Goal: Information Seeking & Learning: Learn about a topic

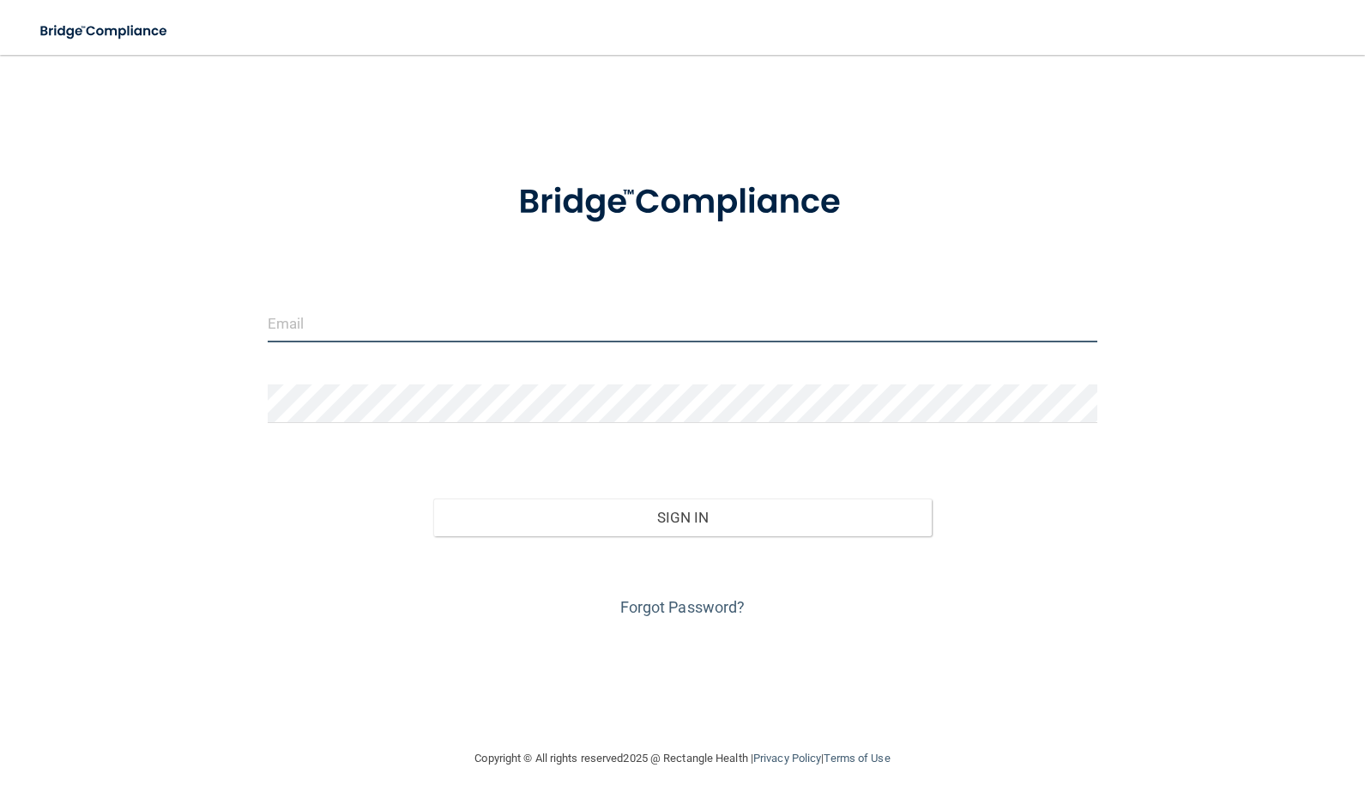
click at [458, 325] on input "email" at bounding box center [683, 323] width 830 height 39
type input "[EMAIL_ADDRESS][DOMAIN_NAME]"
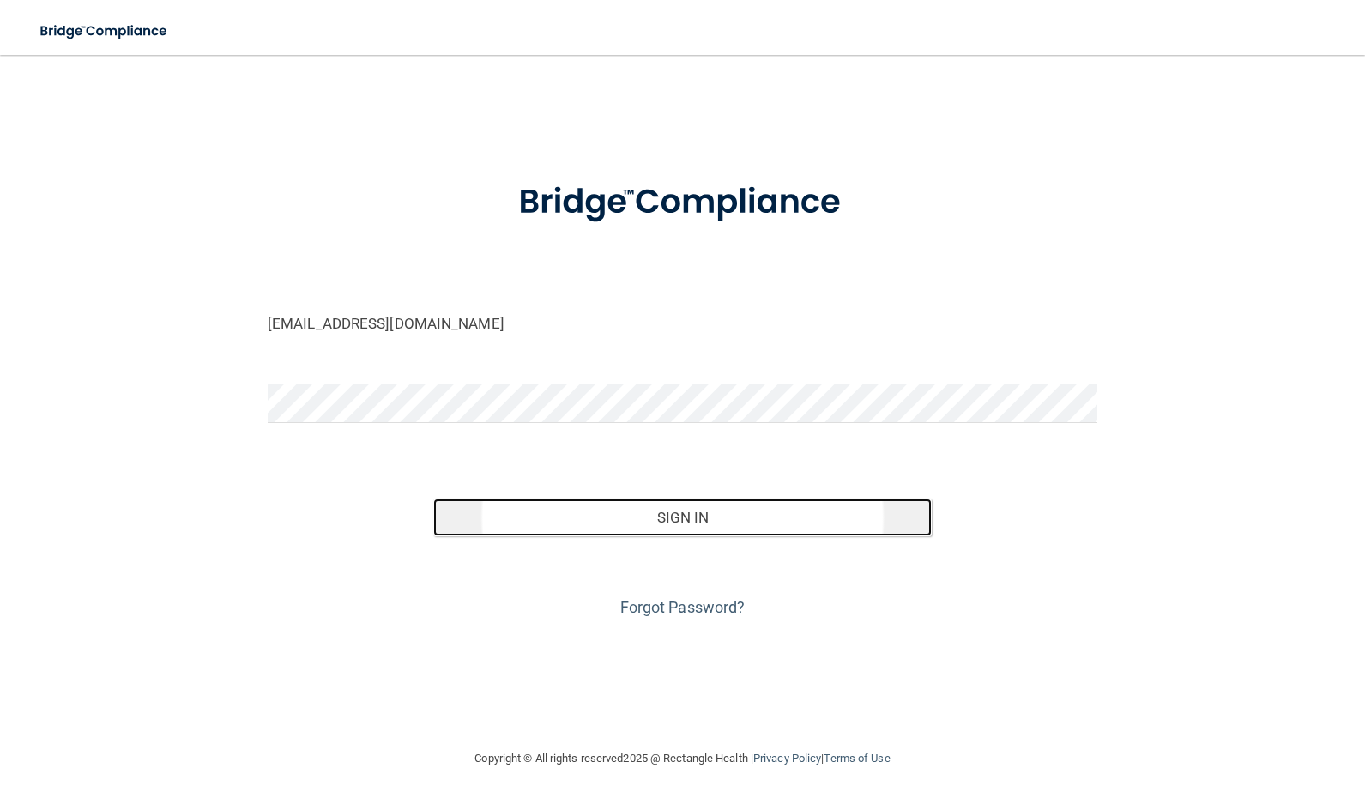
click at [651, 516] on button "Sign In" at bounding box center [682, 517] width 498 height 38
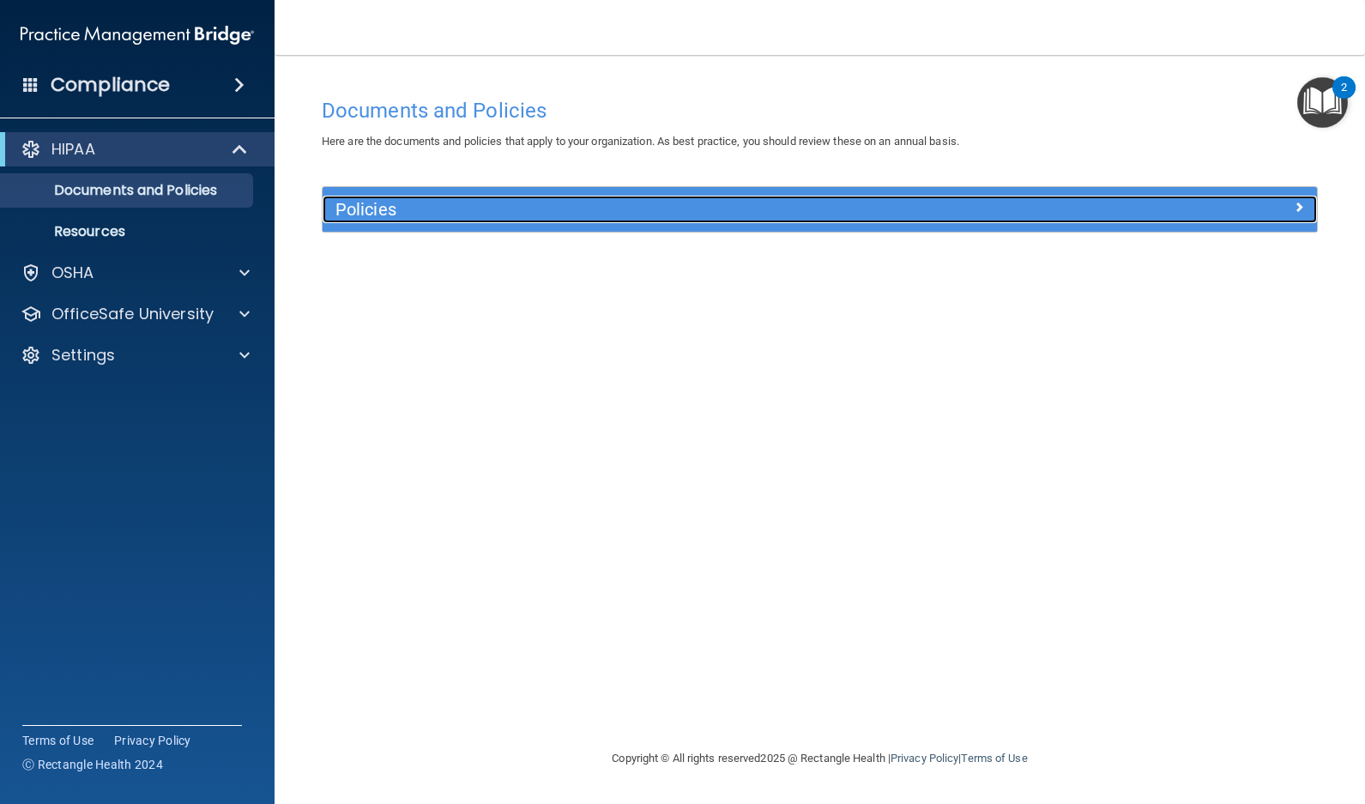
click at [419, 196] on div "Policies" at bounding box center [696, 209] width 746 height 27
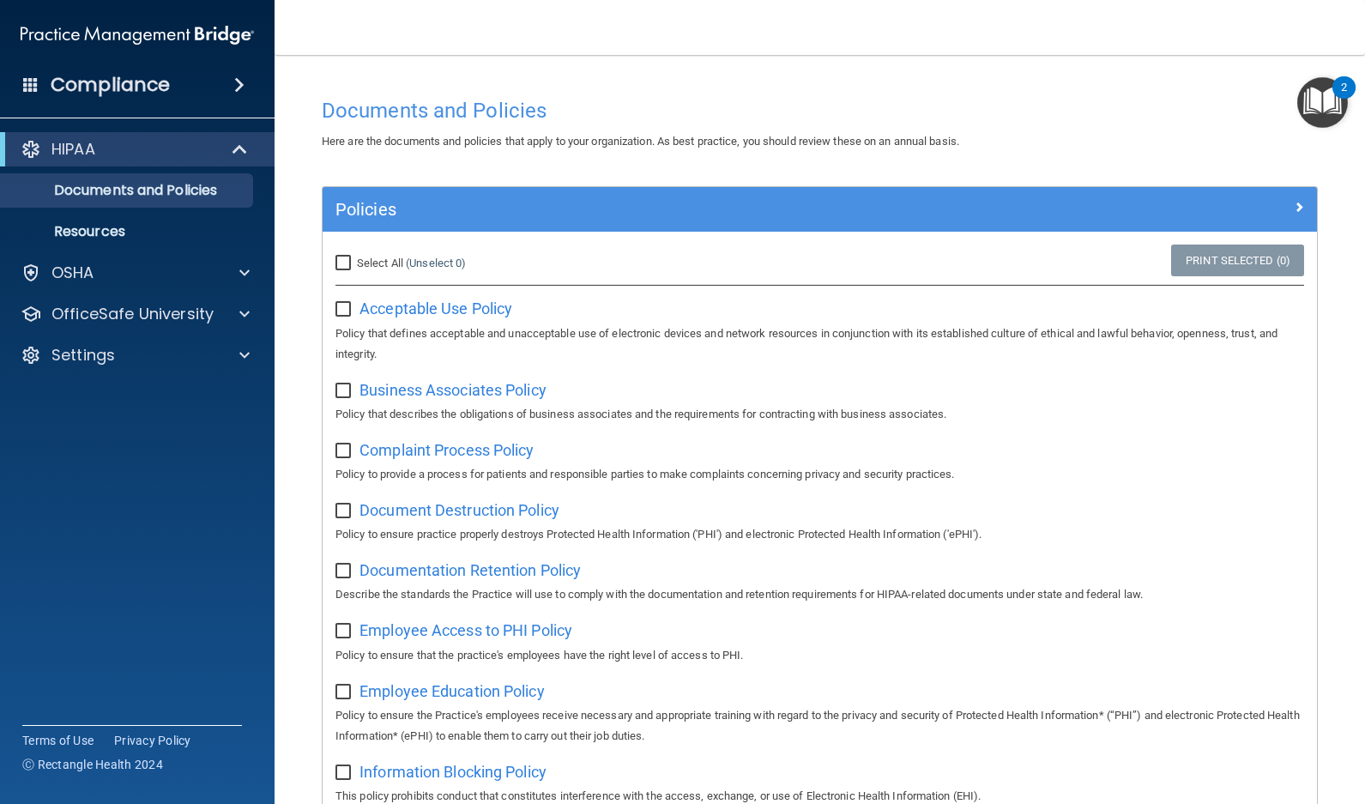
click at [344, 262] on input "Select All (Unselect 0) Unselect All" at bounding box center [345, 264] width 20 height 14
checkbox input "true"
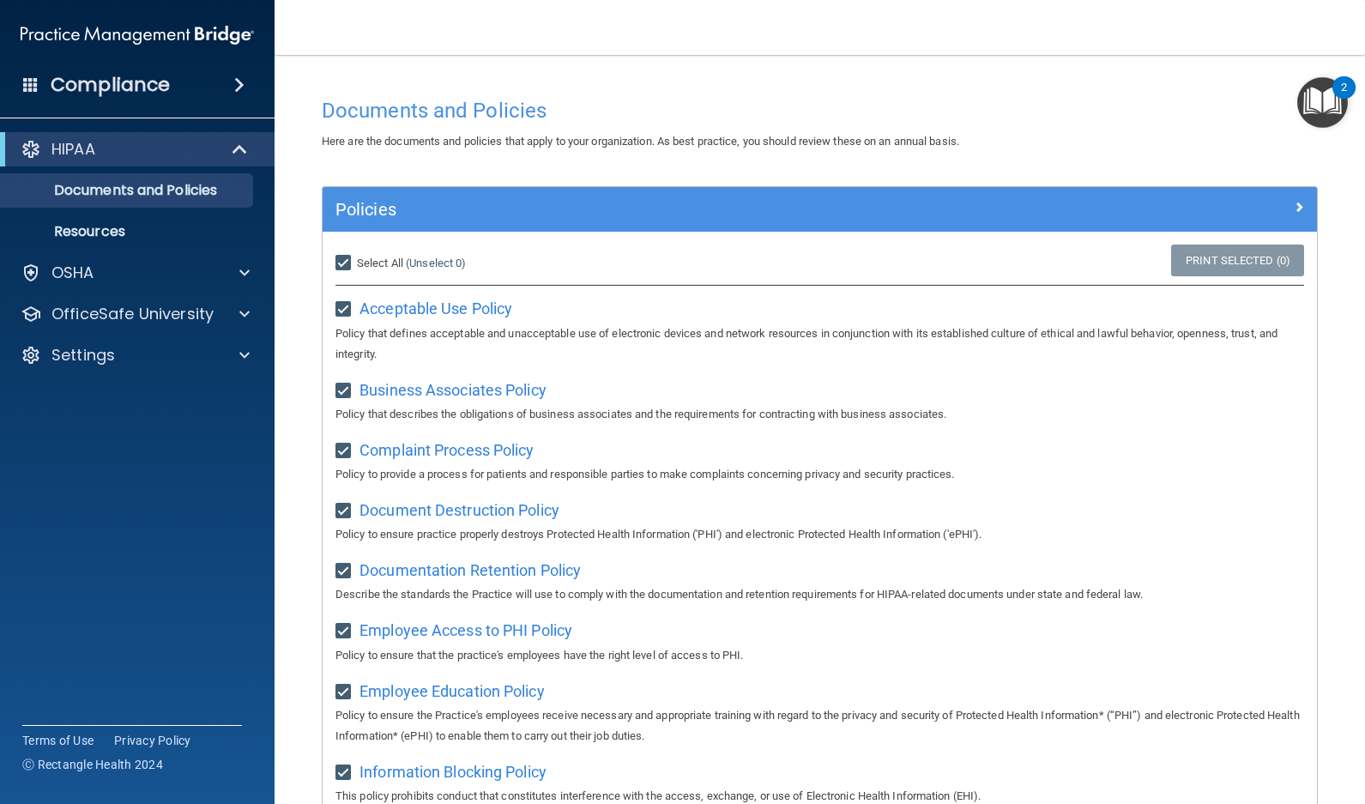
checkbox input "true"
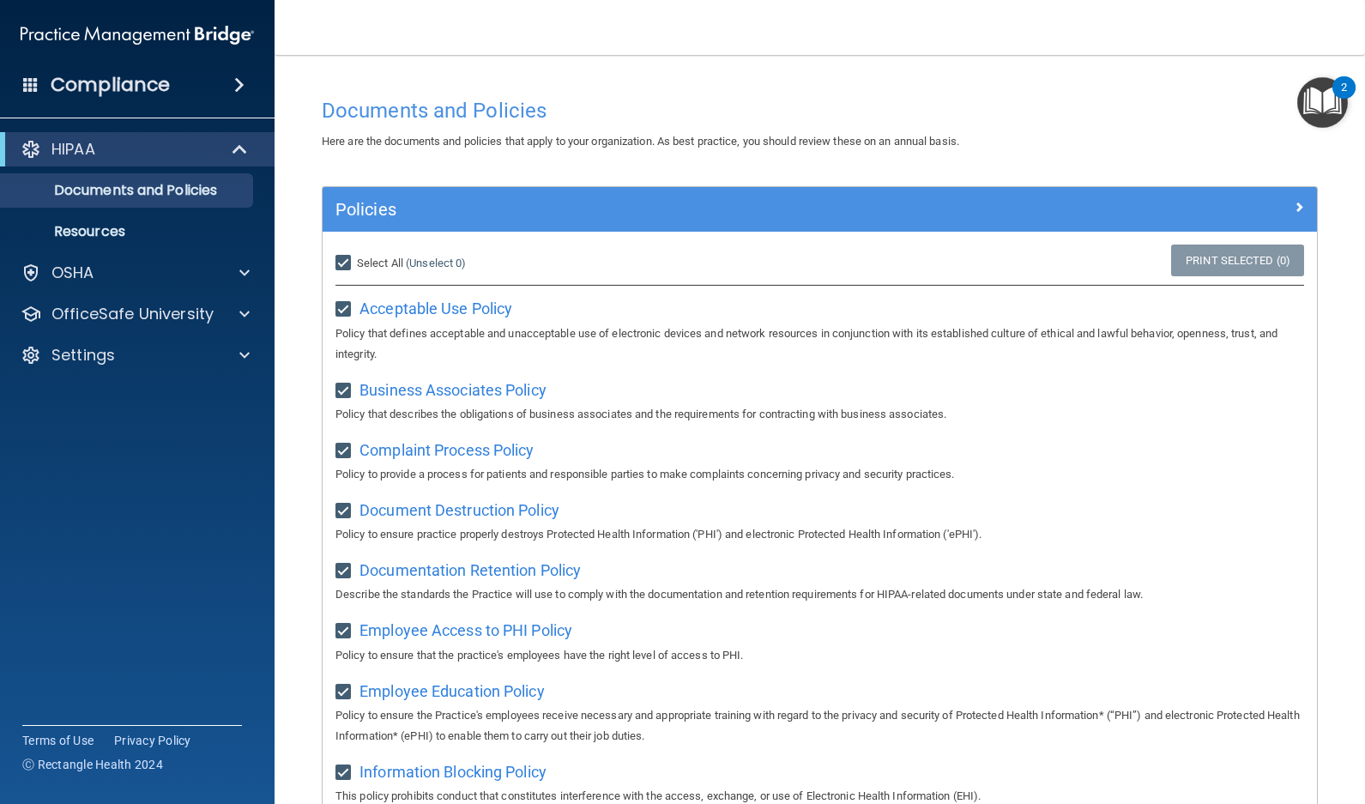
checkbox input "true"
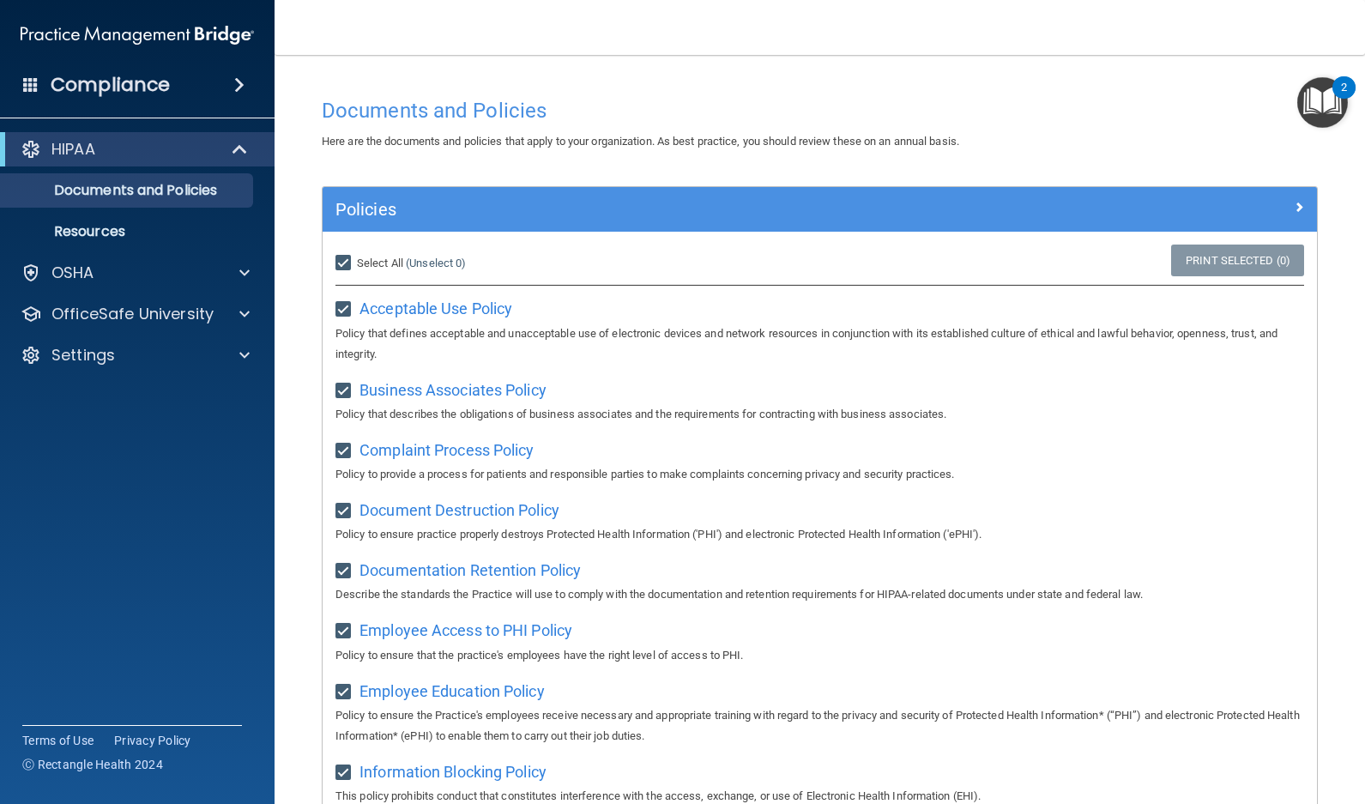
checkbox input "true"
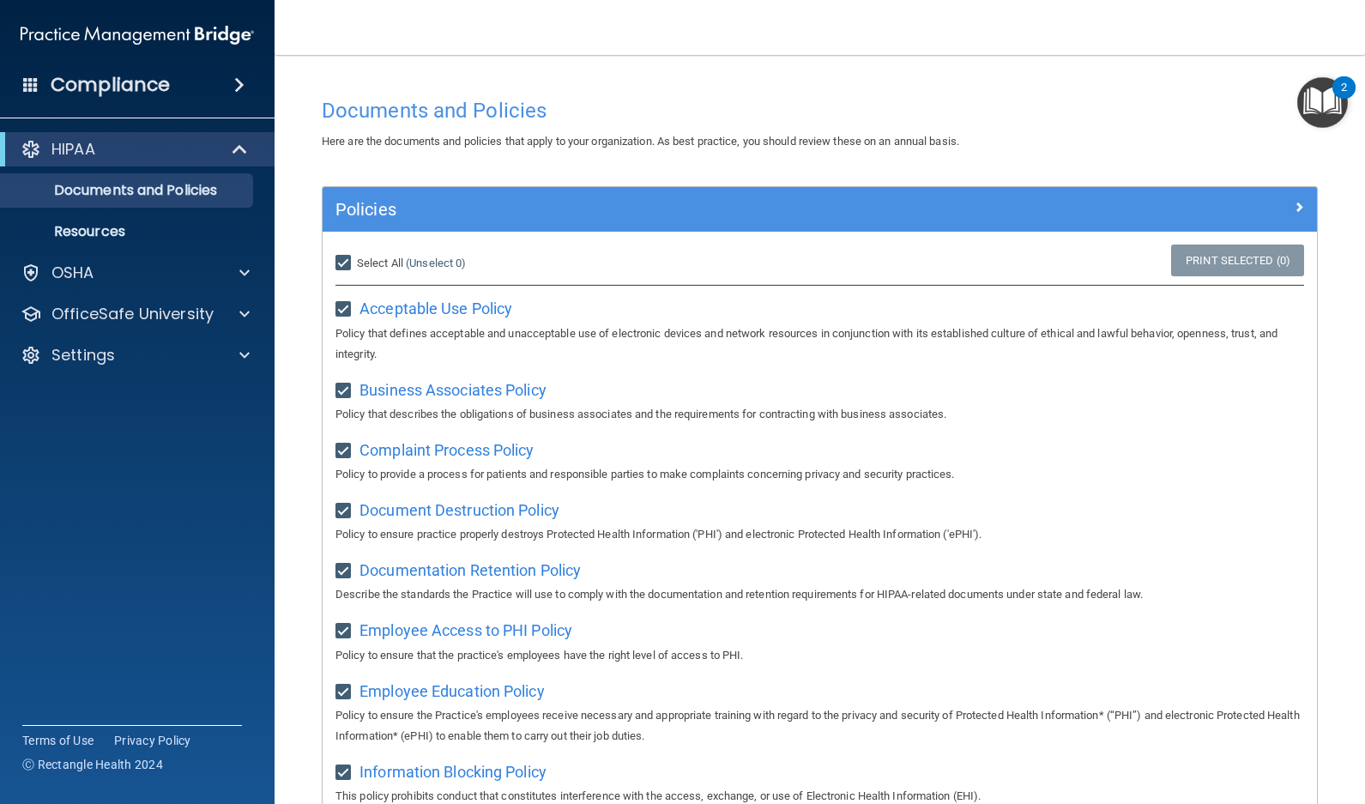
checkbox input "true"
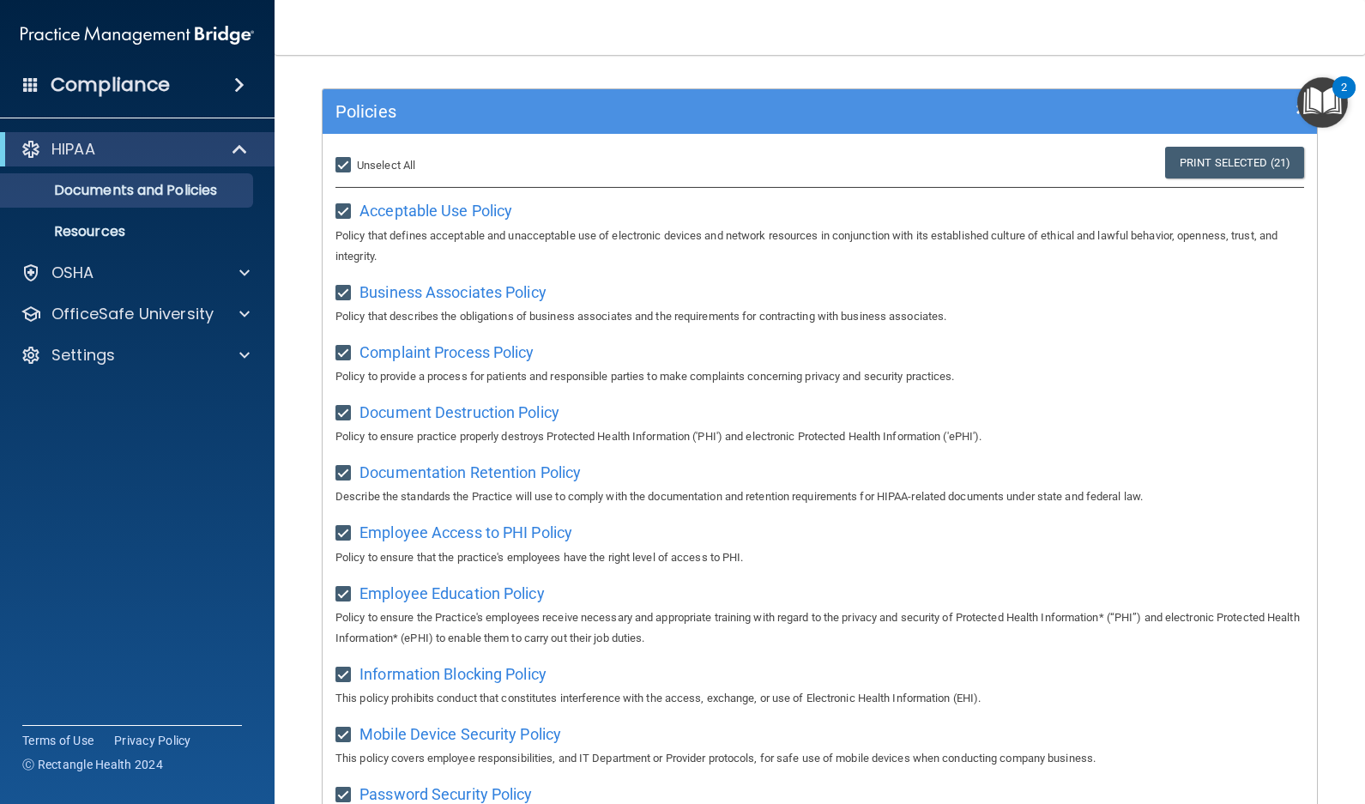
scroll to position [94, 0]
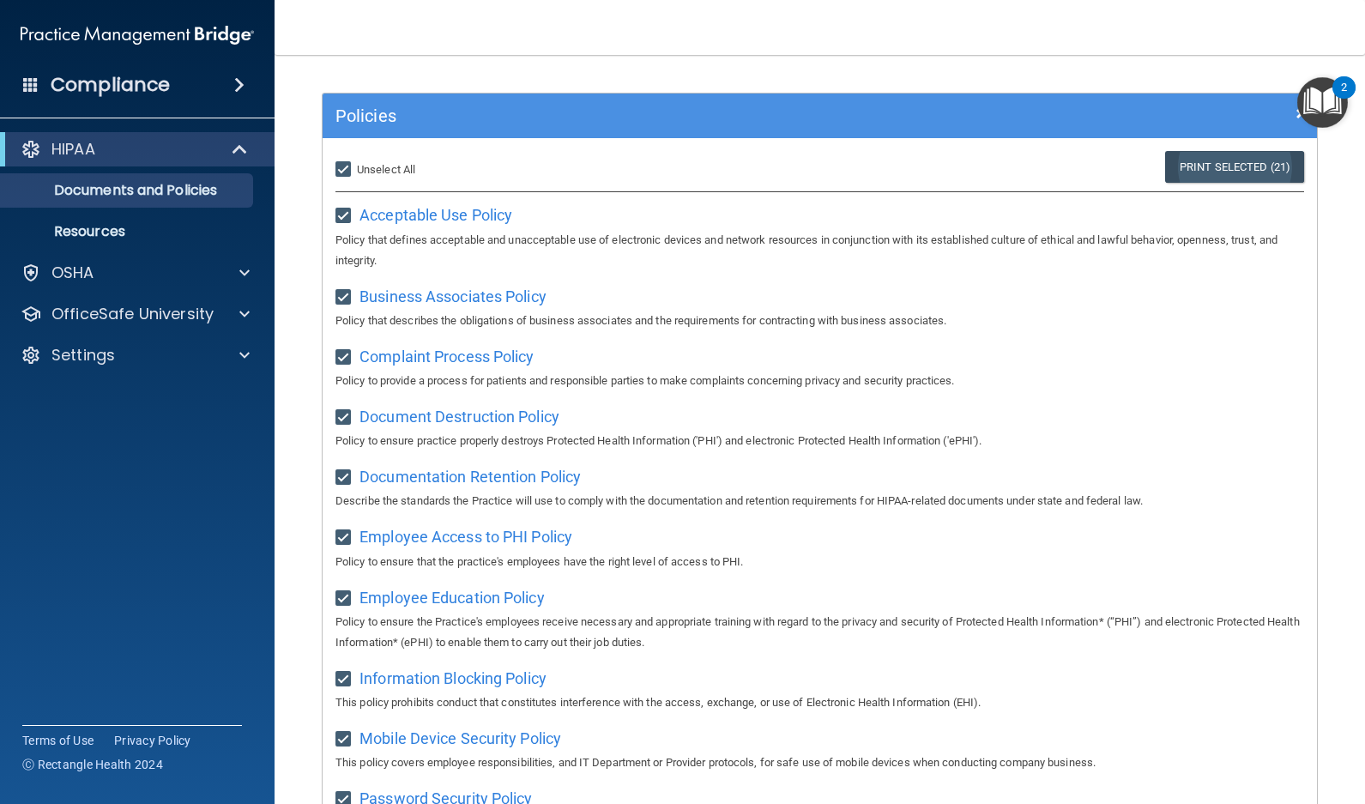
click at [1227, 165] on link "Print Selected (21)" at bounding box center [1234, 167] width 139 height 32
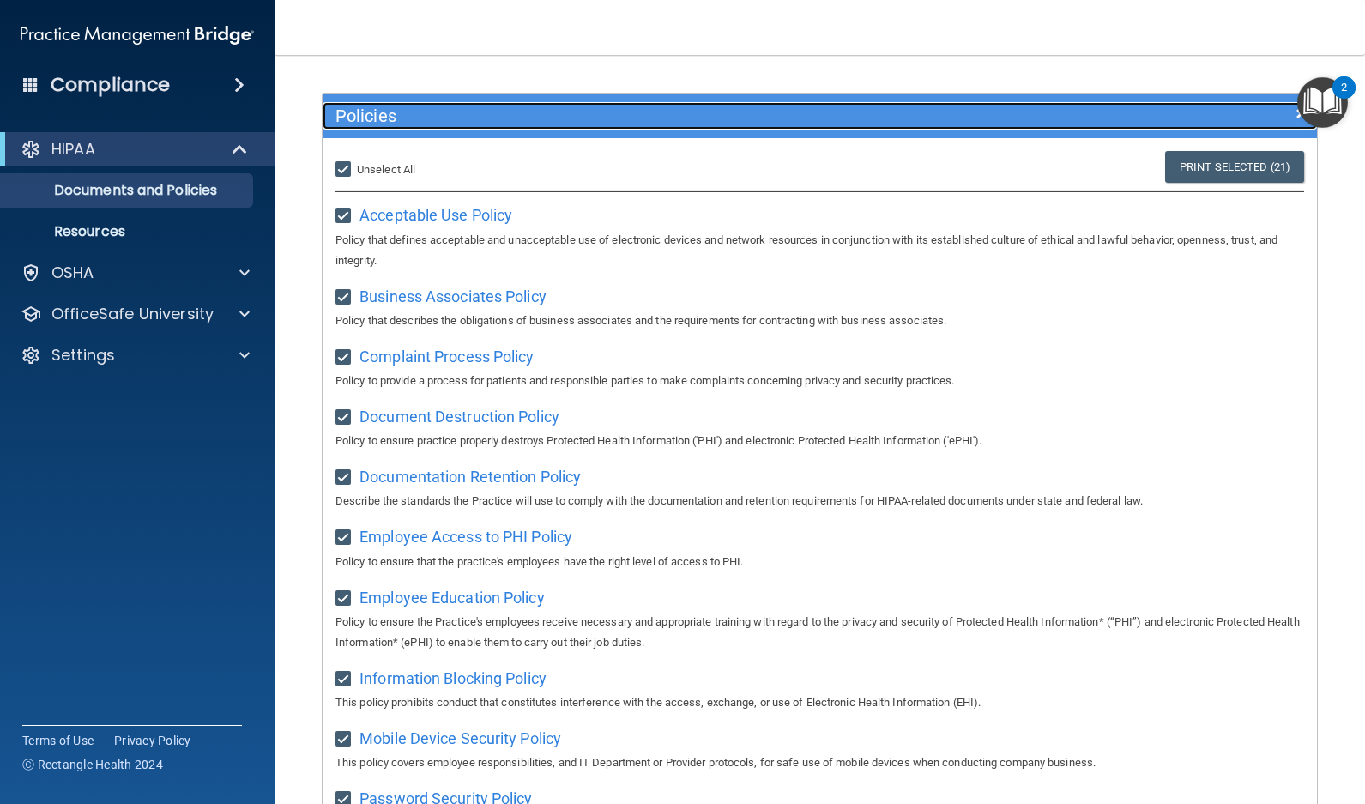
click at [359, 108] on h5 "Policies" at bounding box center [695, 115] width 720 height 19
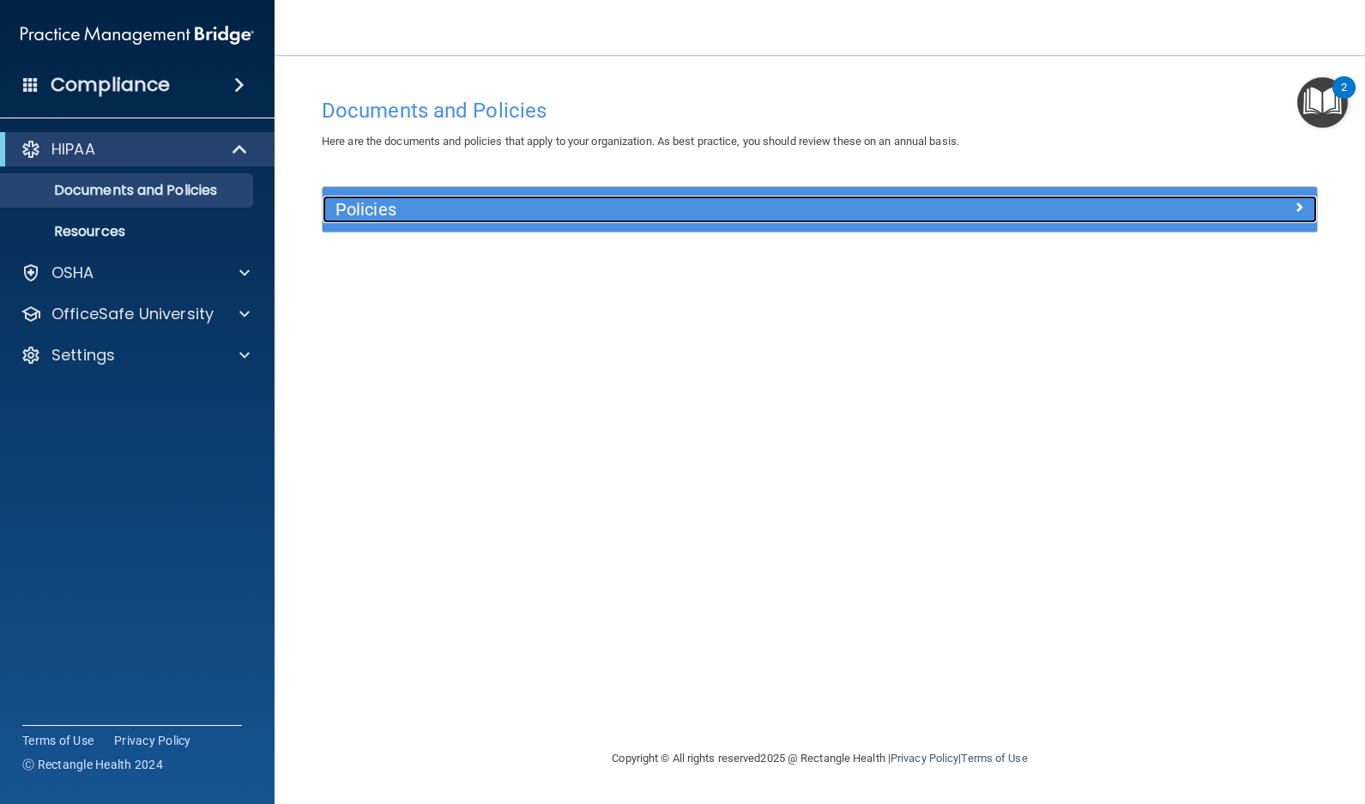
scroll to position [0, 0]
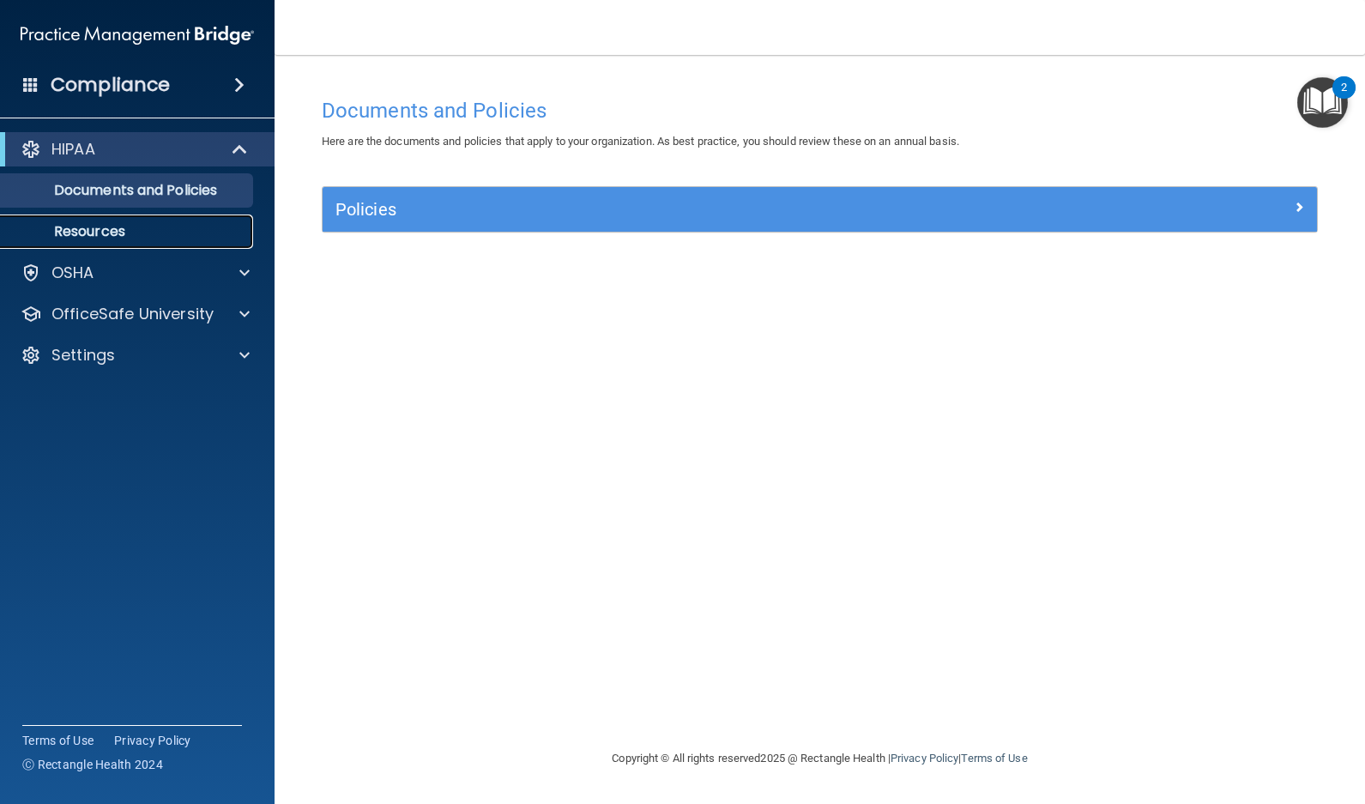
click at [66, 228] on p "Resources" at bounding box center [128, 231] width 234 height 17
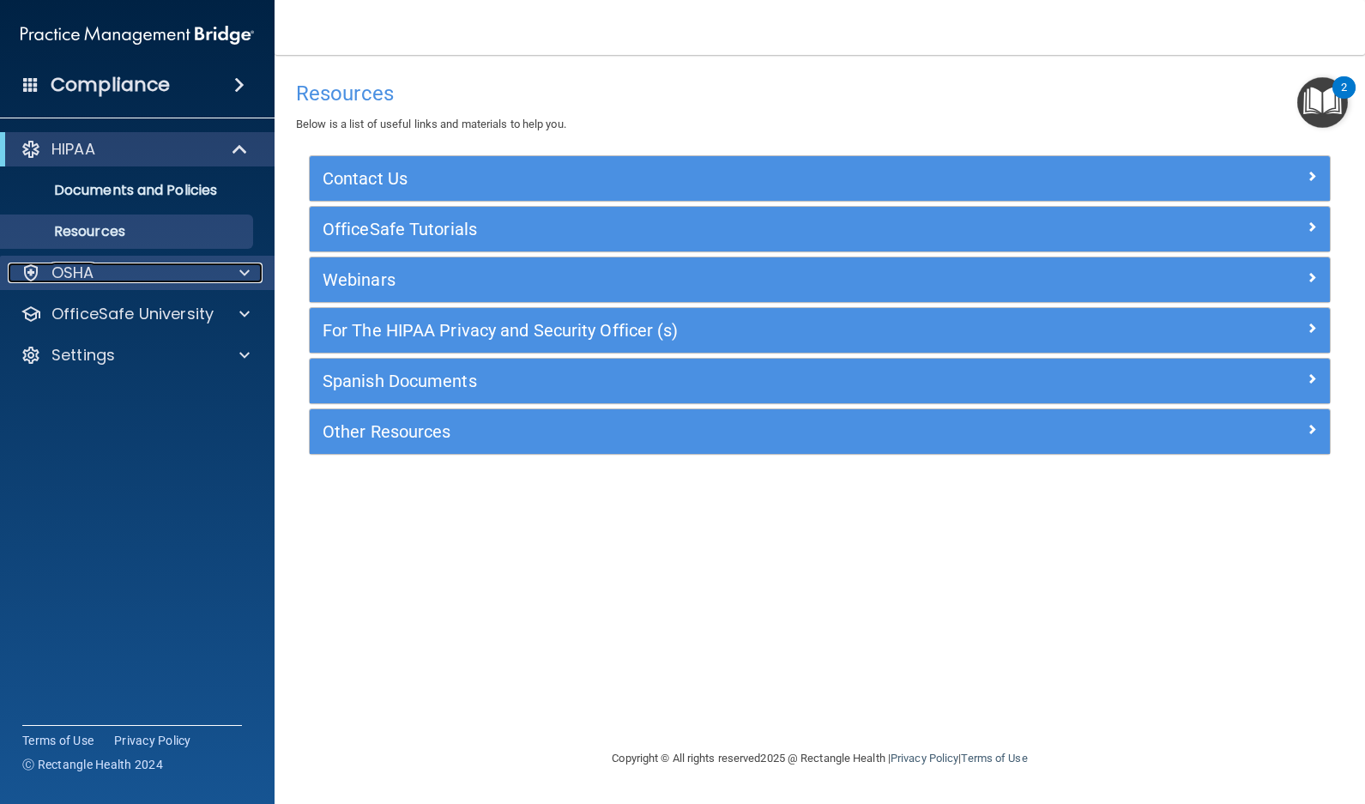
click at [63, 272] on p "OSHA" at bounding box center [72, 273] width 43 height 21
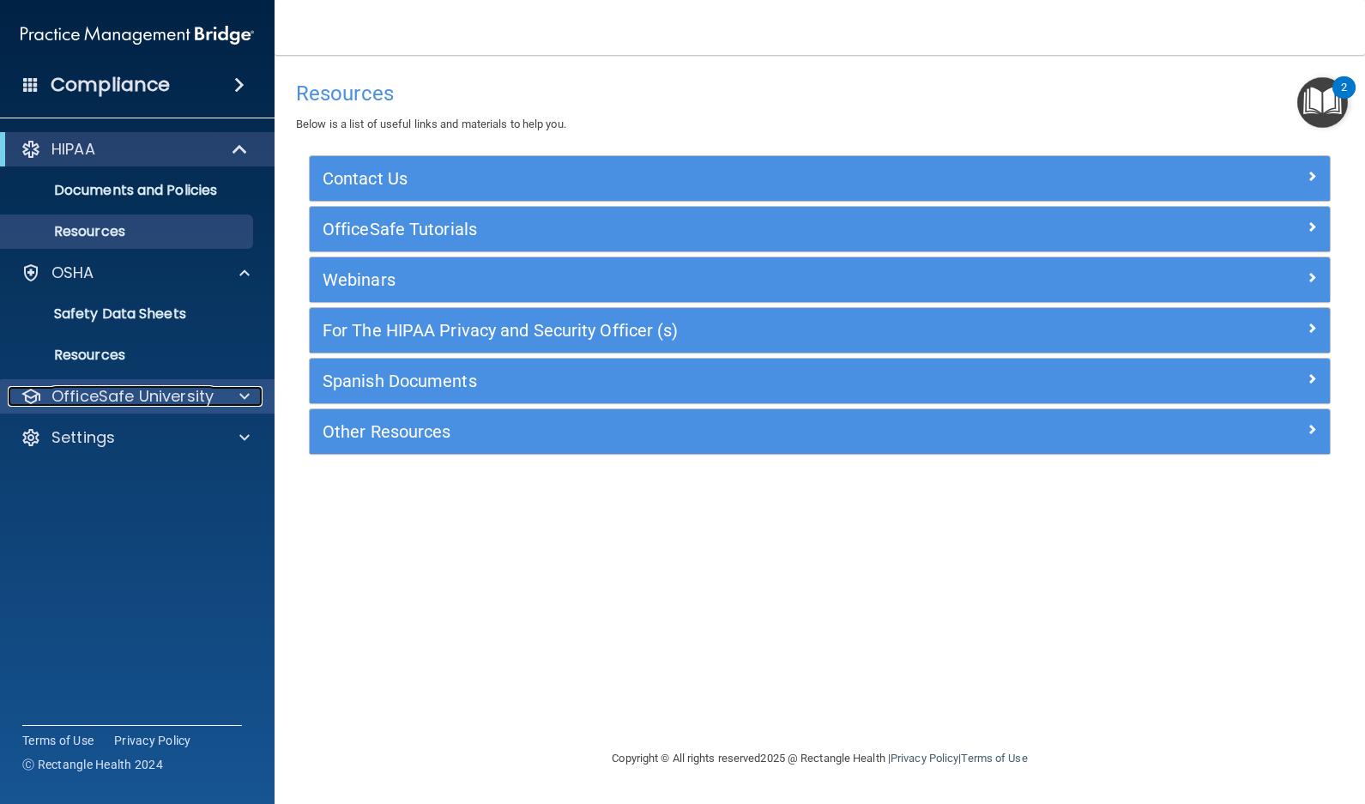
click at [166, 396] on p "OfficeSafe University" at bounding box center [132, 396] width 162 height 21
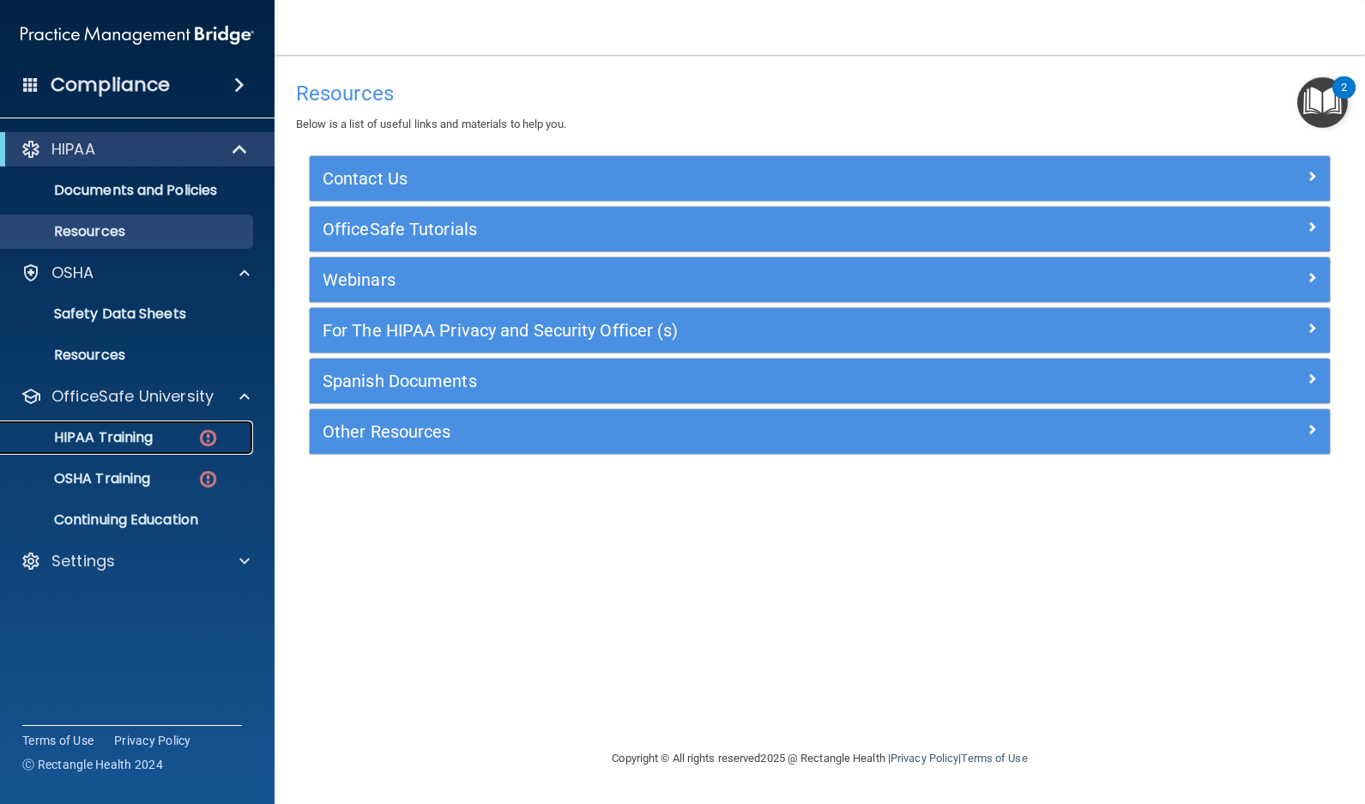
click at [204, 434] on img at bounding box center [207, 437] width 21 height 21
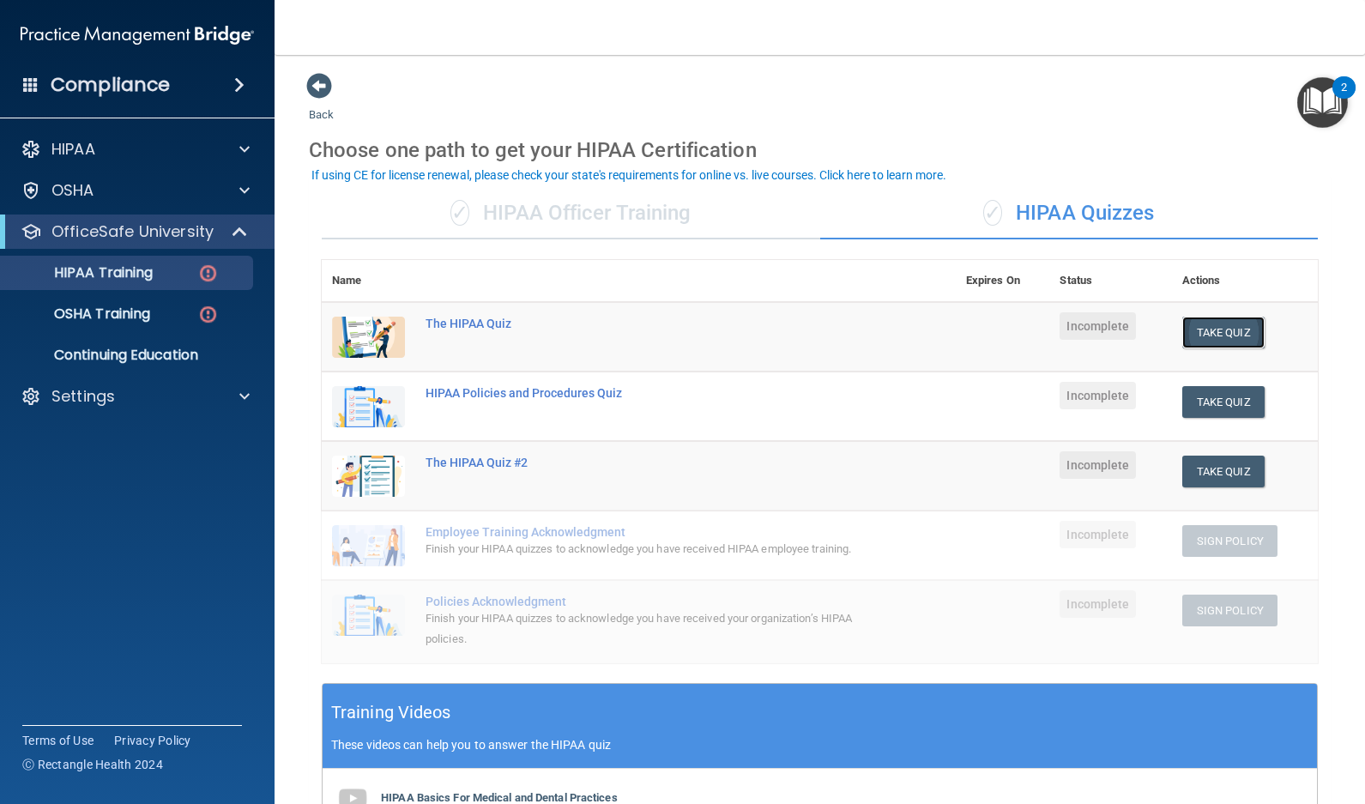
click at [1205, 330] on button "Take Quiz" at bounding box center [1223, 333] width 82 height 32
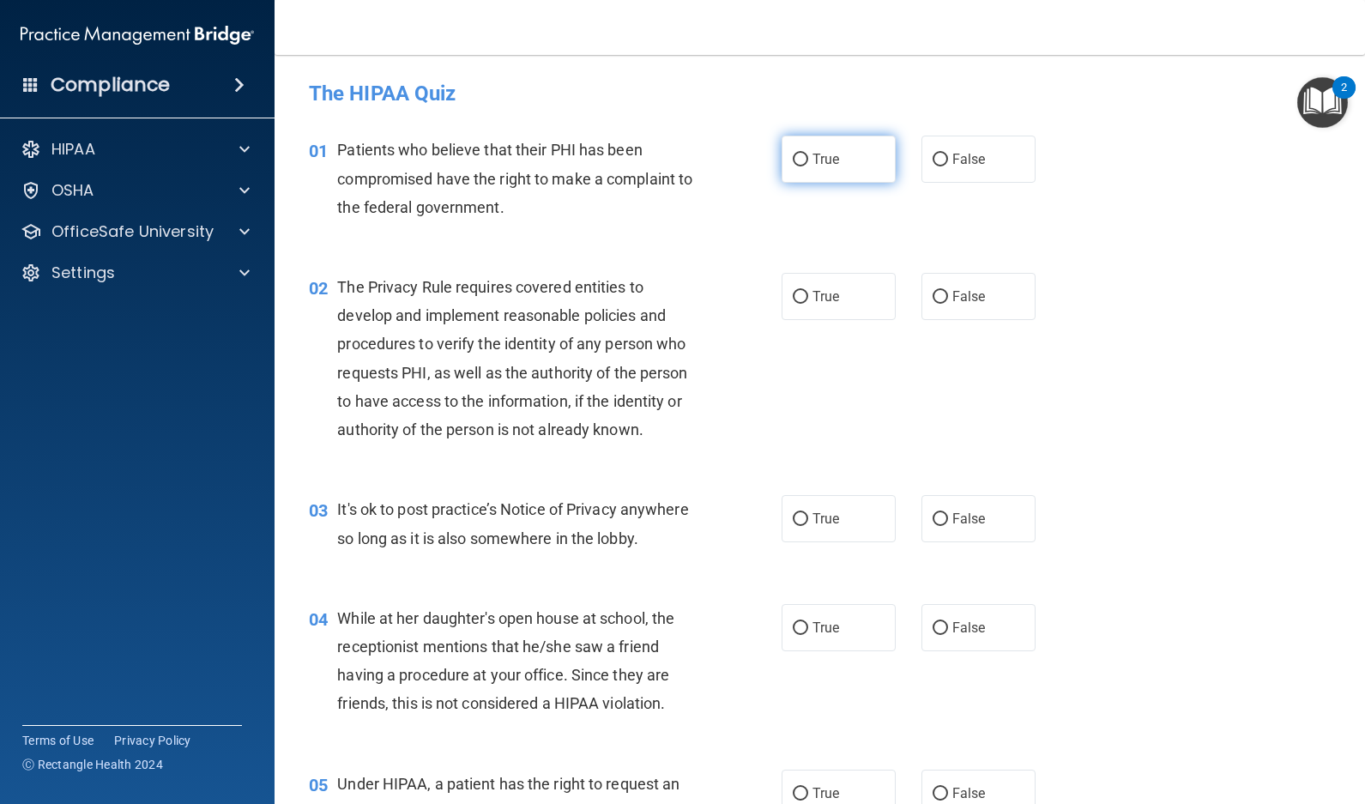
click at [793, 157] on input "True" at bounding box center [800, 160] width 15 height 13
radio input "true"
click at [795, 298] on input "True" at bounding box center [800, 297] width 15 height 13
radio input "true"
click at [793, 521] on input "True" at bounding box center [800, 519] width 15 height 13
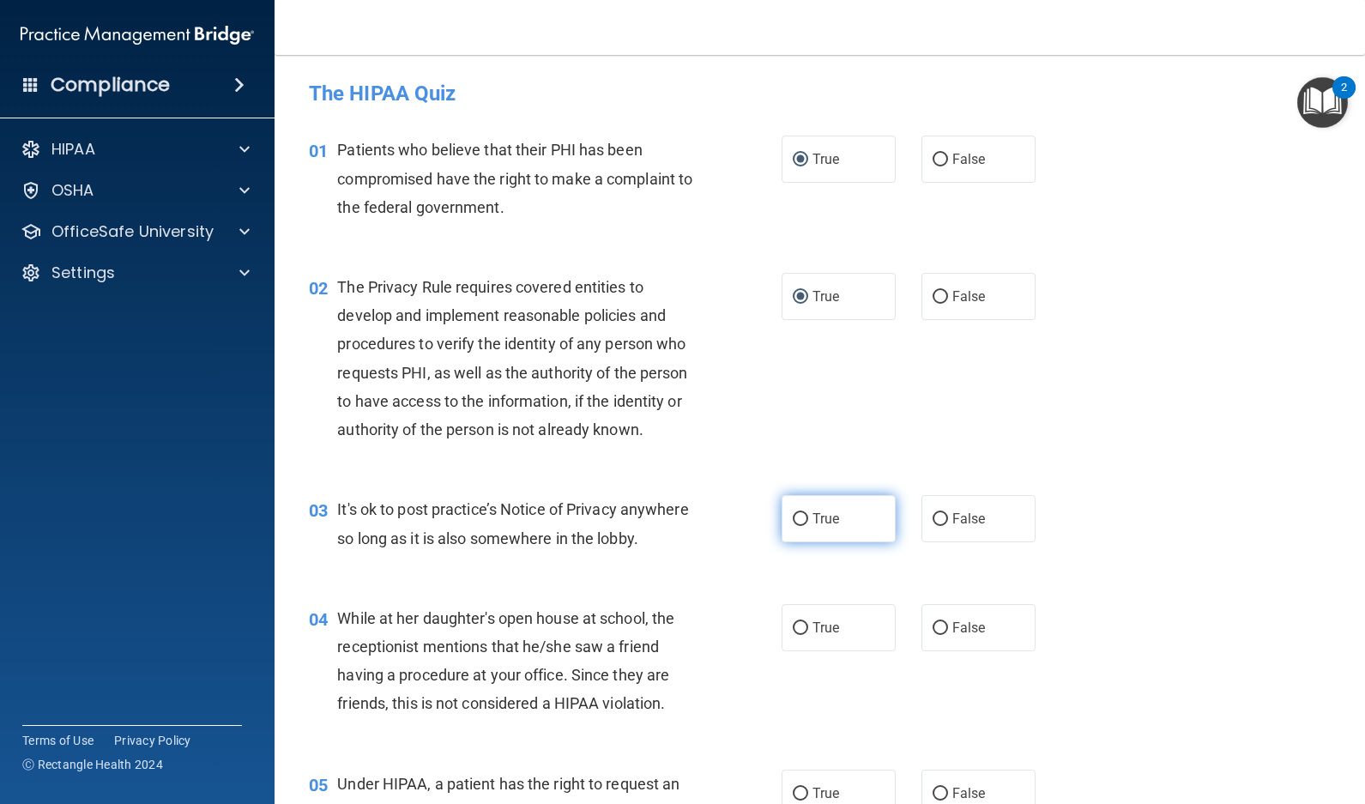
radio input "true"
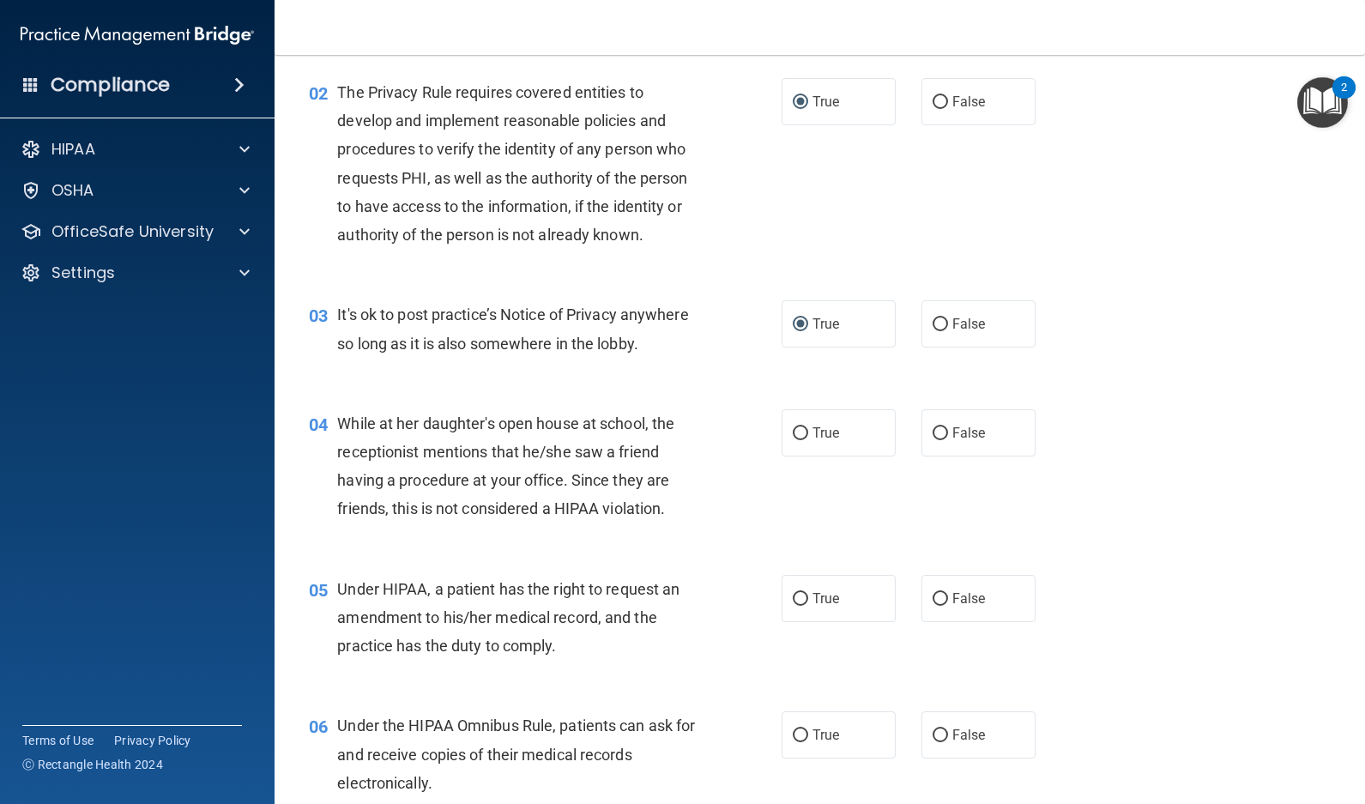
scroll to position [240, 0]
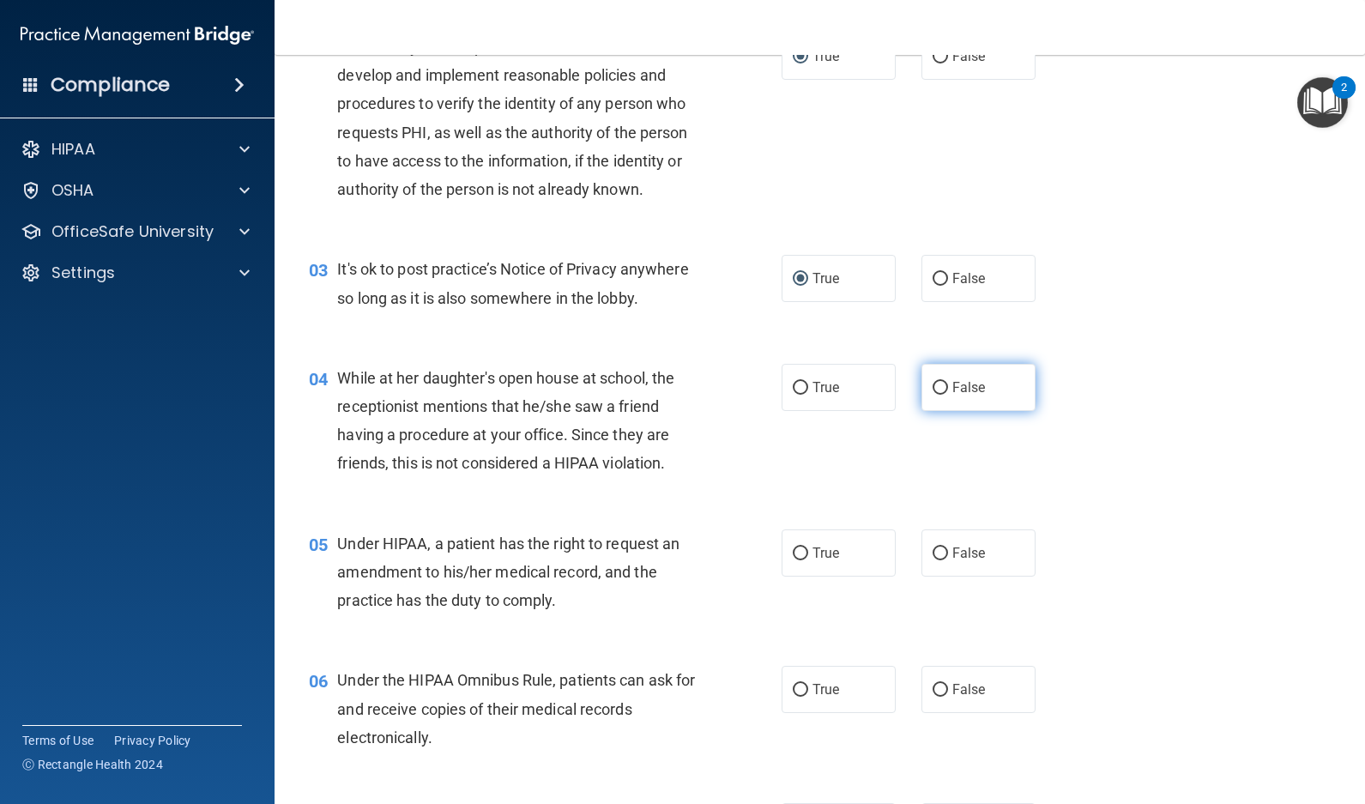
click at [936, 388] on input "False" at bounding box center [940, 388] width 15 height 13
radio input "true"
click at [793, 549] on input "True" at bounding box center [800, 553] width 15 height 13
radio input "true"
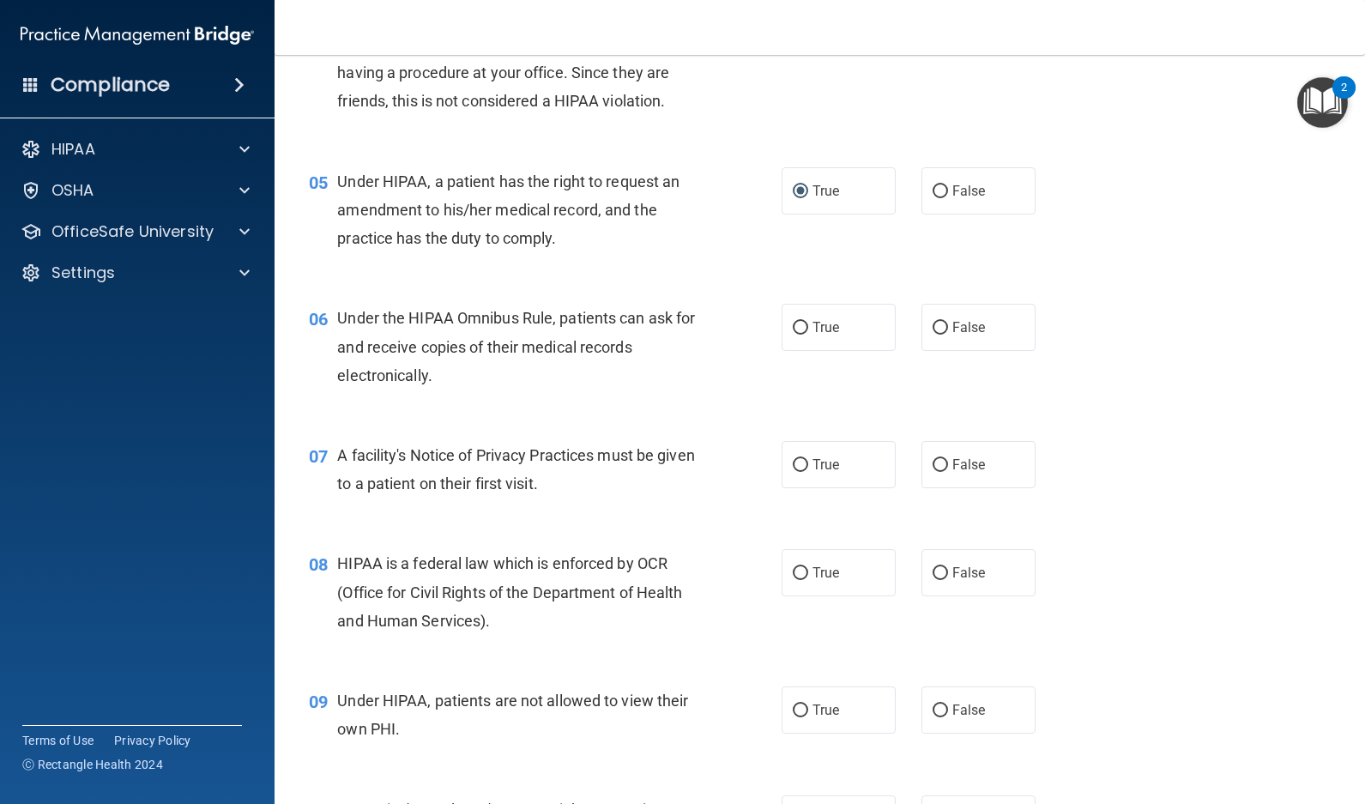
scroll to position [454, 0]
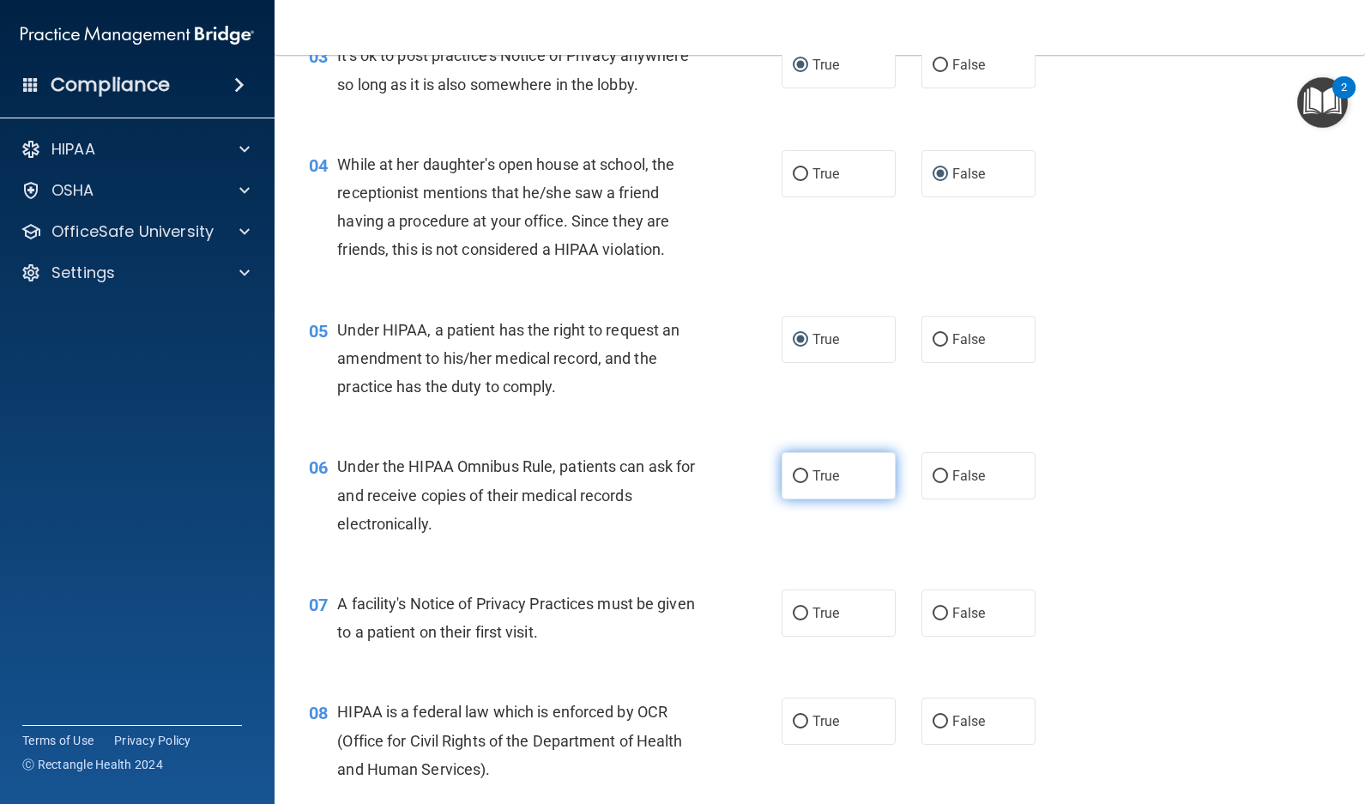
click at [794, 474] on input "True" at bounding box center [800, 476] width 15 height 13
radio input "true"
click at [800, 612] on input "True" at bounding box center [800, 613] width 15 height 13
radio input "true"
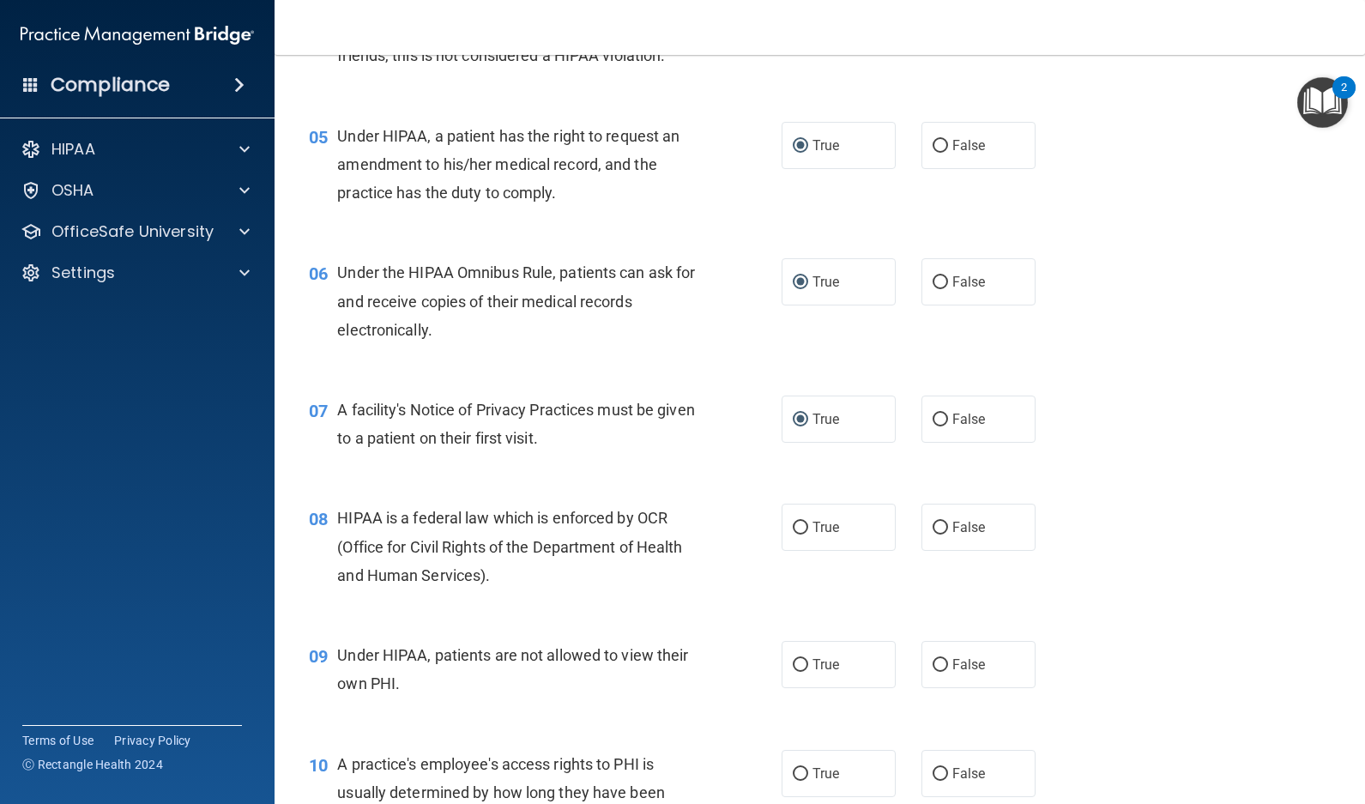
scroll to position [716, 0]
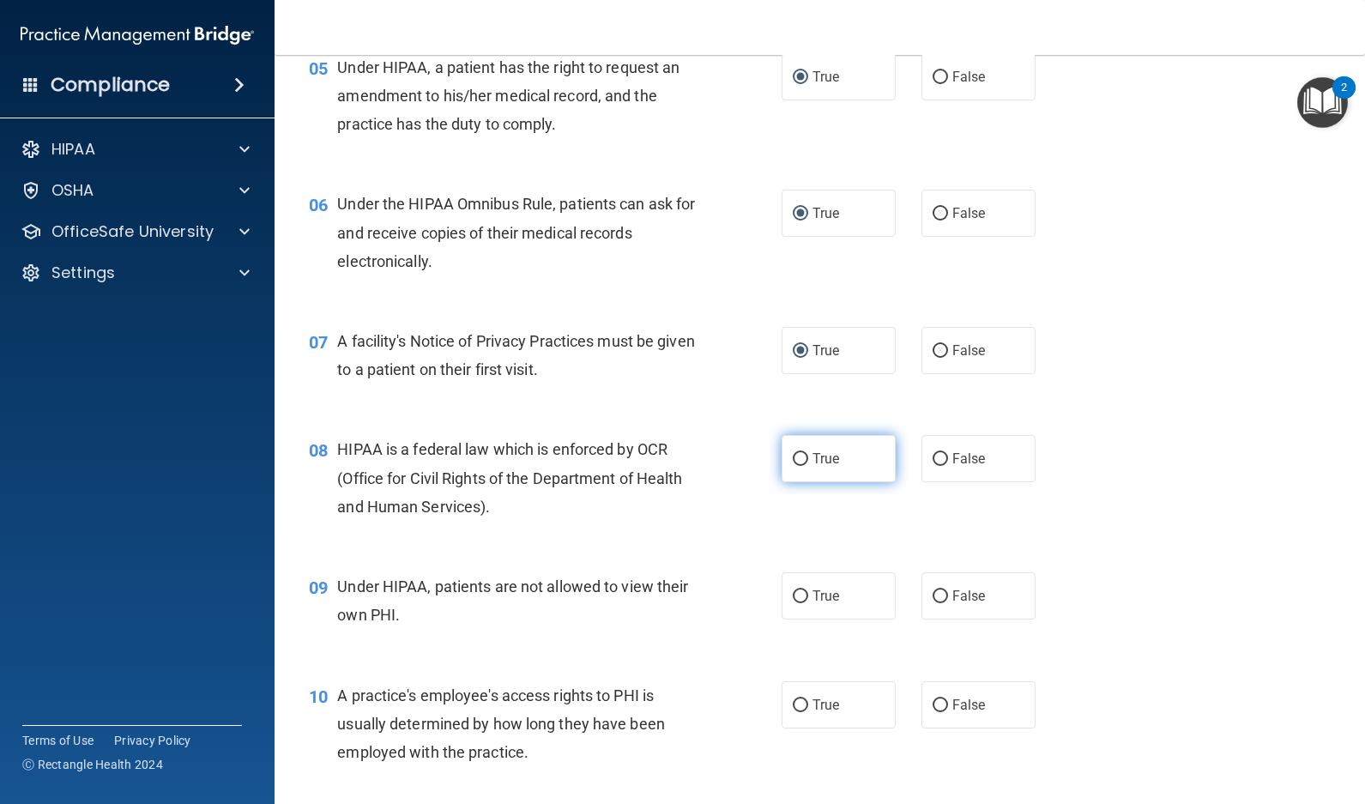
click at [796, 458] on input "True" at bounding box center [800, 459] width 15 height 13
radio input "true"
click at [937, 591] on input "False" at bounding box center [940, 596] width 15 height 13
radio input "true"
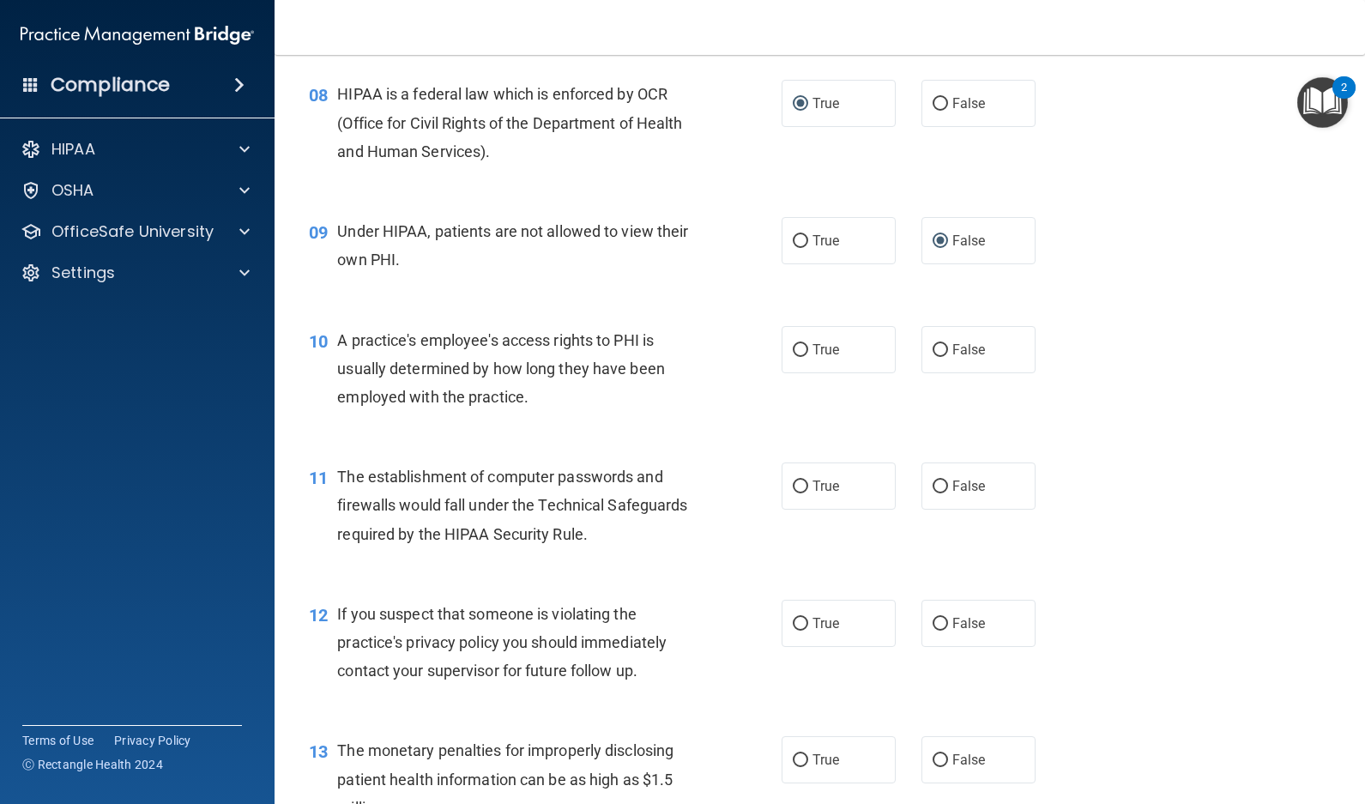
scroll to position [1083, 0]
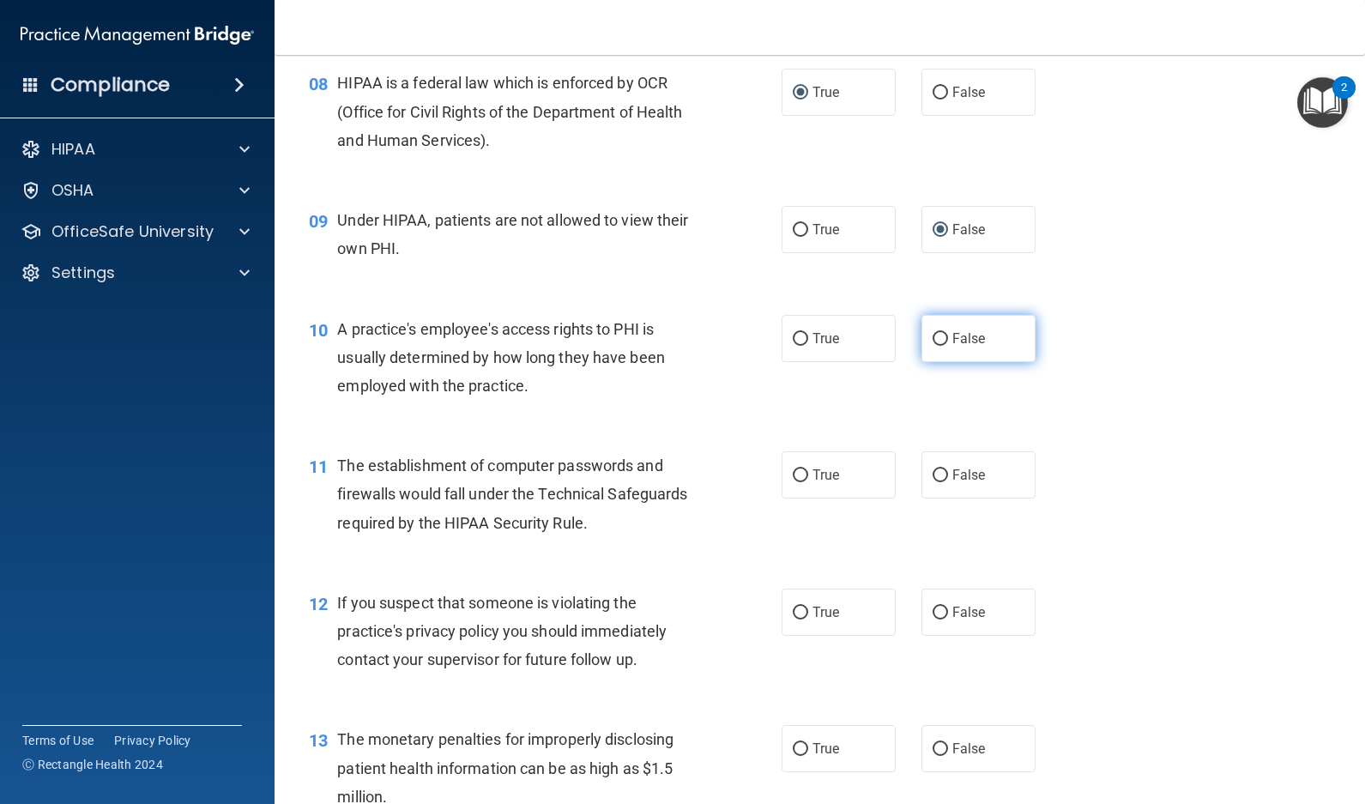
click at [933, 338] on input "False" at bounding box center [940, 339] width 15 height 13
radio input "true"
click at [793, 474] on input "True" at bounding box center [800, 475] width 15 height 13
radio input "true"
click at [799, 611] on input "True" at bounding box center [800, 613] width 15 height 13
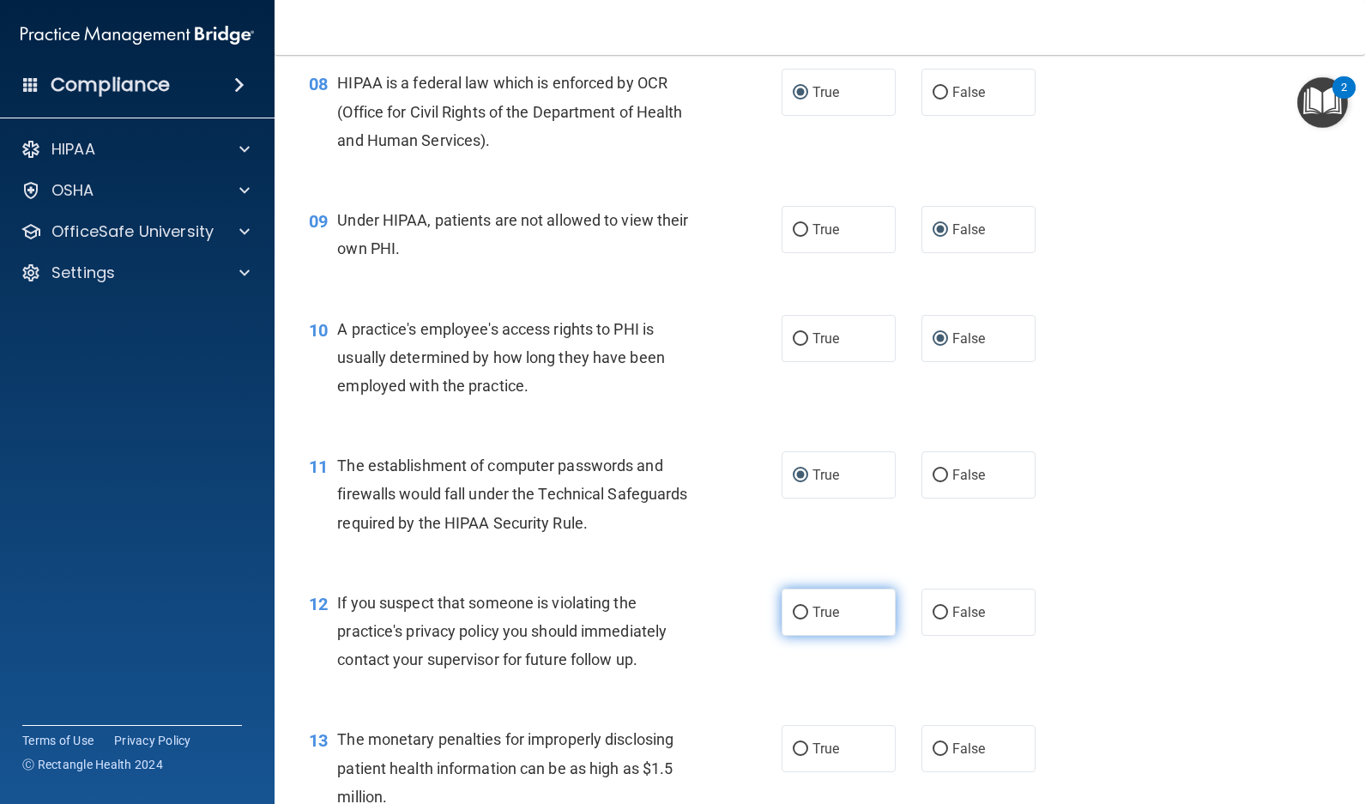
radio input "true"
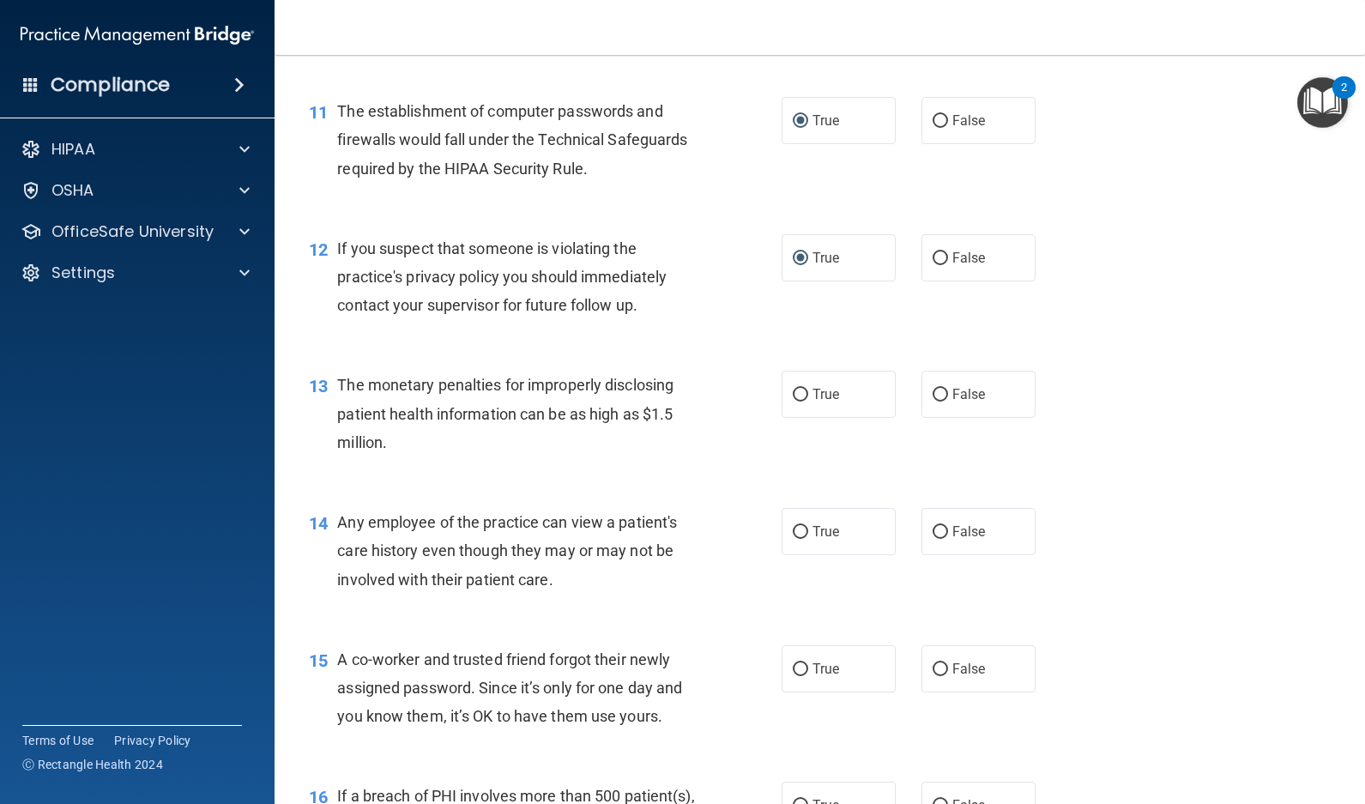
scroll to position [1540, 0]
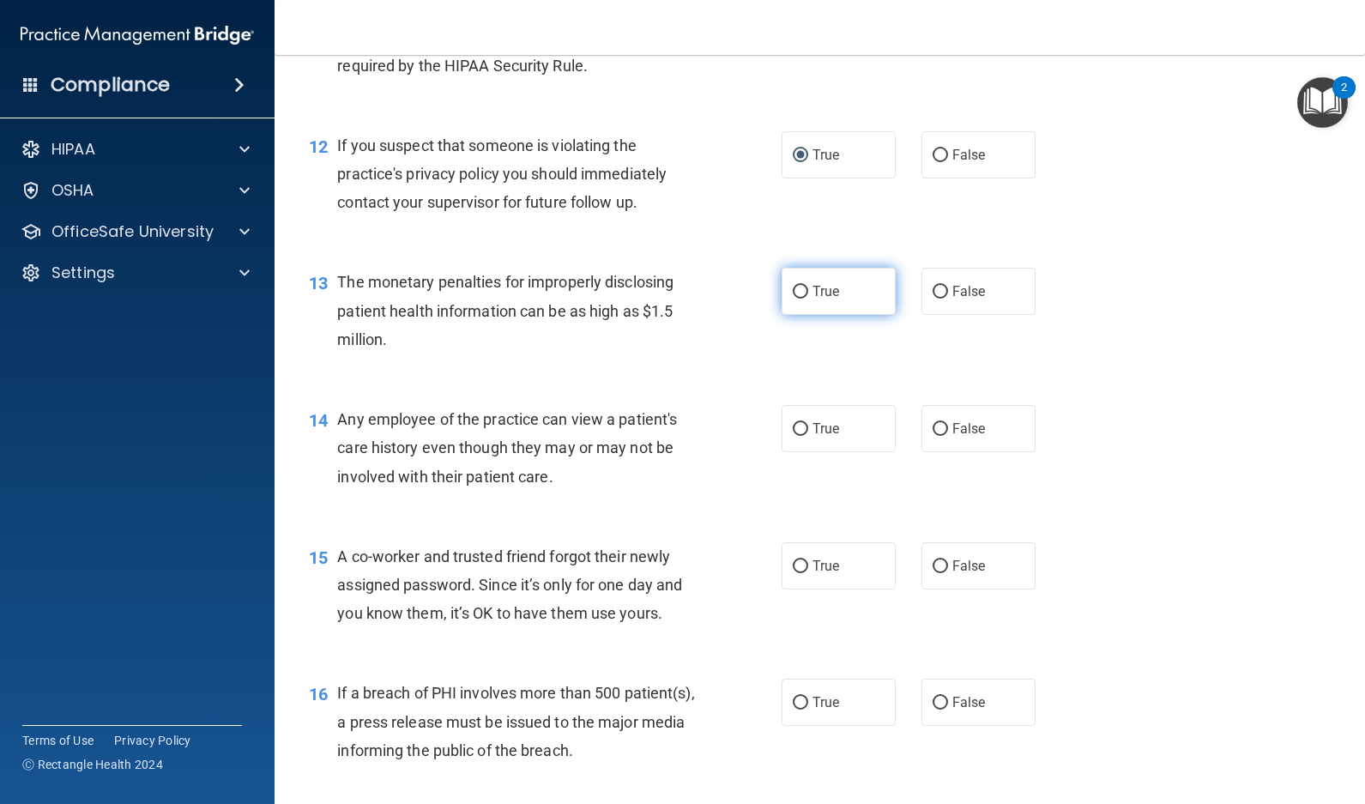
click at [793, 288] on input "True" at bounding box center [800, 292] width 15 height 13
radio input "true"
click at [794, 430] on input "True" at bounding box center [800, 429] width 15 height 13
radio input "true"
click at [938, 562] on input "False" at bounding box center [940, 566] width 15 height 13
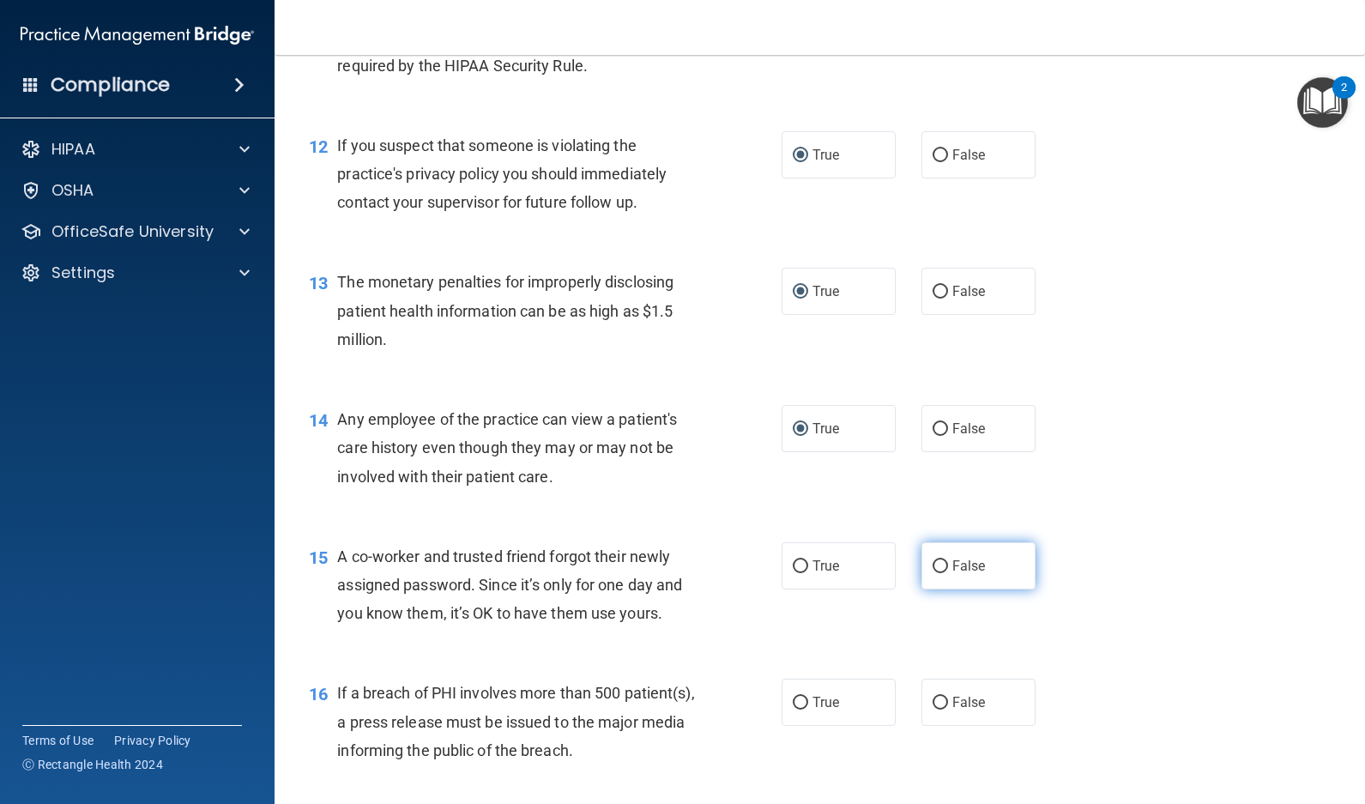
radio input "true"
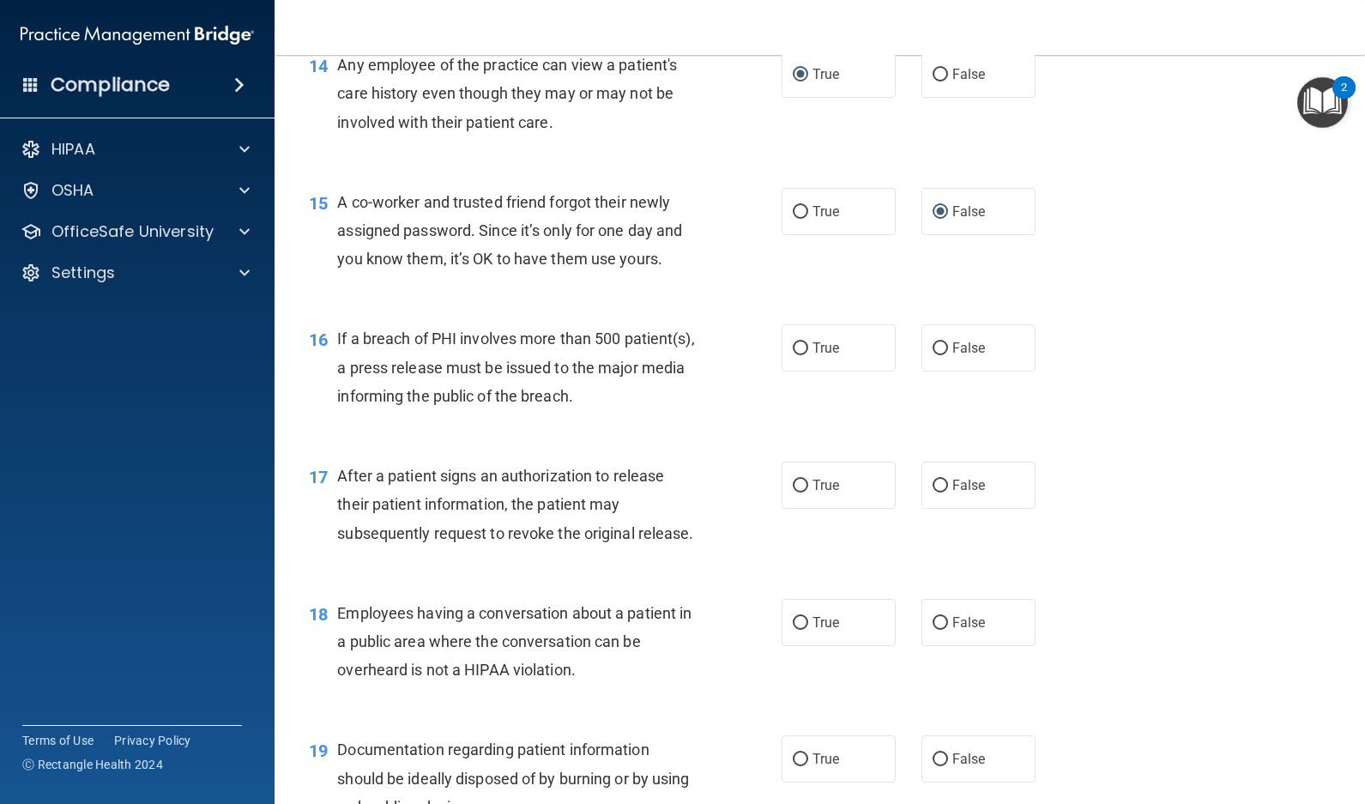
scroll to position [1941, 0]
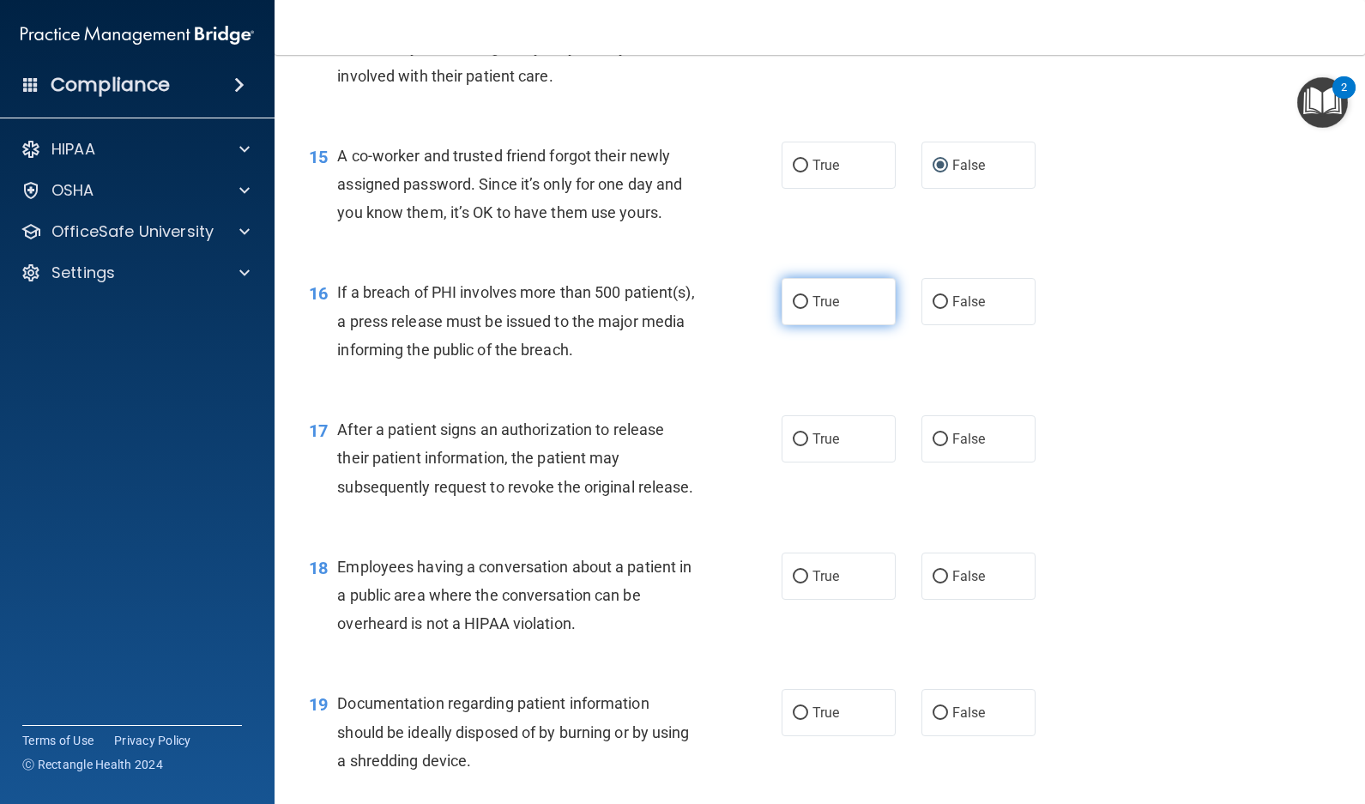
click at [794, 301] on input "True" at bounding box center [800, 302] width 15 height 13
radio input "true"
click at [933, 440] on input "False" at bounding box center [940, 439] width 15 height 13
radio input "true"
click at [933, 438] on input "False" at bounding box center [940, 439] width 15 height 13
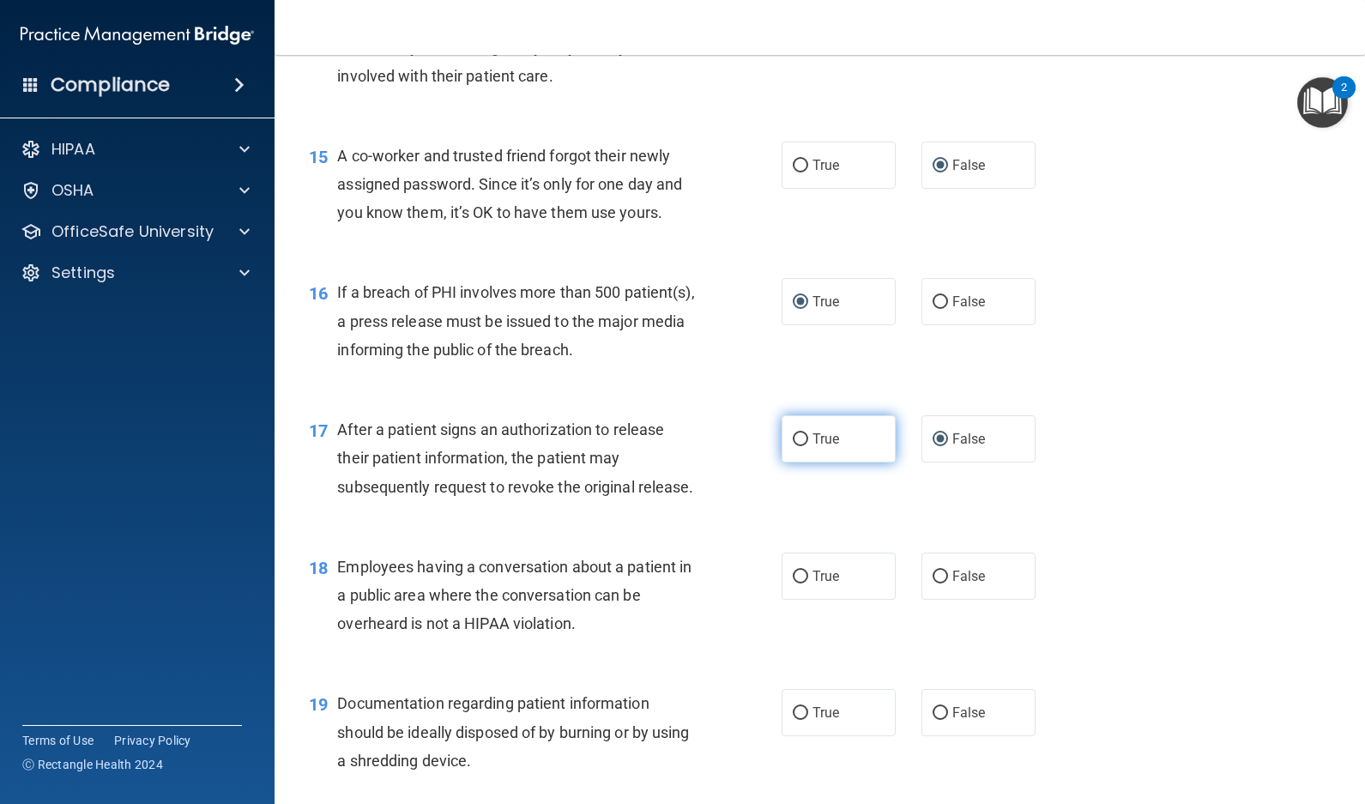
click at [794, 438] on input "True" at bounding box center [800, 439] width 15 height 13
radio input "true"
radio input "false"
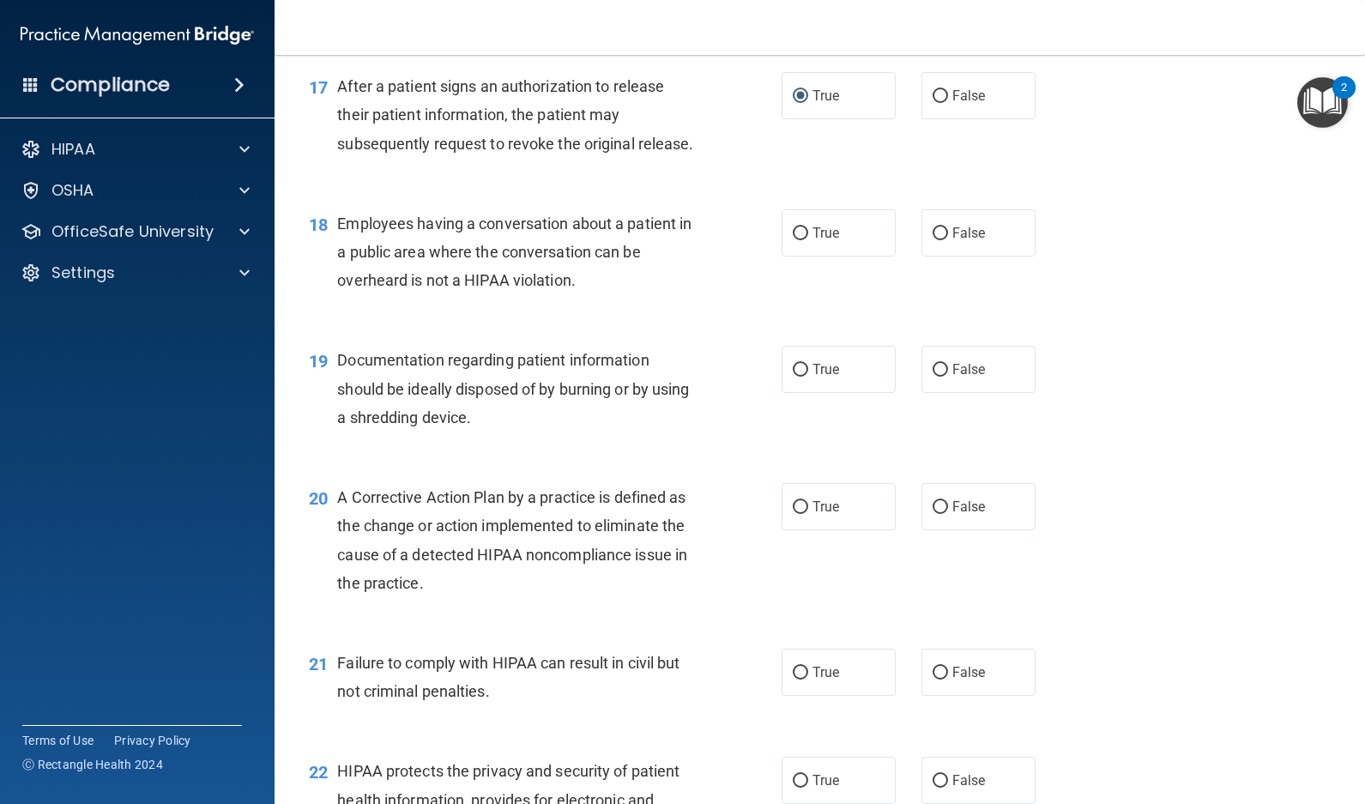
scroll to position [2352, 0]
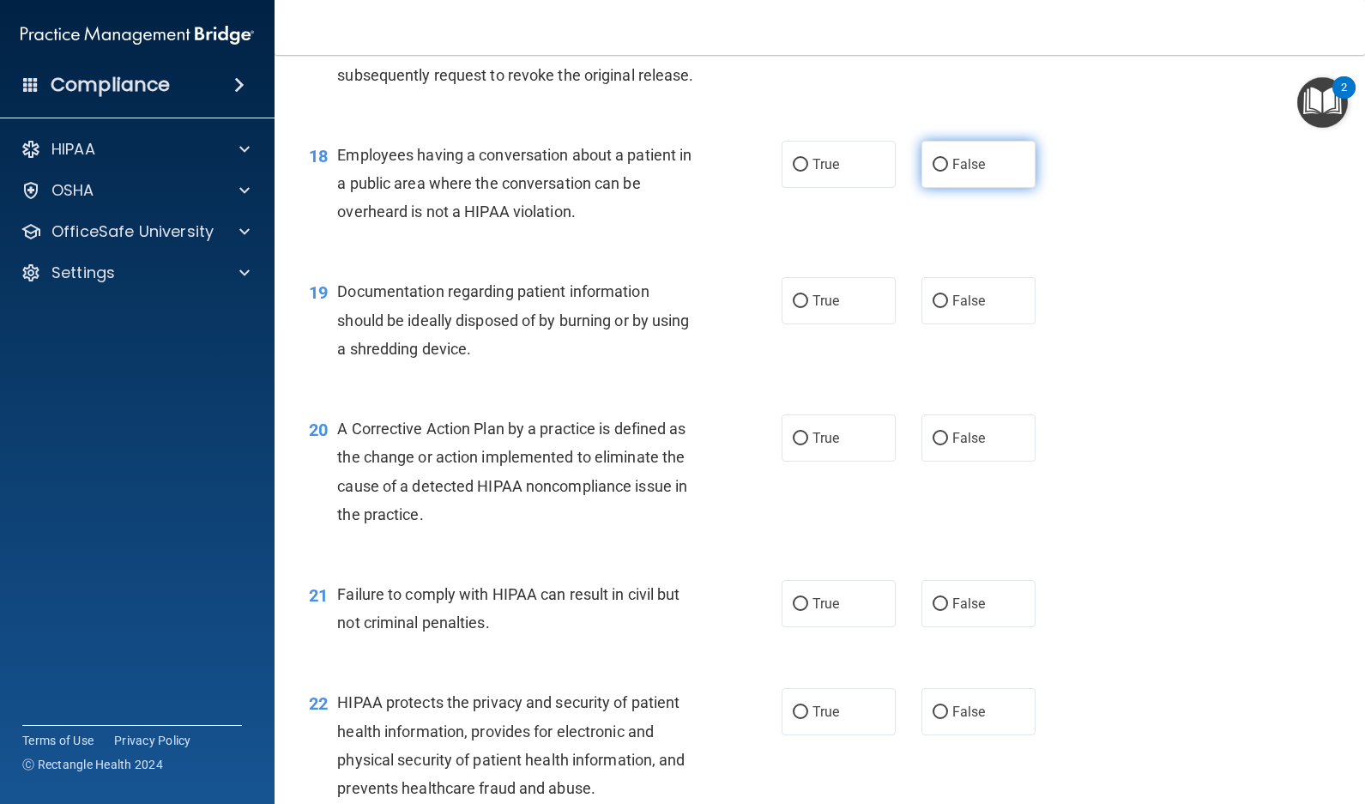
click at [933, 172] on input "False" at bounding box center [940, 165] width 15 height 13
radio input "true"
click at [793, 308] on input "True" at bounding box center [800, 301] width 15 height 13
radio input "true"
click at [797, 445] on input "True" at bounding box center [800, 438] width 15 height 13
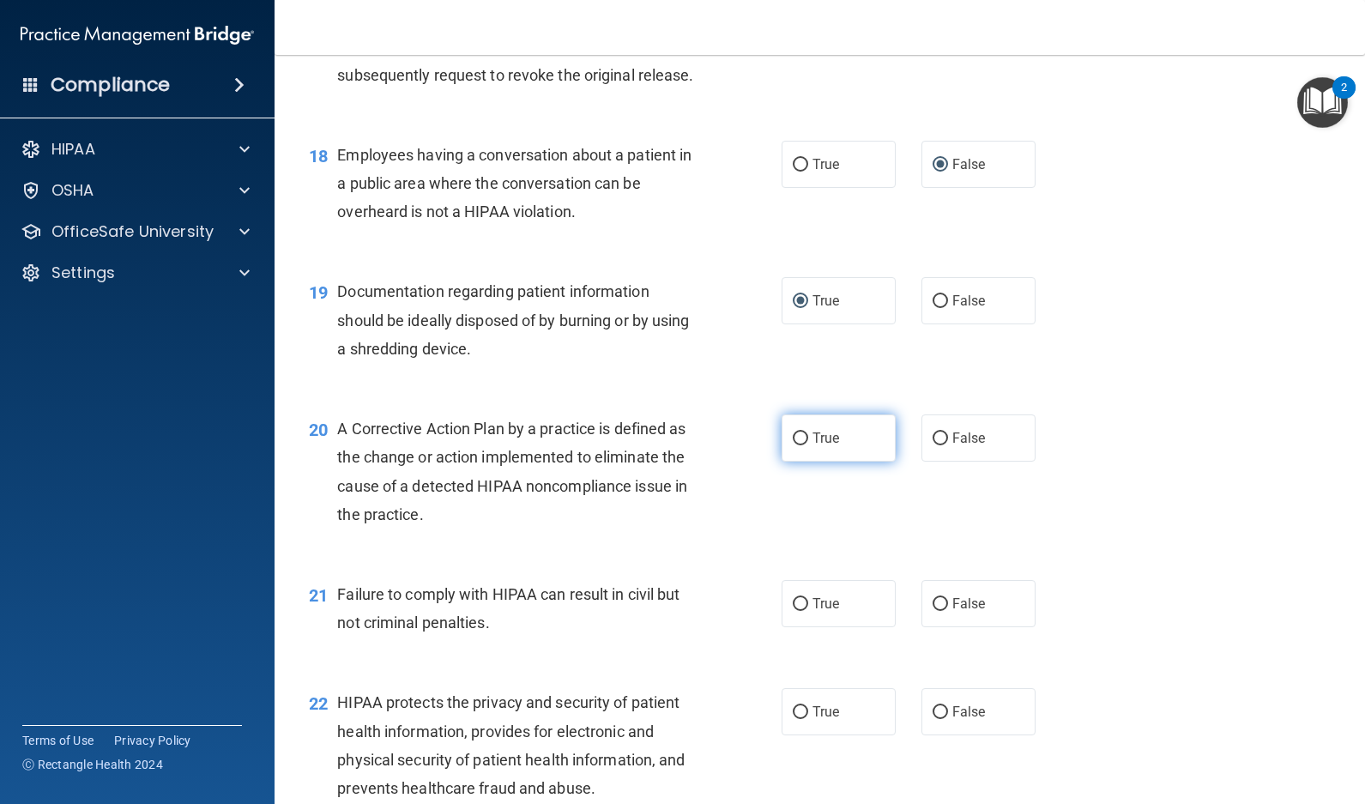
radio input "true"
click at [933, 611] on input "False" at bounding box center [940, 604] width 15 height 13
radio input "true"
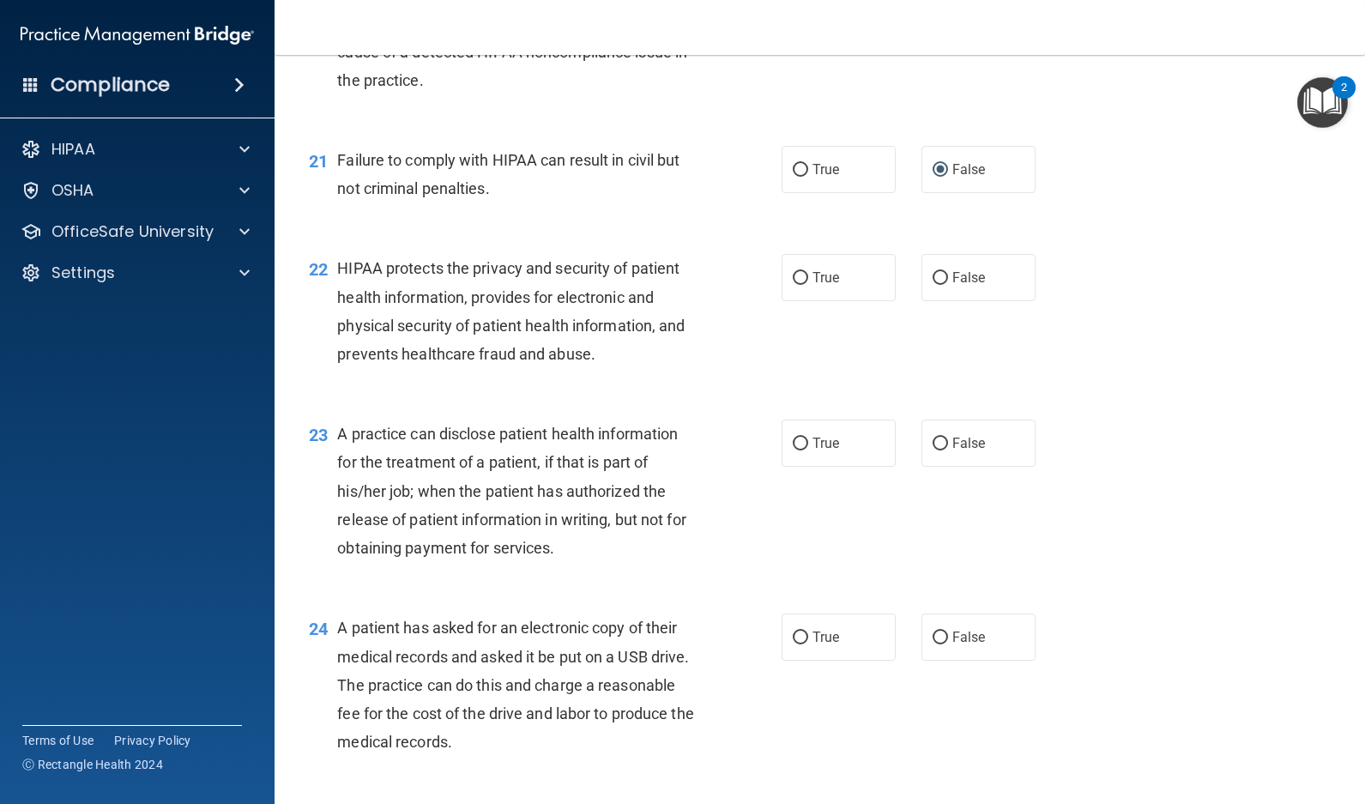
scroll to position [2798, 0]
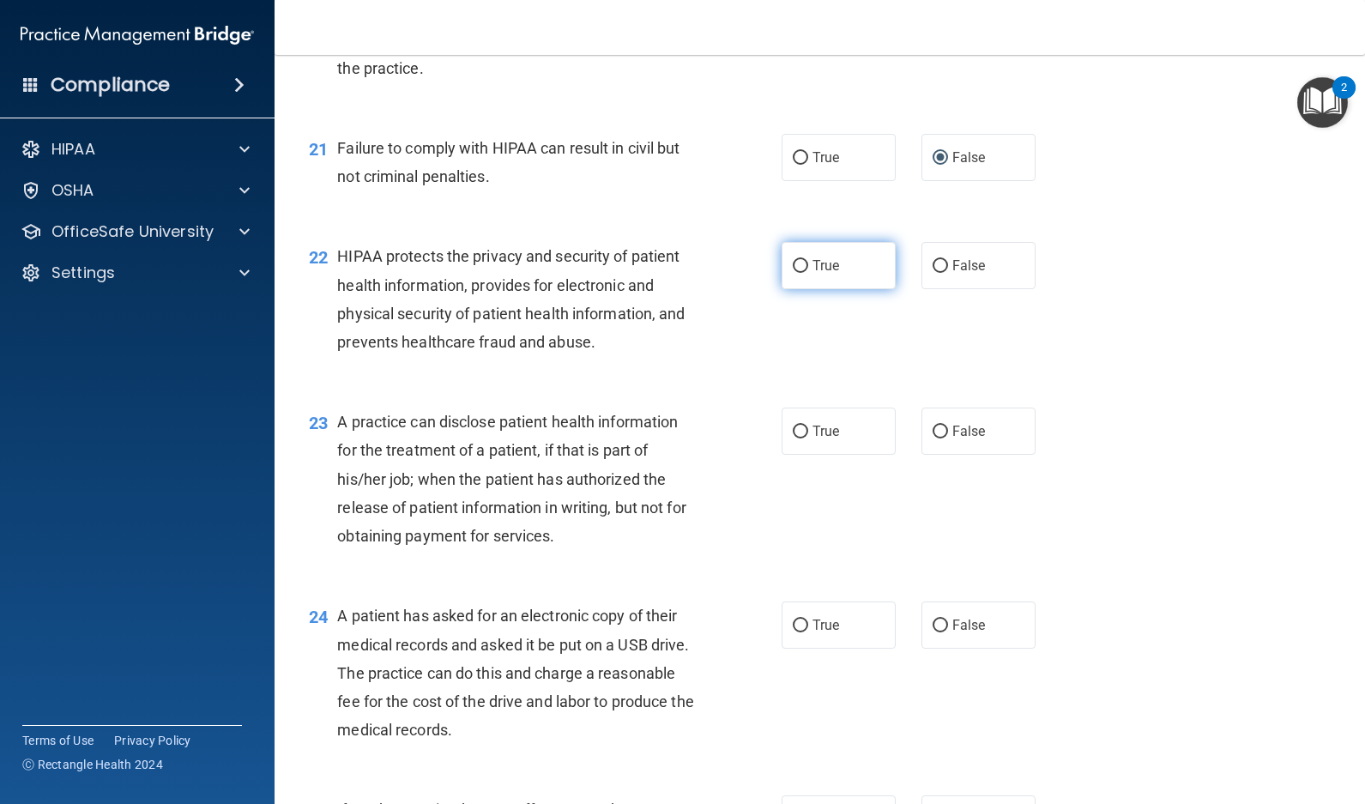
click at [794, 273] on input "True" at bounding box center [800, 266] width 15 height 13
radio input "true"
click at [793, 438] on input "True" at bounding box center [800, 432] width 15 height 13
radio input "true"
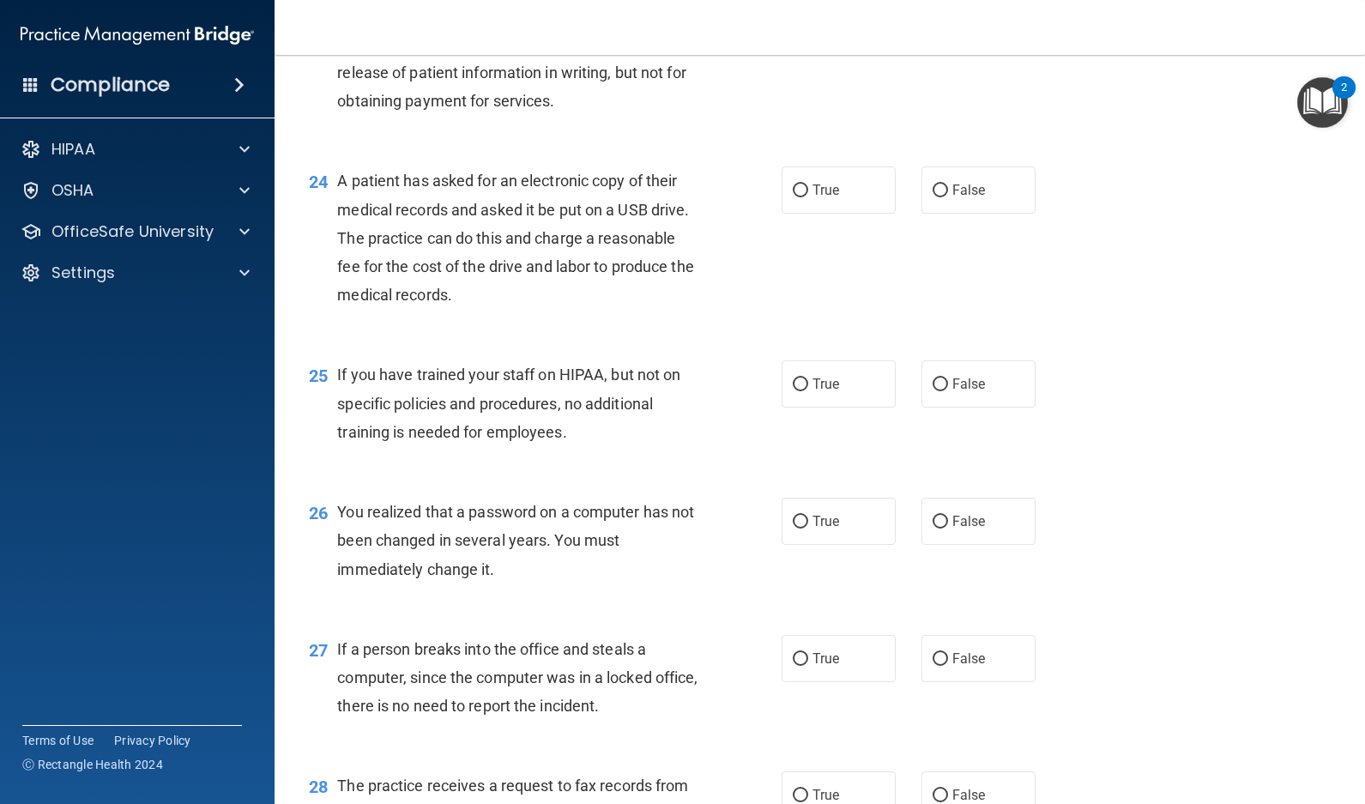
scroll to position [3267, 0]
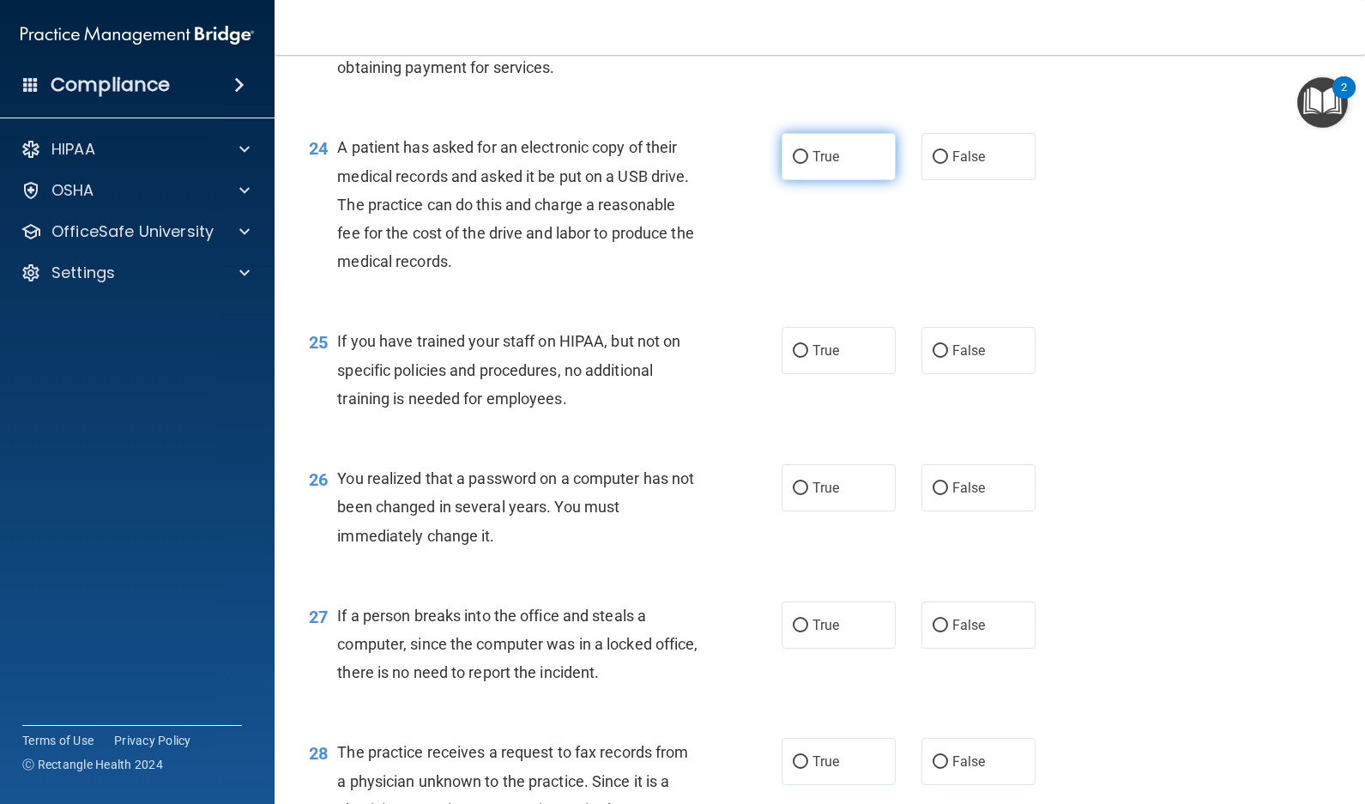
click at [794, 164] on input "True" at bounding box center [800, 157] width 15 height 13
radio input "true"
click at [933, 358] on input "False" at bounding box center [940, 351] width 15 height 13
radio input "true"
click at [933, 495] on input "False" at bounding box center [940, 488] width 15 height 13
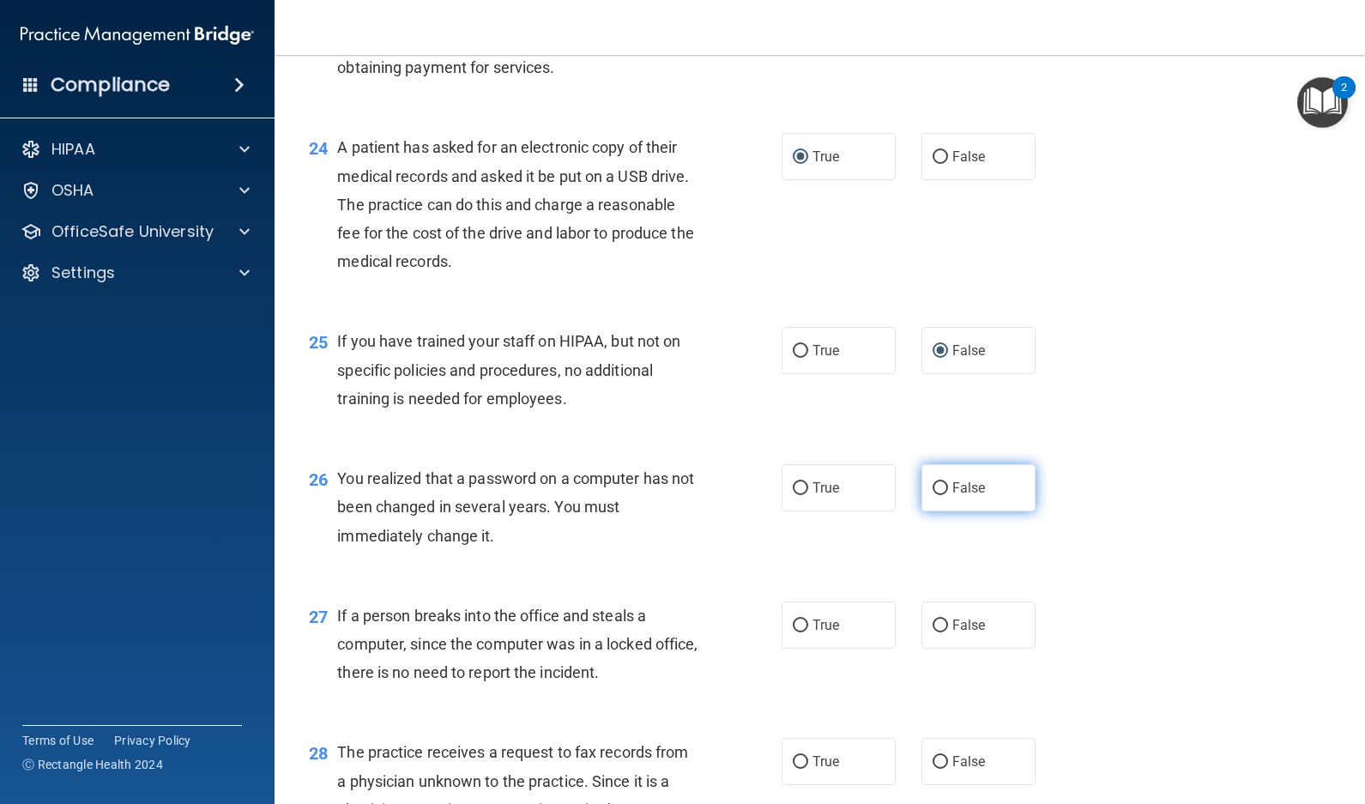
radio input "true"
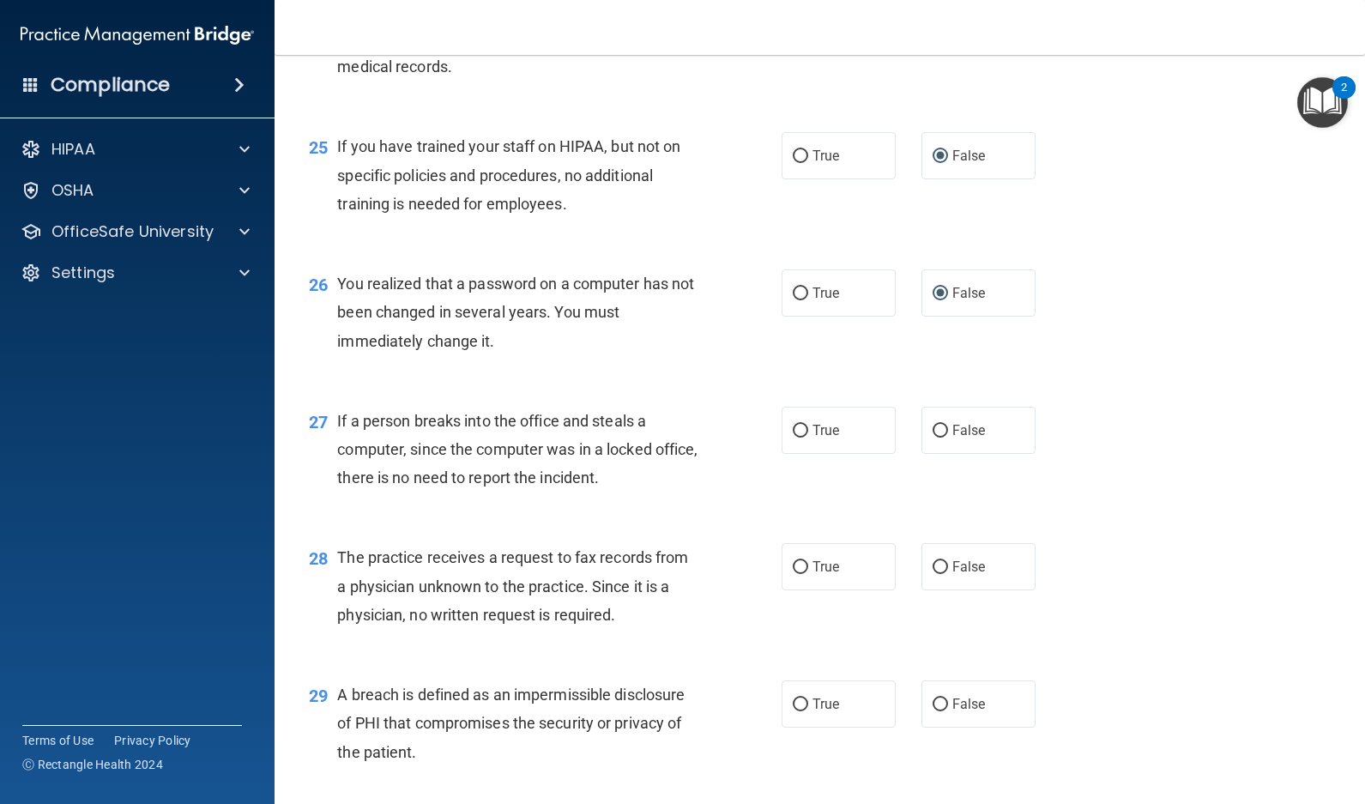
scroll to position [3530, 0]
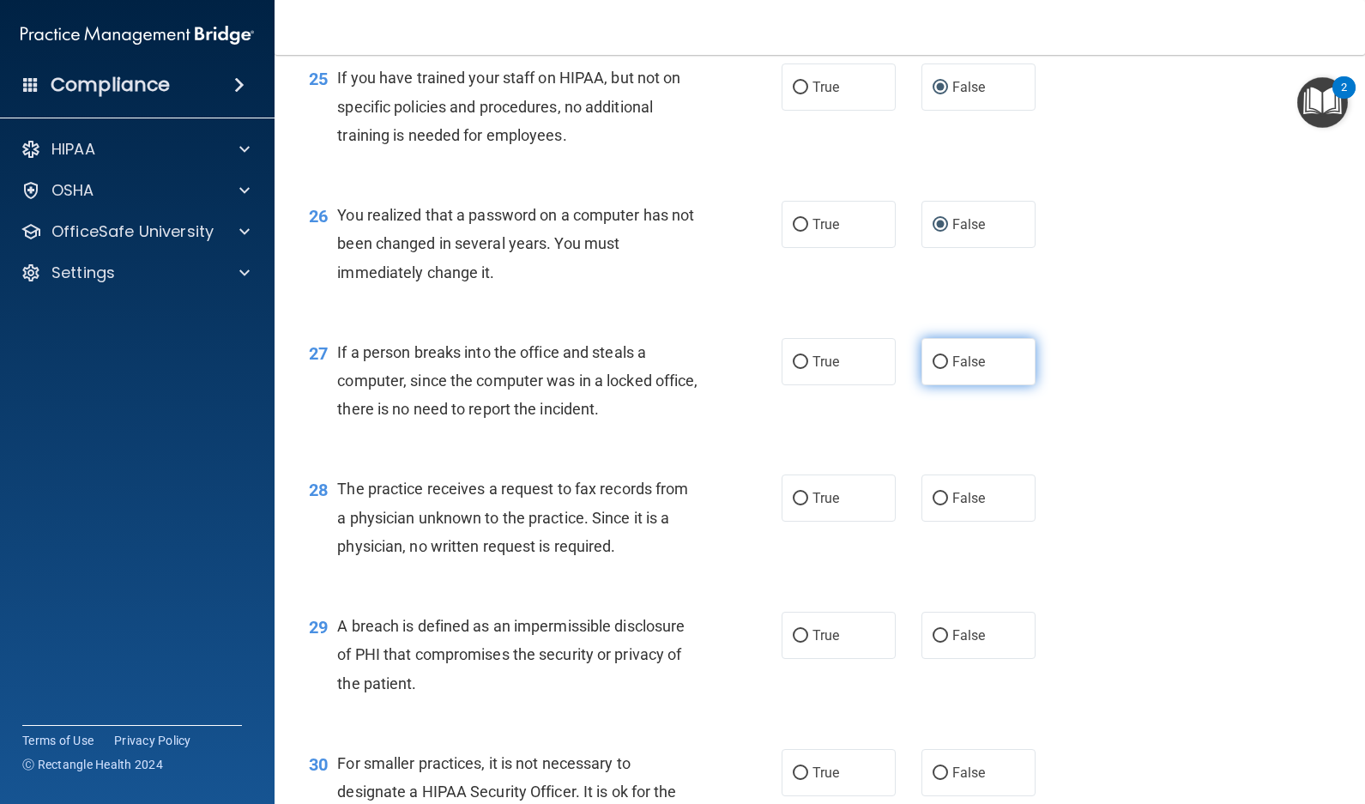
click at [933, 369] on input "False" at bounding box center [940, 362] width 15 height 13
radio input "true"
click at [933, 505] on input "False" at bounding box center [940, 498] width 15 height 13
radio input "true"
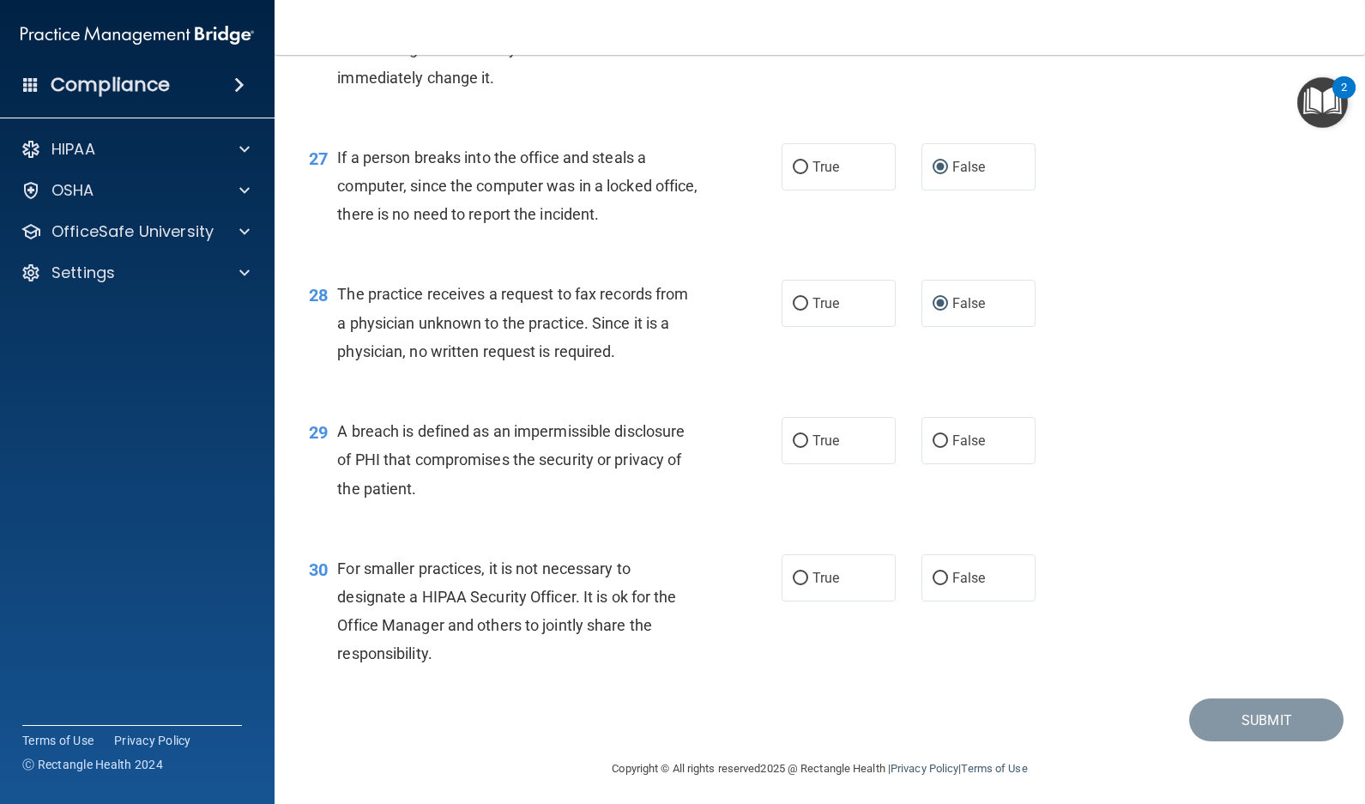
scroll to position [3759, 0]
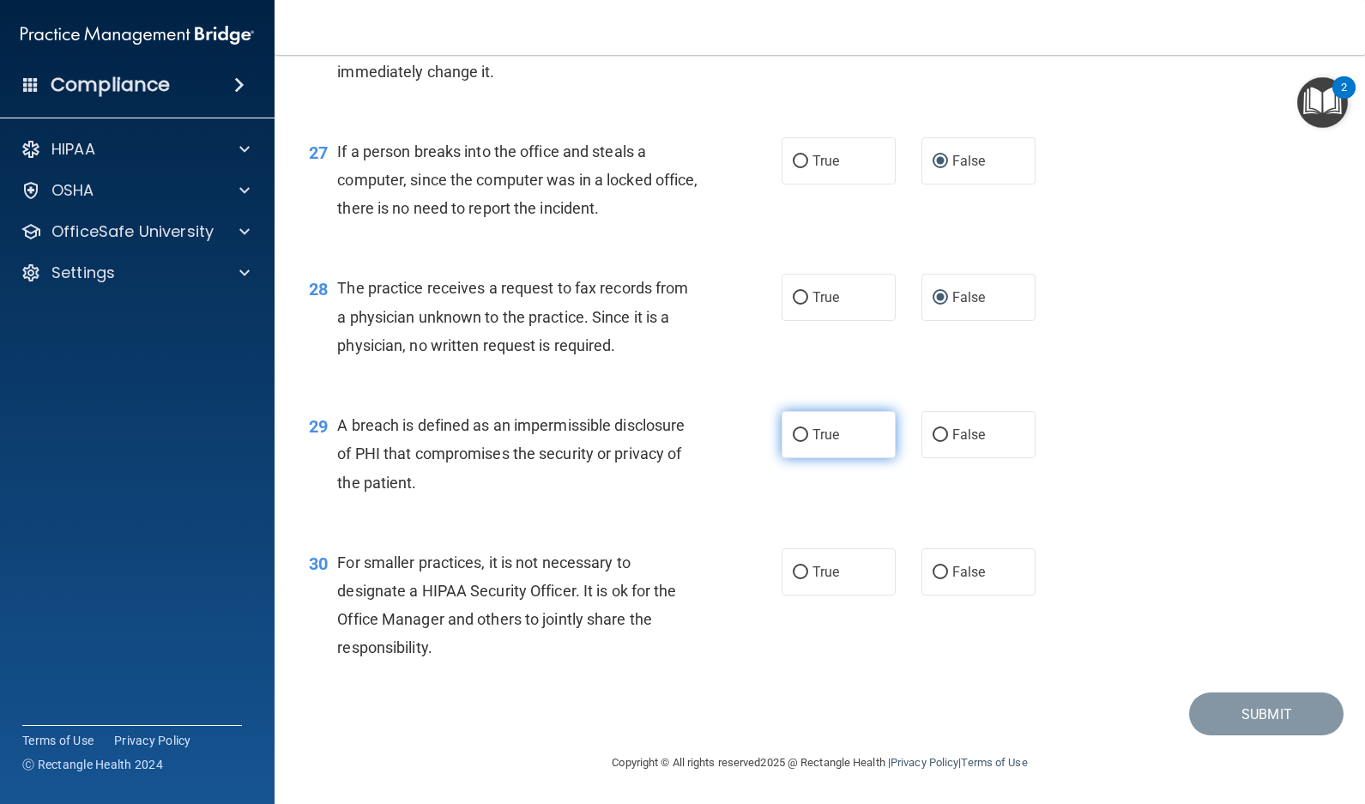
click at [793, 435] on input "True" at bounding box center [800, 435] width 15 height 13
radio input "true"
click at [794, 566] on input "True" at bounding box center [800, 572] width 15 height 13
radio input "true"
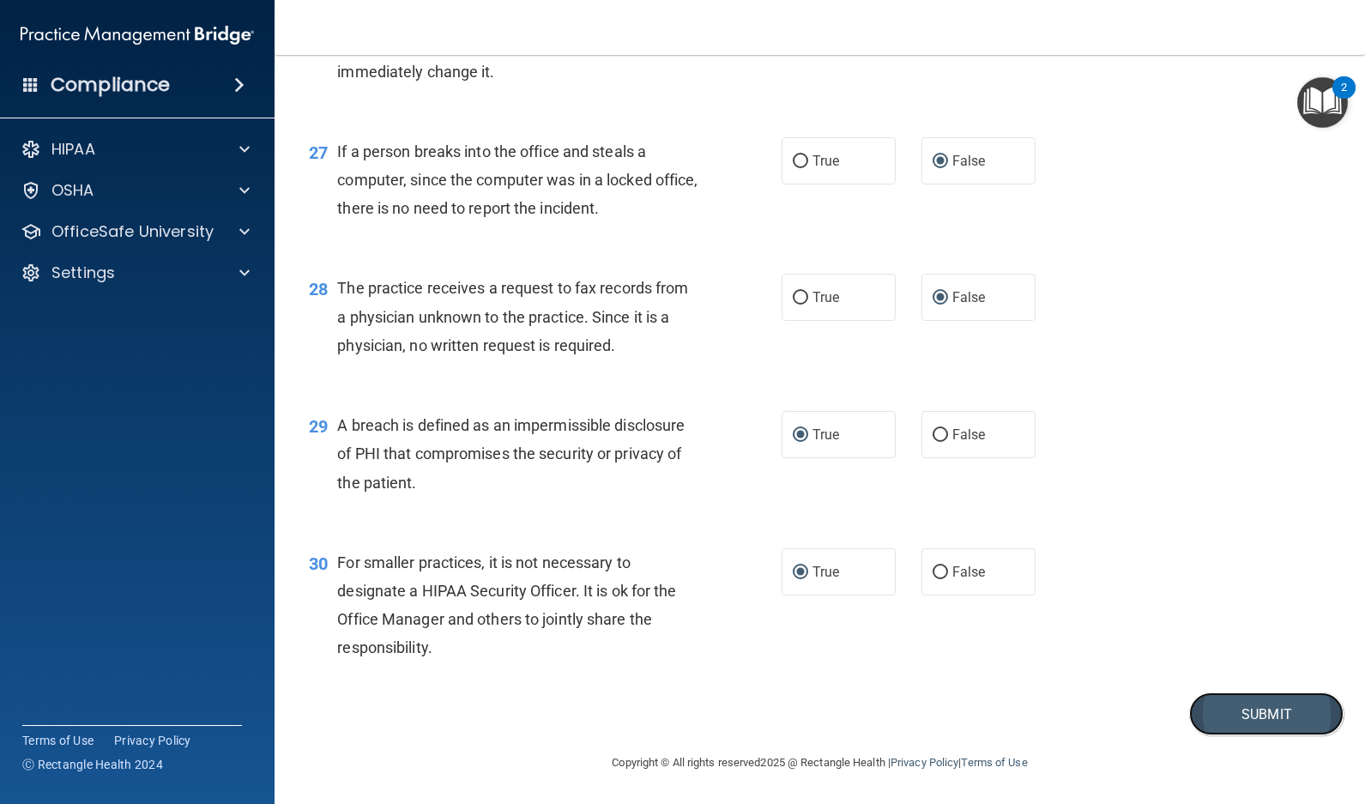
click at [1270, 719] on button "Submit" at bounding box center [1266, 714] width 154 height 44
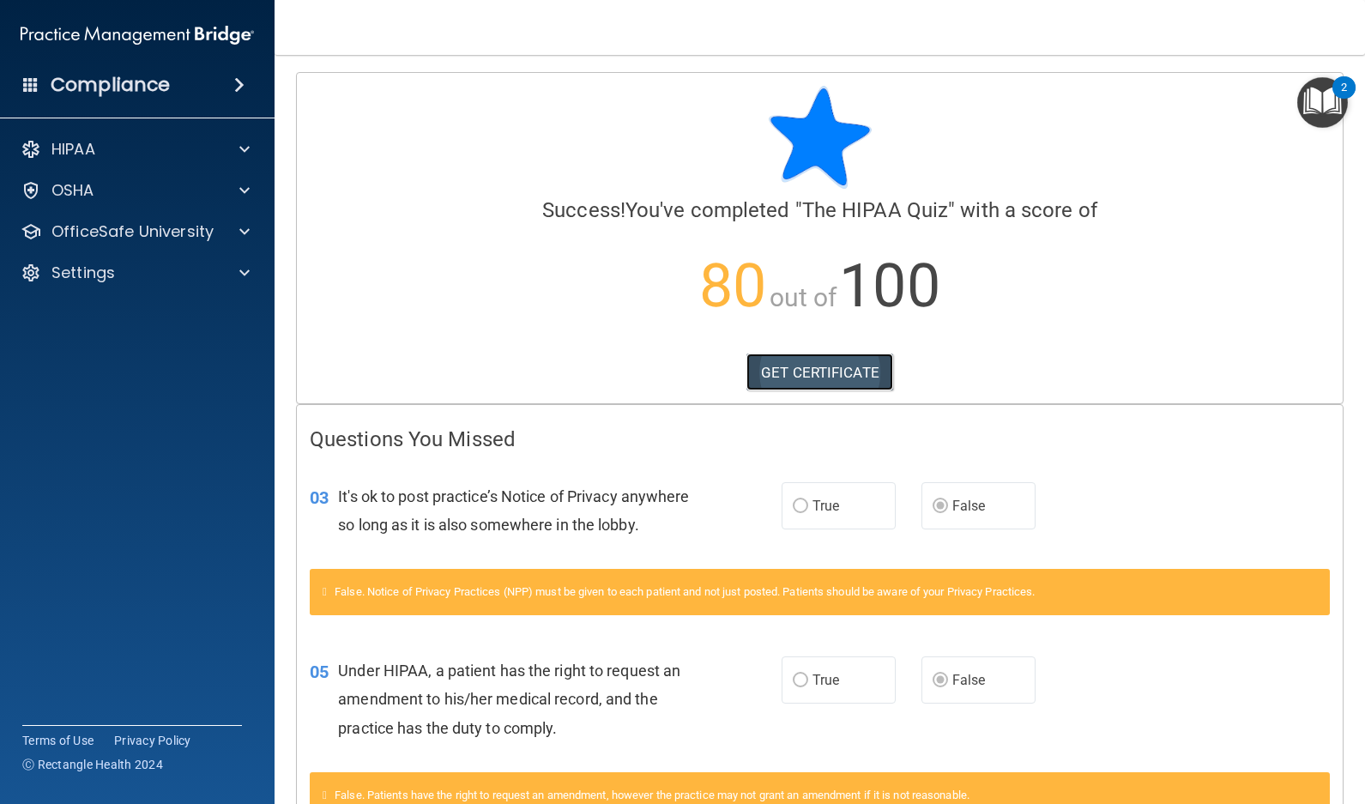
click at [783, 378] on link "GET CERTIFICATE" at bounding box center [819, 372] width 147 height 38
click at [137, 229] on p "OfficeSafe University" at bounding box center [132, 231] width 162 height 21
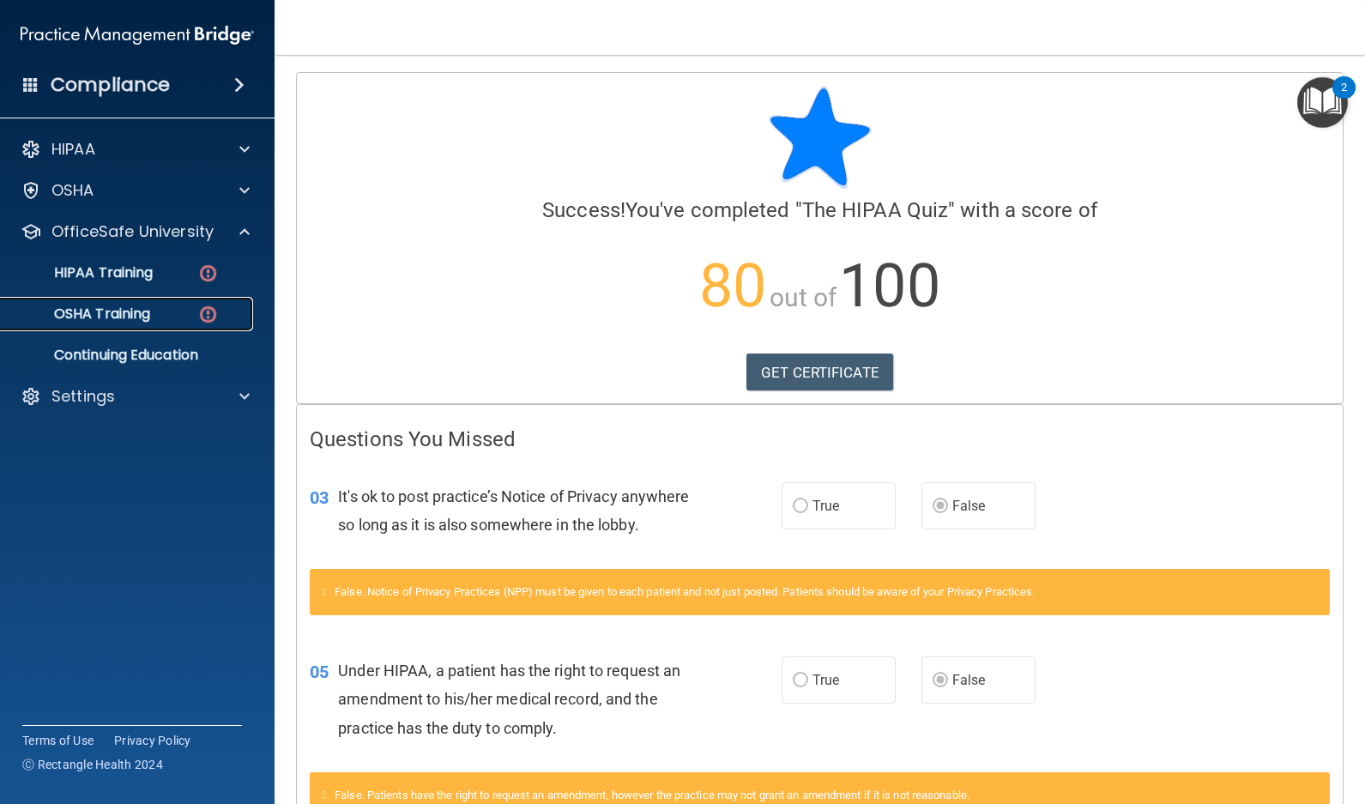
click at [94, 314] on p "OSHA Training" at bounding box center [80, 313] width 139 height 17
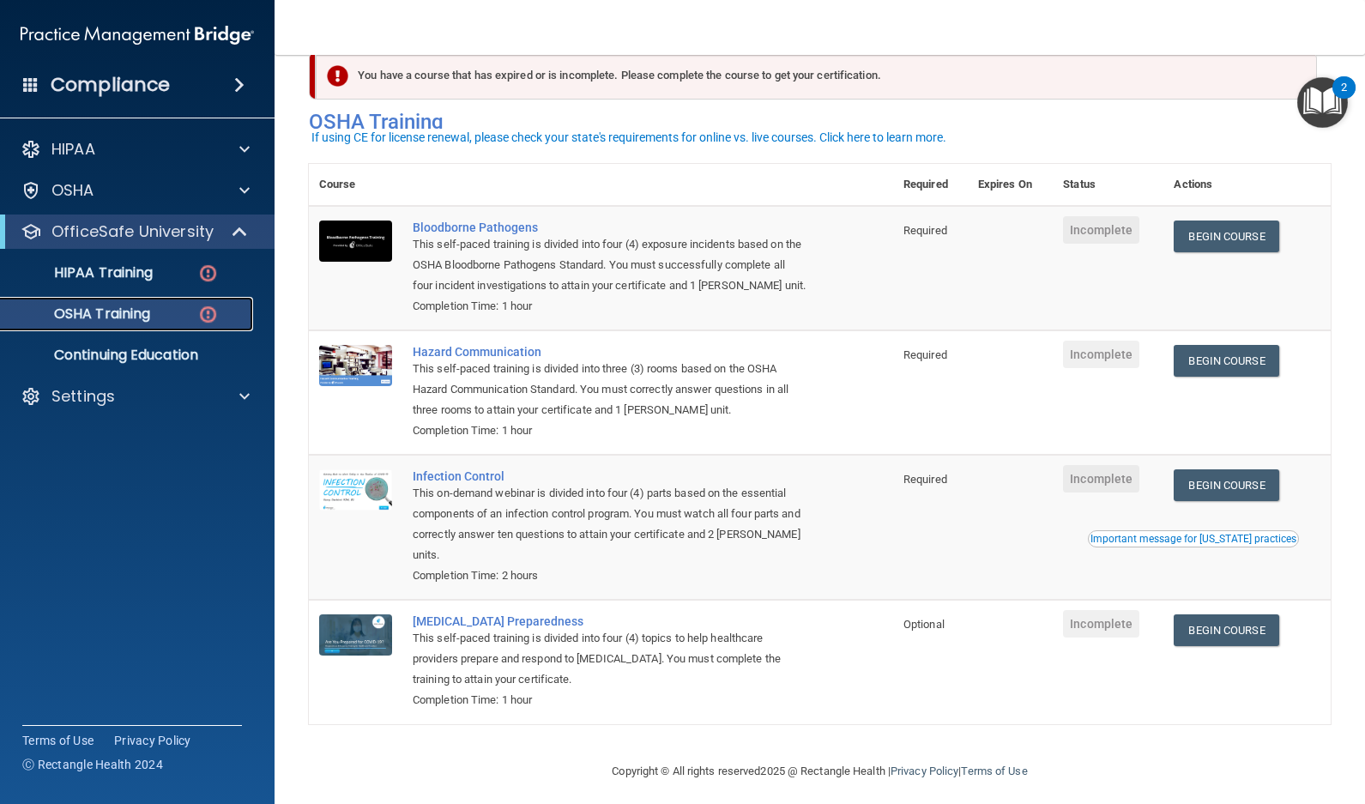
scroll to position [47, 0]
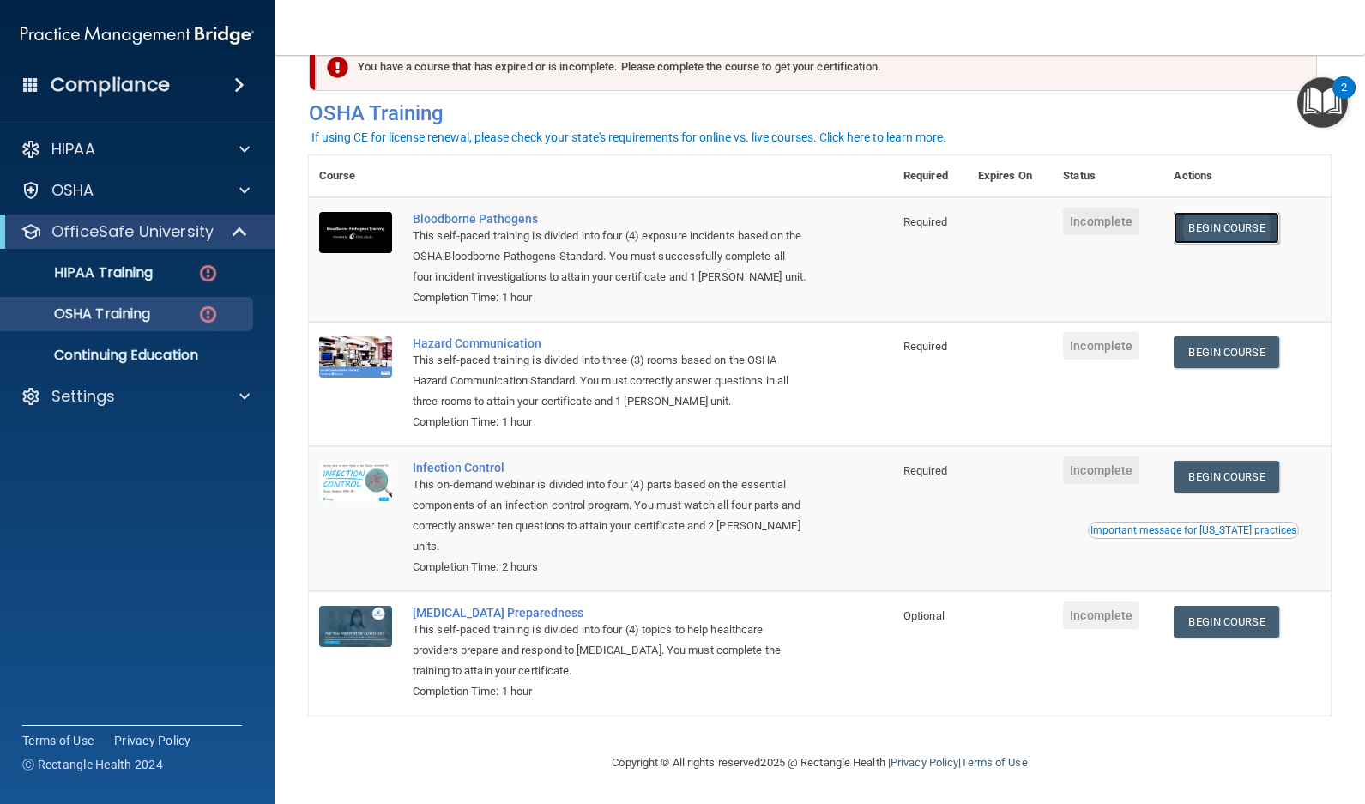
click at [1209, 222] on link "Begin Course" at bounding box center [1226, 228] width 105 height 32
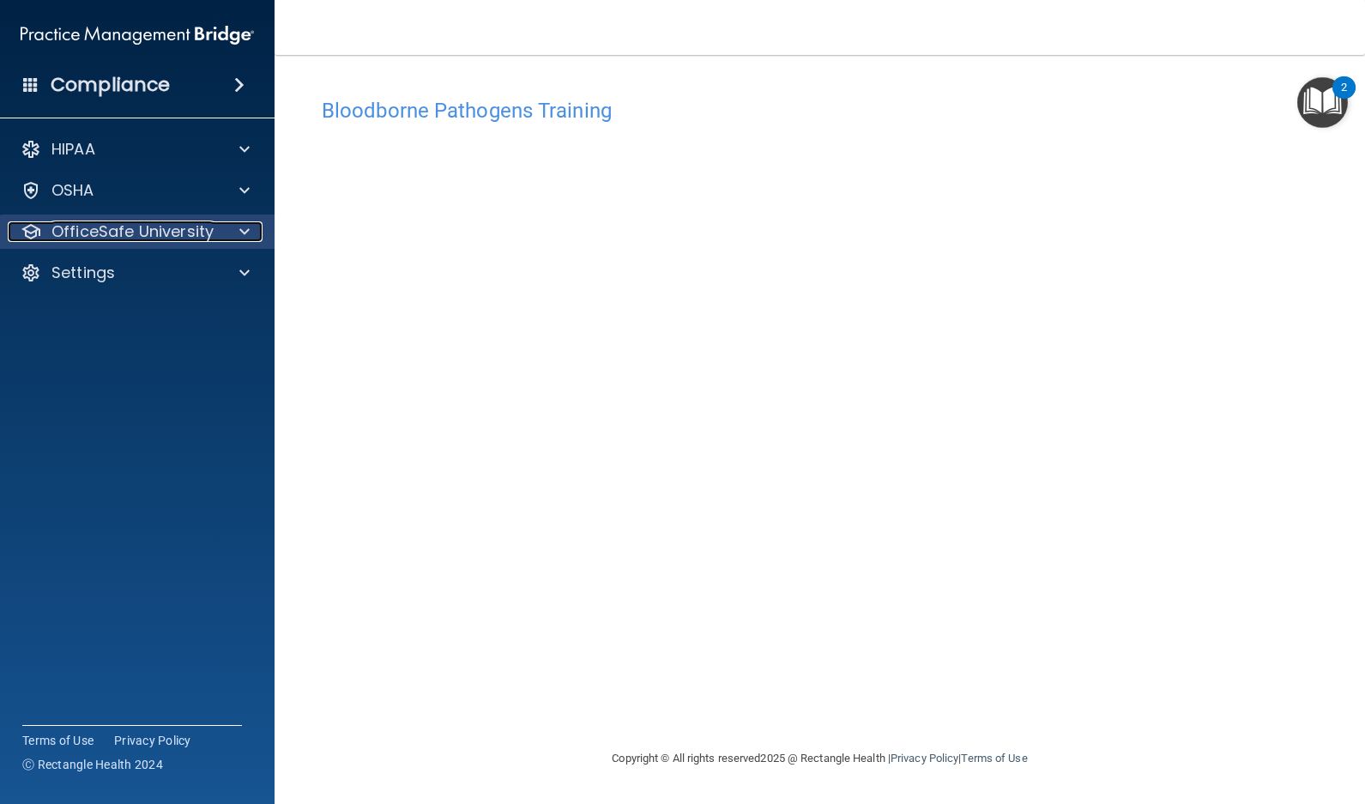
click at [250, 229] on div at bounding box center [241, 231] width 43 height 21
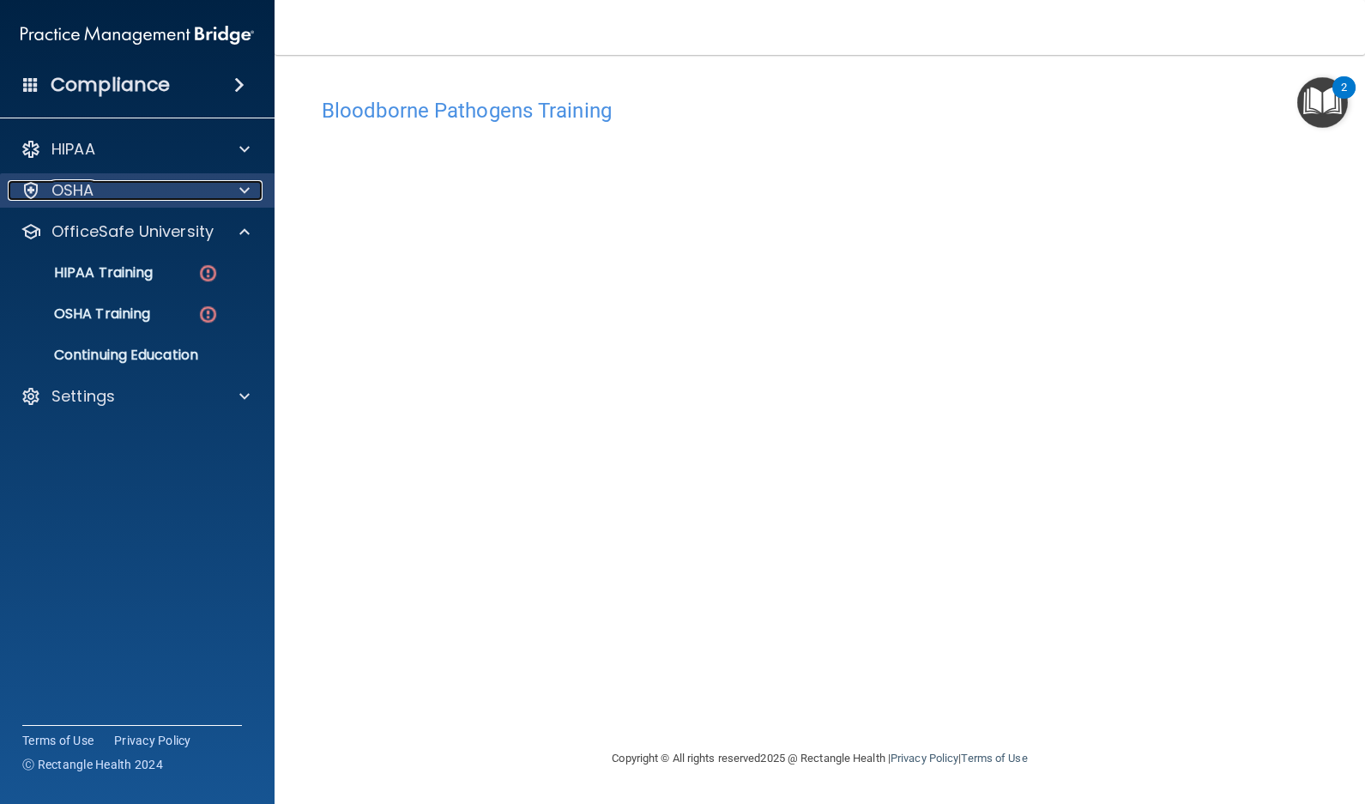
click at [75, 186] on p "OSHA" at bounding box center [72, 190] width 43 height 21
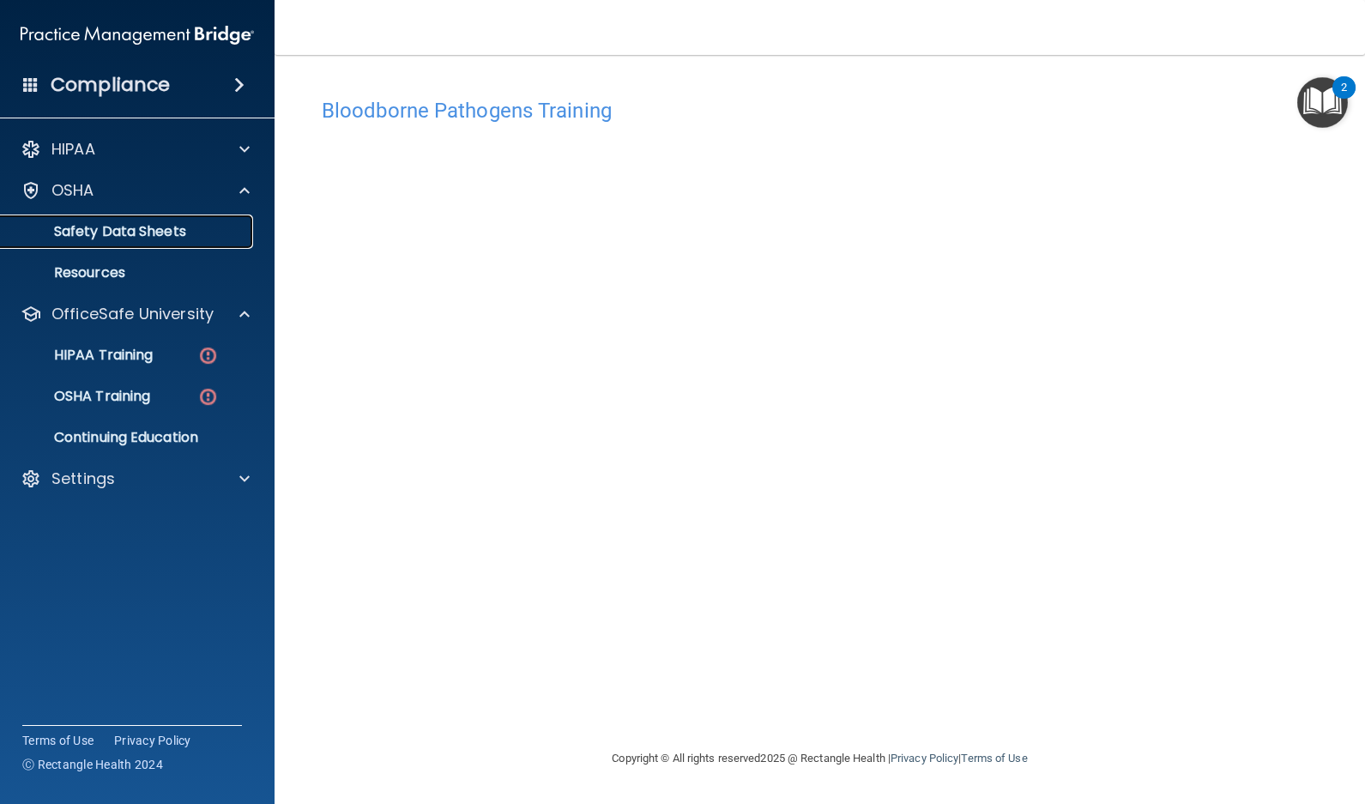
click at [74, 228] on p "Safety Data Sheets" at bounding box center [128, 231] width 234 height 17
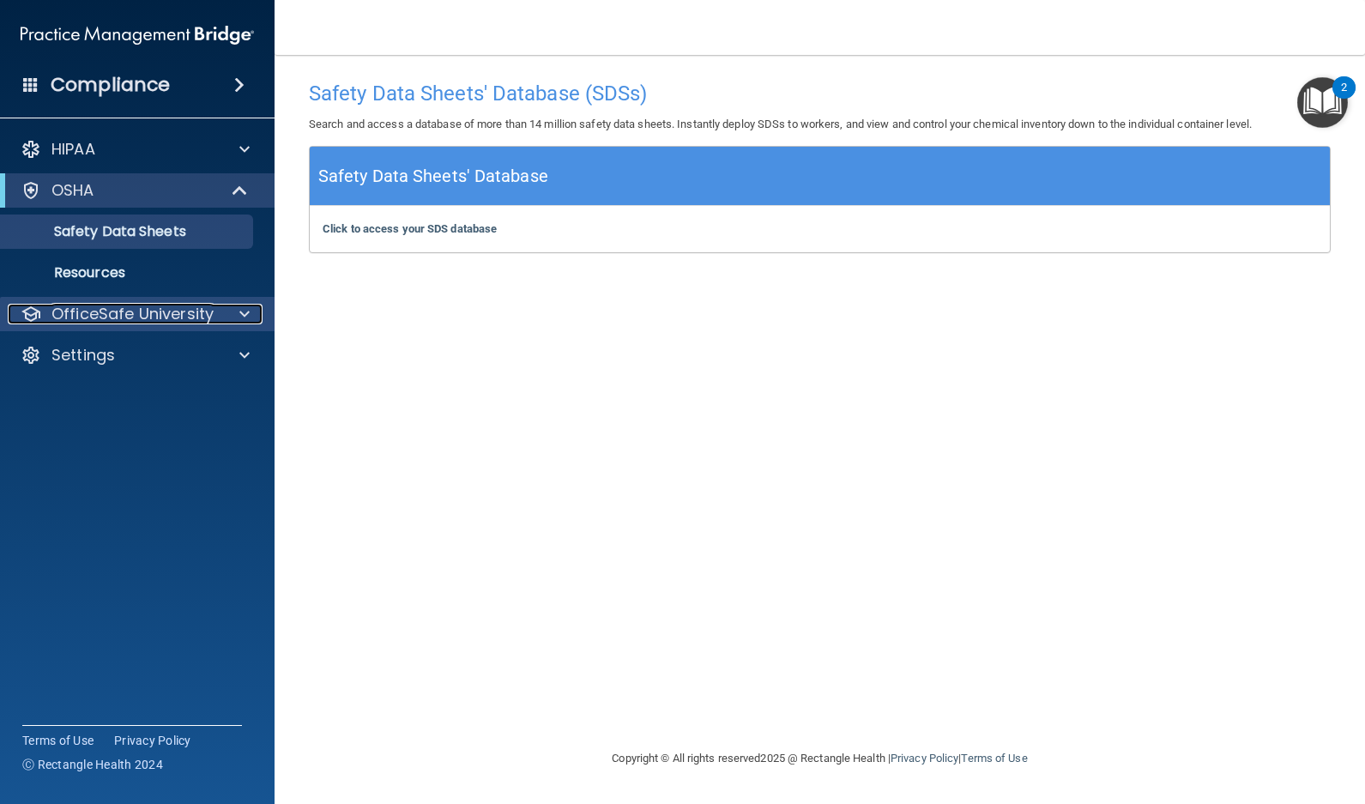
click at [104, 312] on p "OfficeSafe University" at bounding box center [132, 314] width 162 height 21
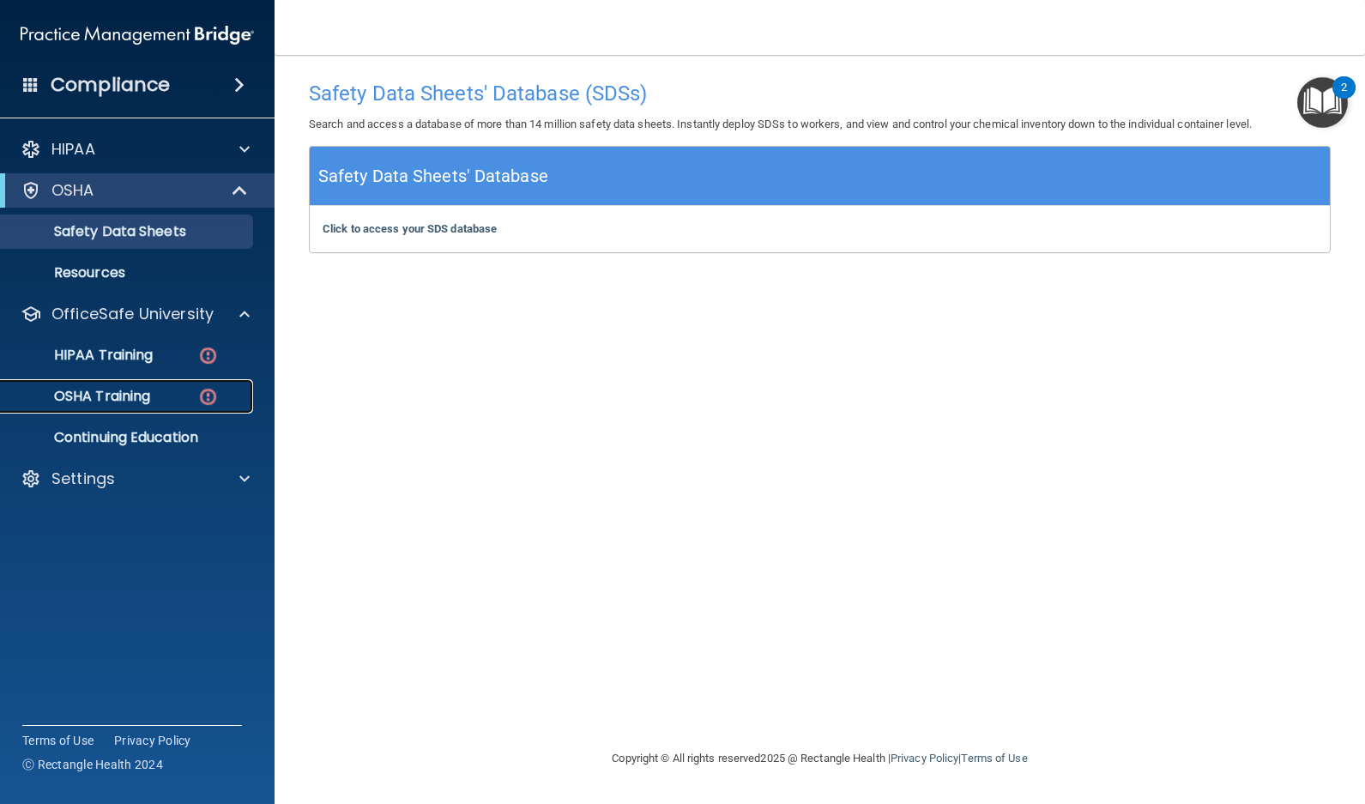
click at [118, 392] on p "OSHA Training" at bounding box center [80, 396] width 139 height 17
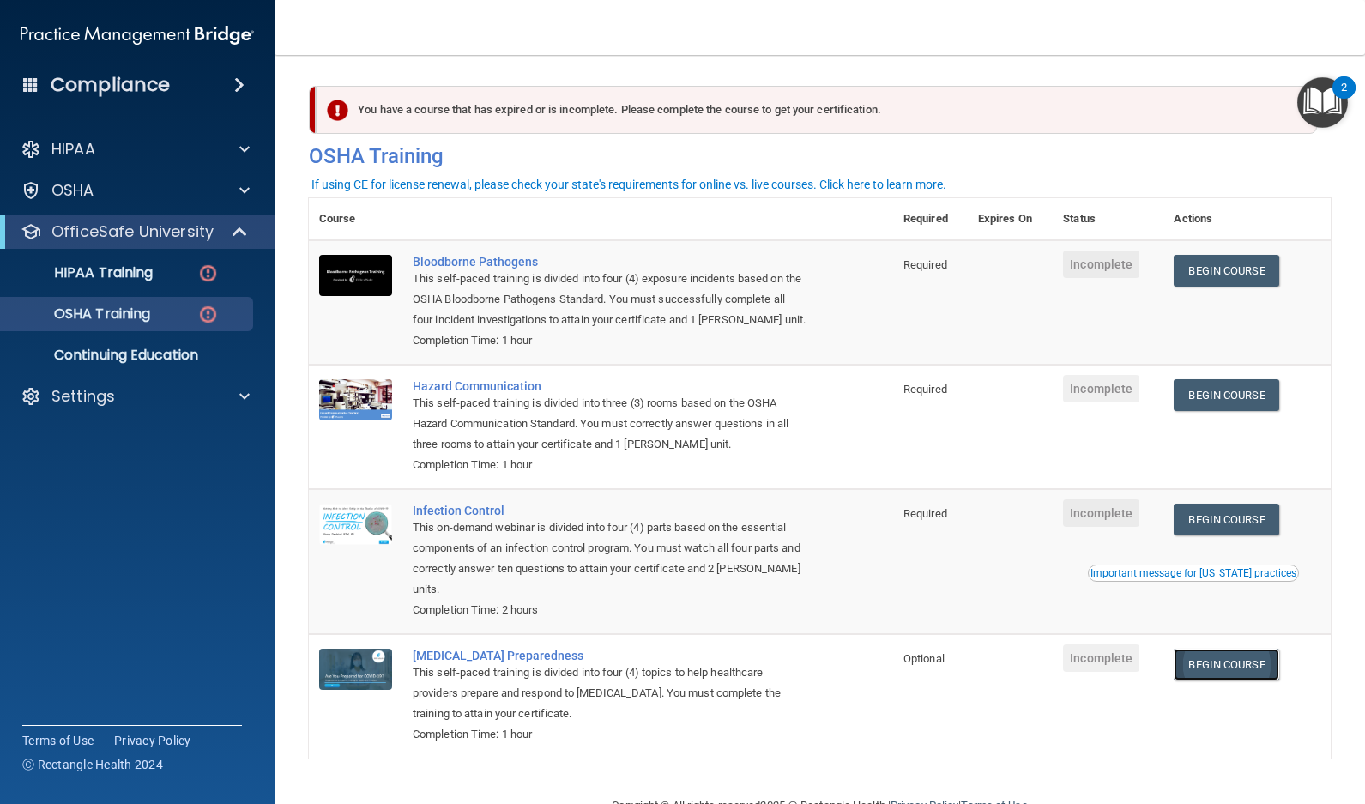
click at [1232, 666] on link "Begin Course" at bounding box center [1226, 665] width 105 height 32
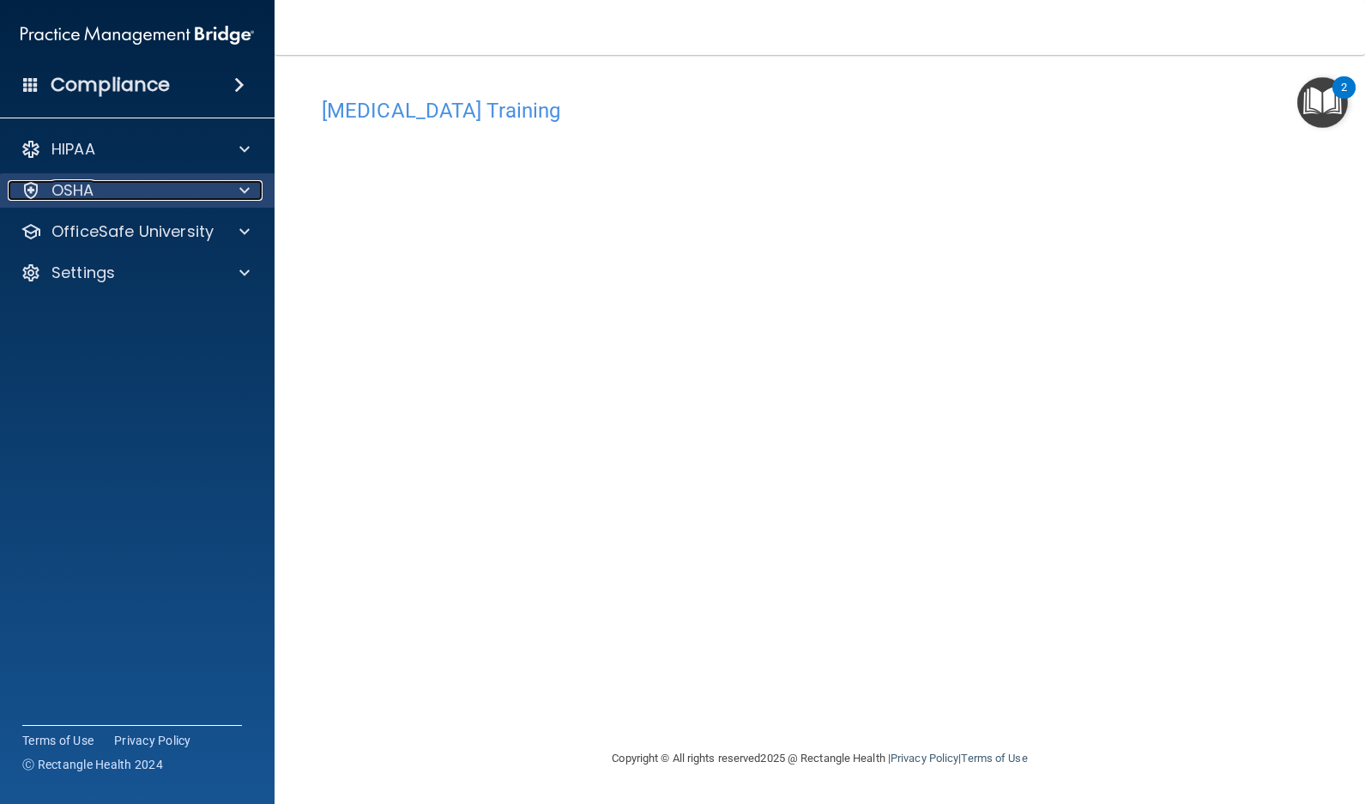
click at [57, 190] on p "OSHA" at bounding box center [72, 190] width 43 height 21
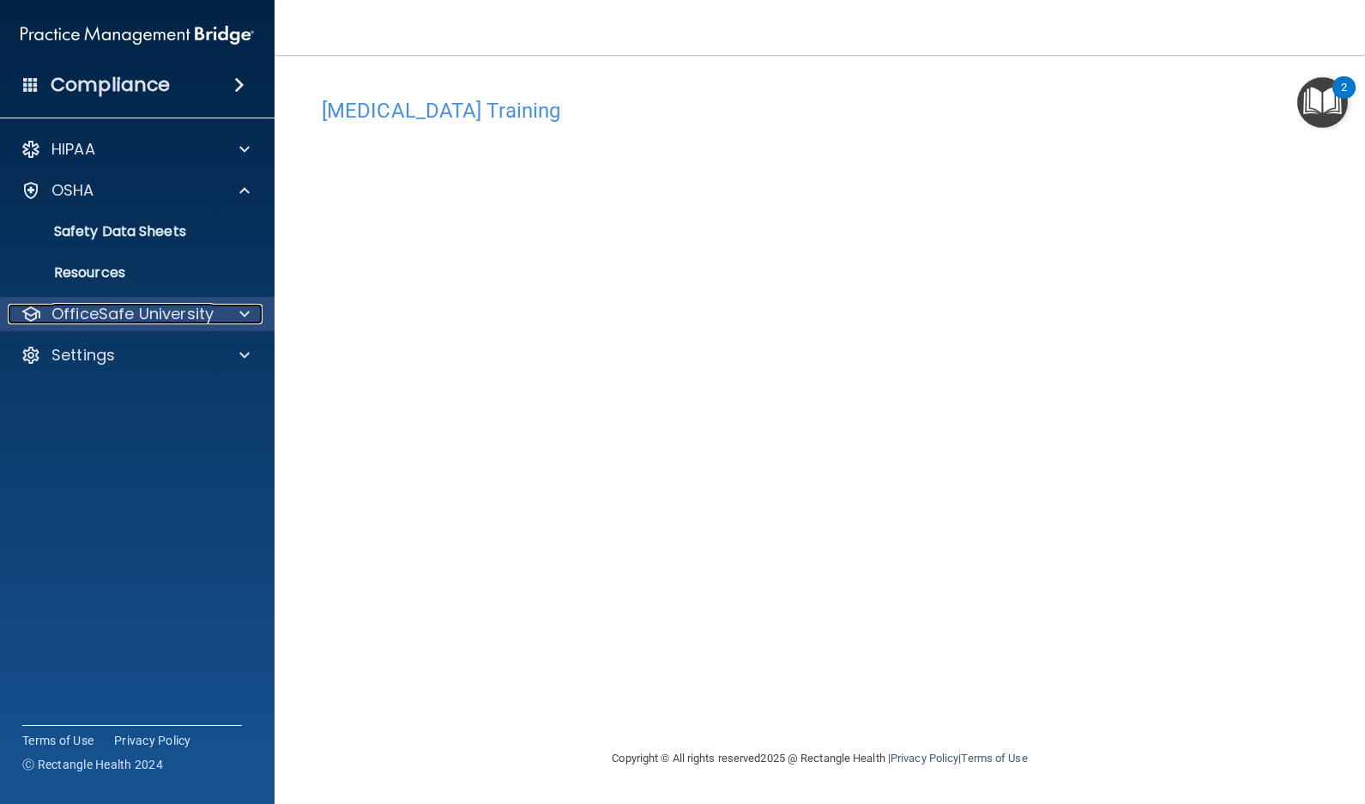
click at [71, 312] on p "OfficeSafe University" at bounding box center [132, 314] width 162 height 21
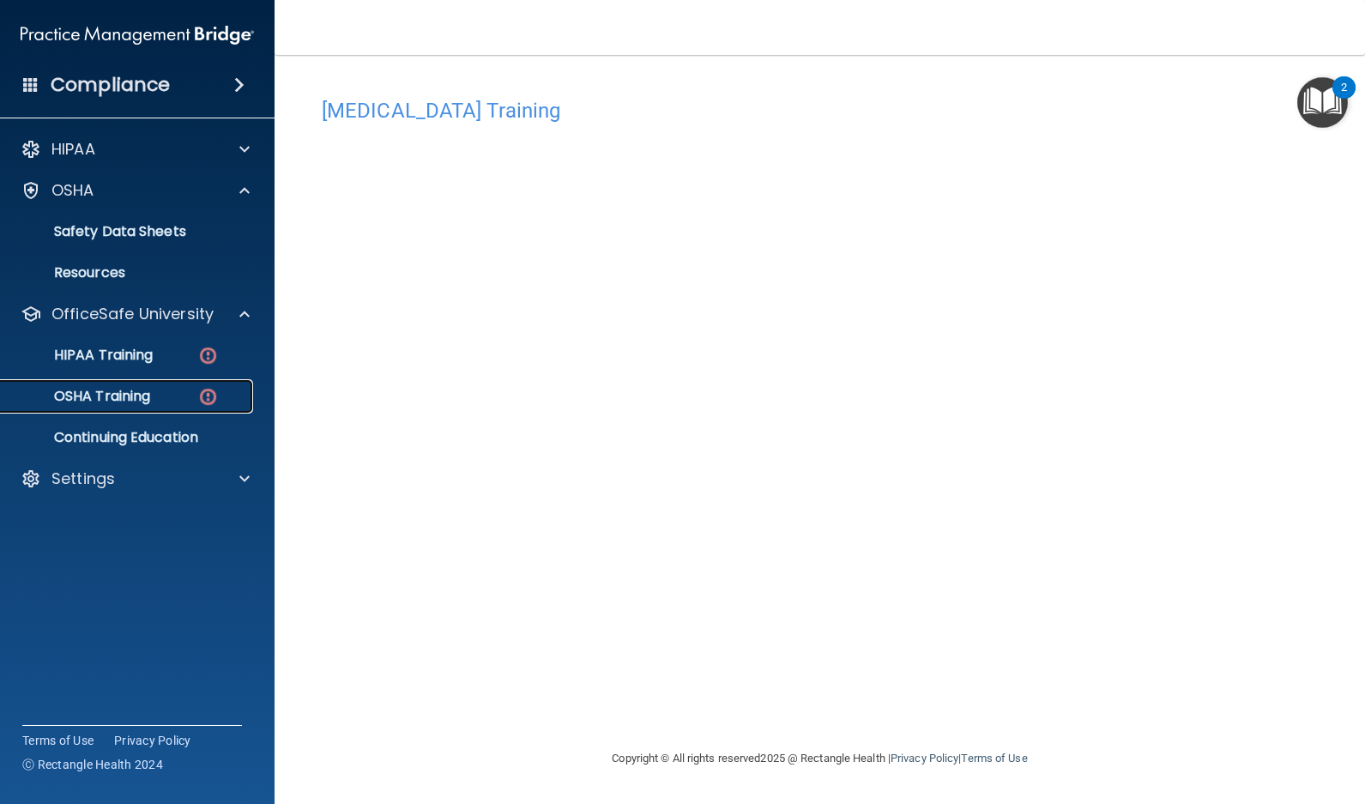
click at [116, 399] on p "OSHA Training" at bounding box center [80, 396] width 139 height 17
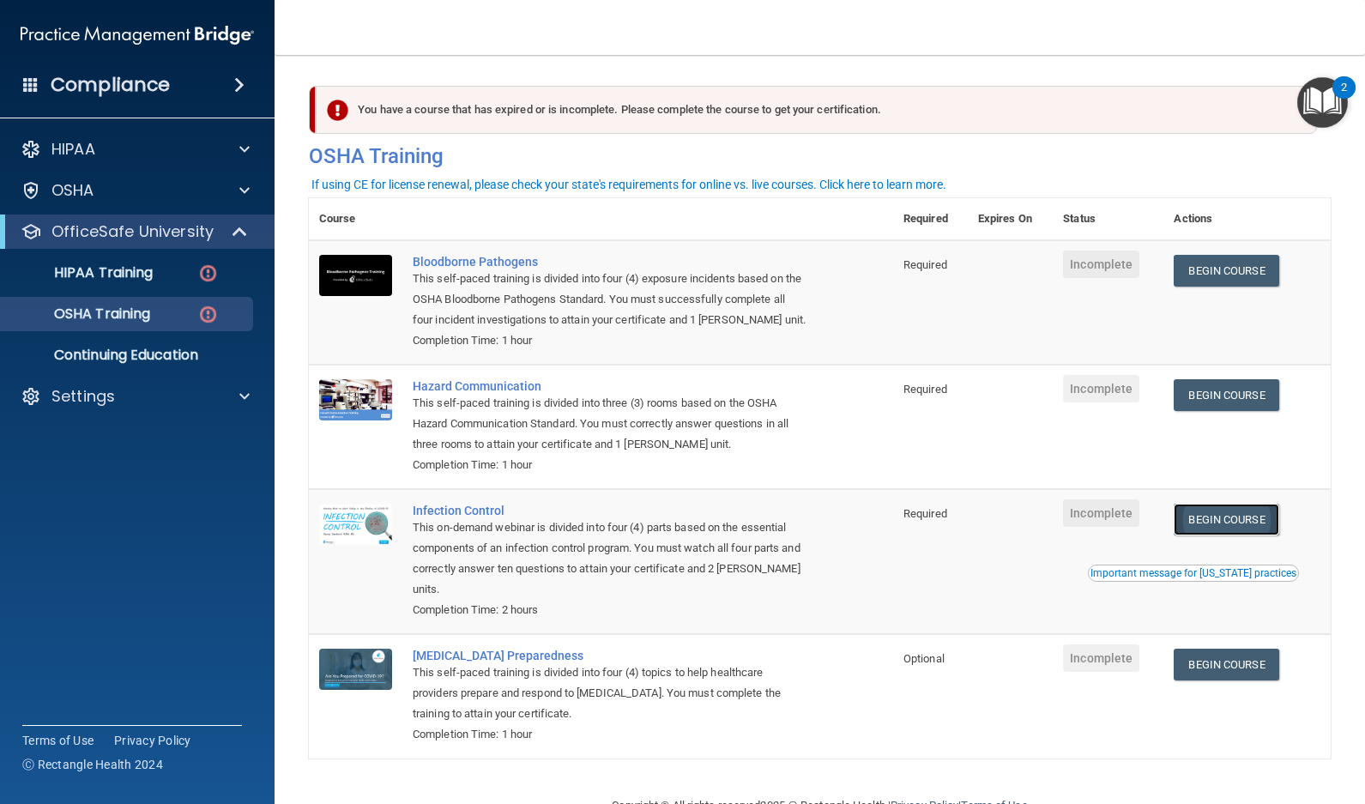
click at [1204, 521] on link "Begin Course" at bounding box center [1226, 520] width 105 height 32
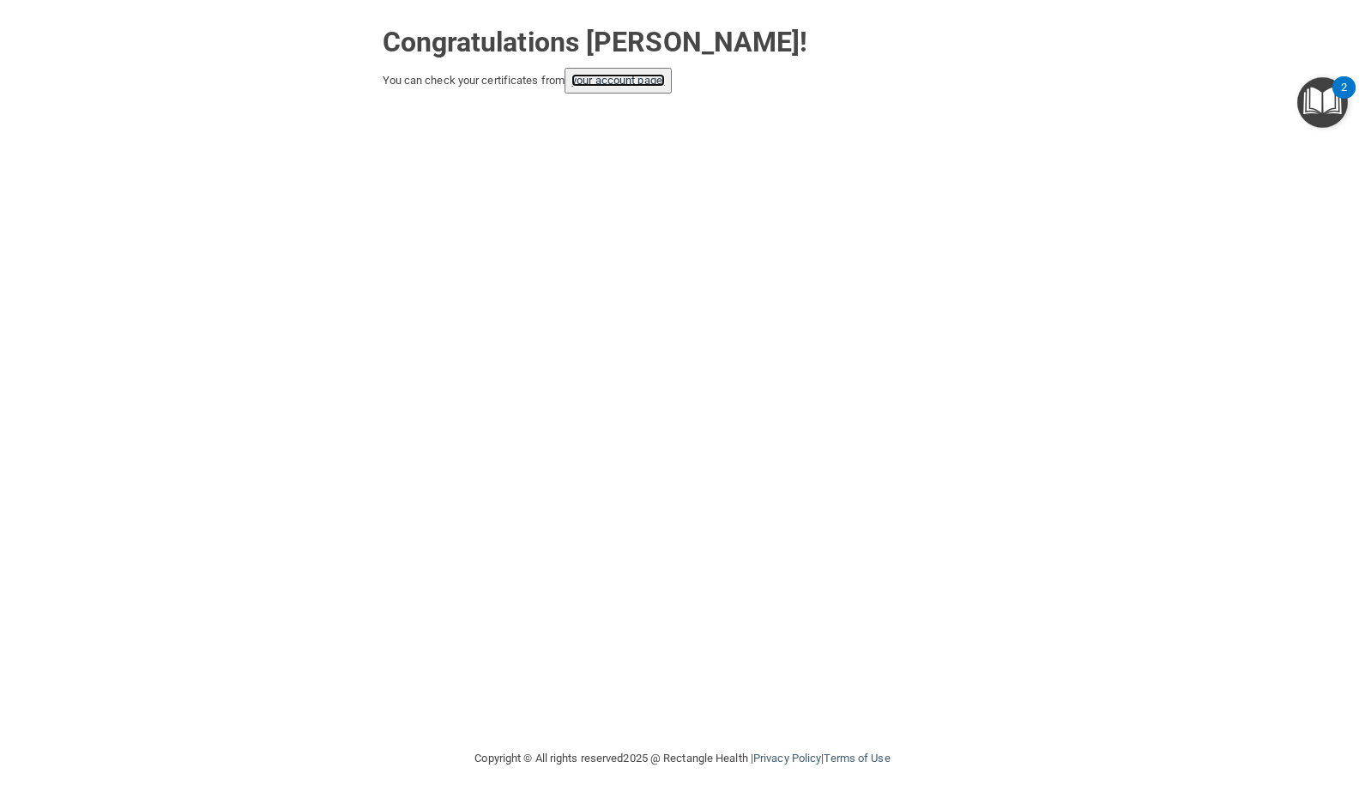
click at [623, 83] on link "your account page!" at bounding box center [618, 80] width 94 height 13
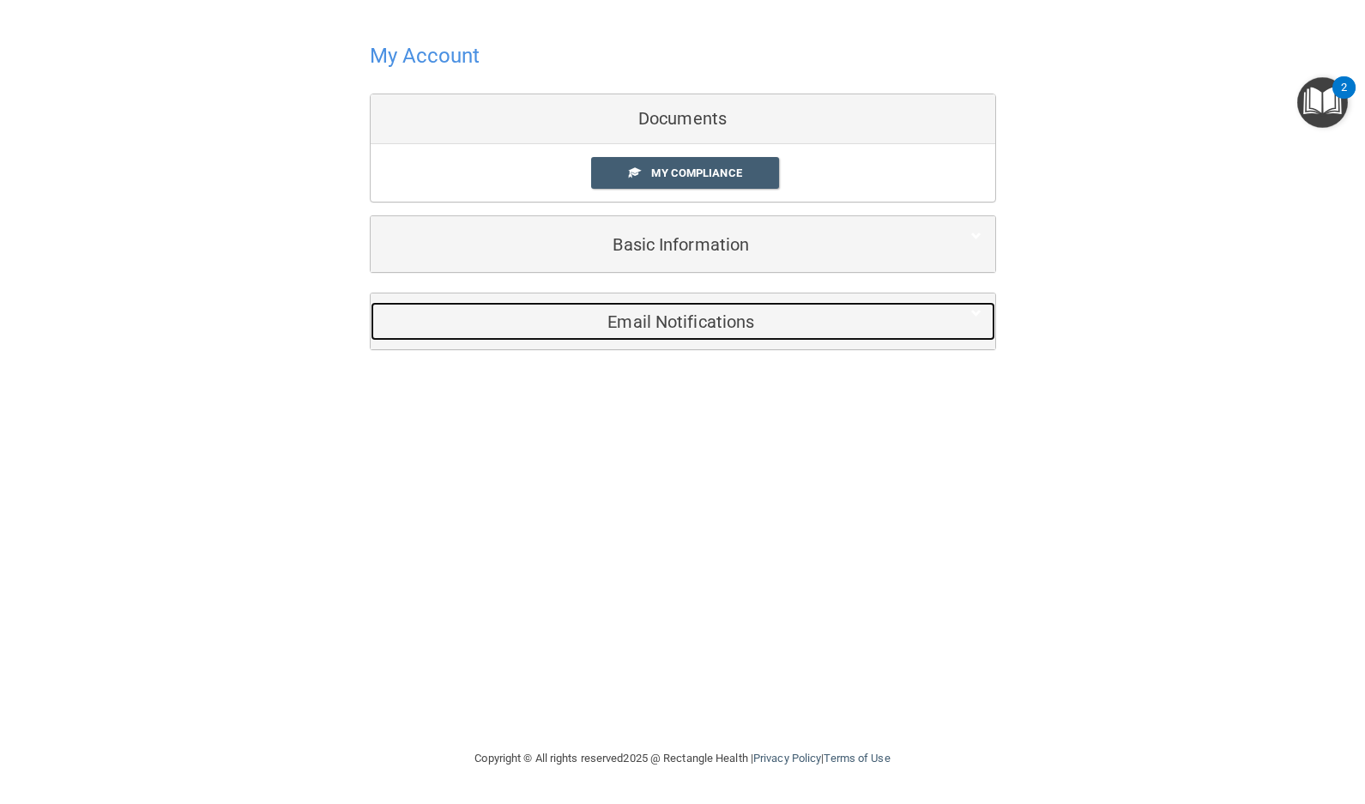
click at [629, 328] on h5 "Email Notifications" at bounding box center [656, 321] width 546 height 19
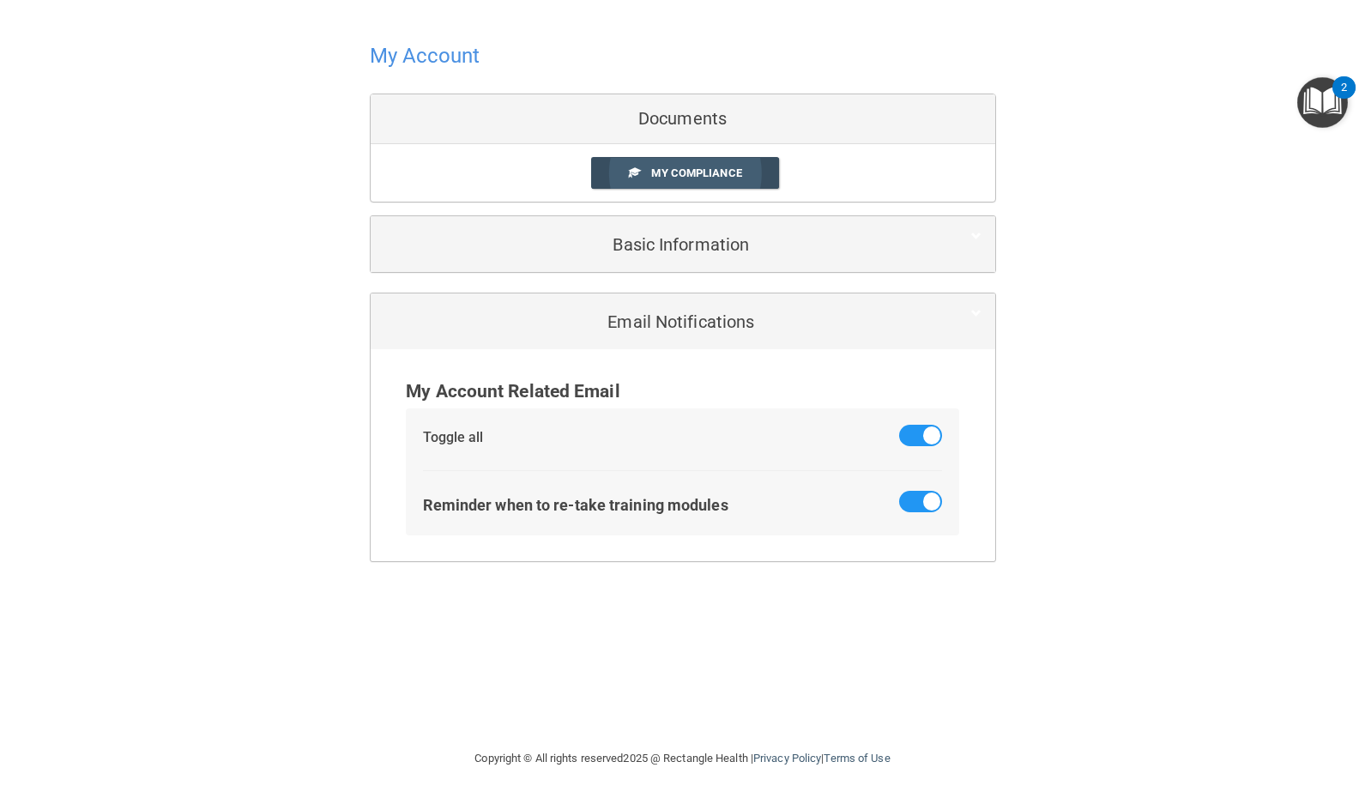
click at [632, 179] on link "My Compliance" at bounding box center [685, 173] width 188 height 32
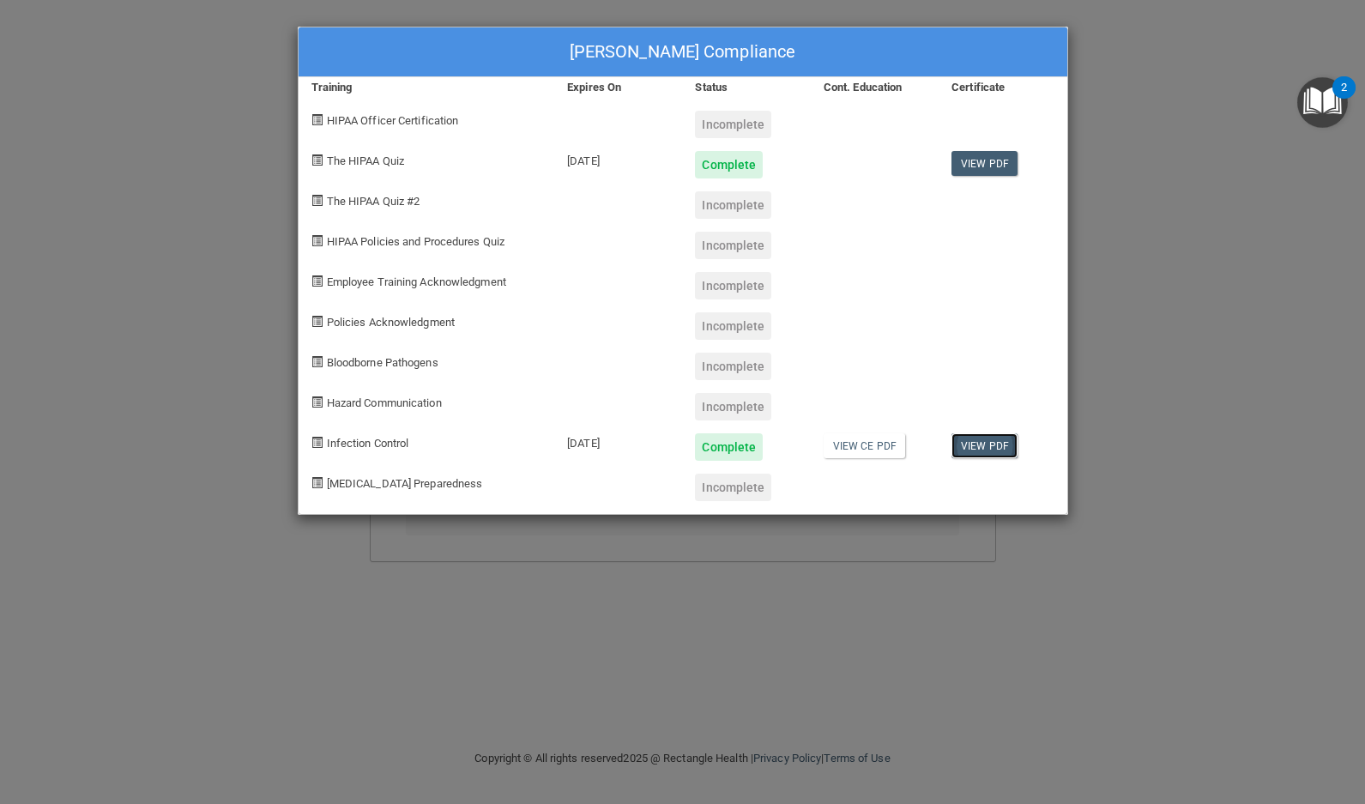
click at [971, 448] on link "View PDF" at bounding box center [984, 445] width 66 height 25
